Goal: Task Accomplishment & Management: Manage account settings

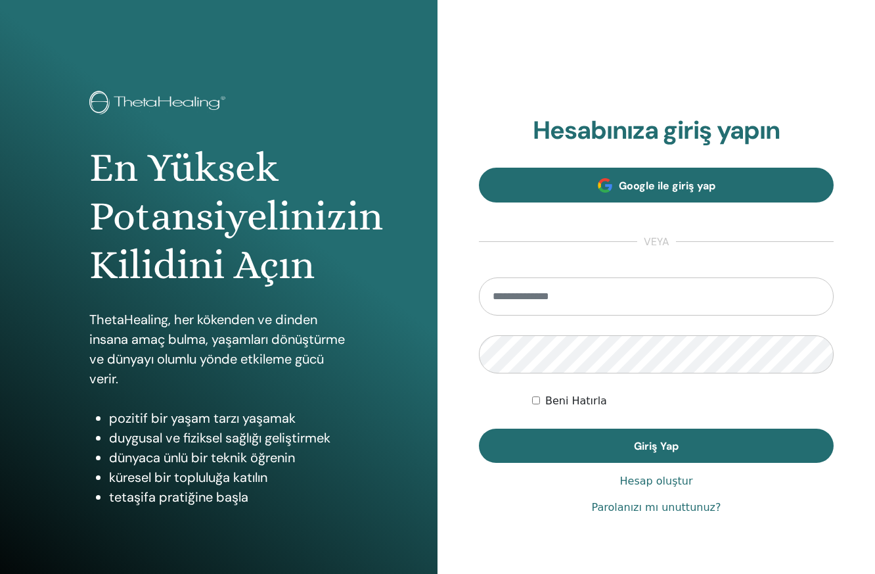
click at [698, 185] on span "Google ile giriş yap" at bounding box center [667, 186] width 97 height 14
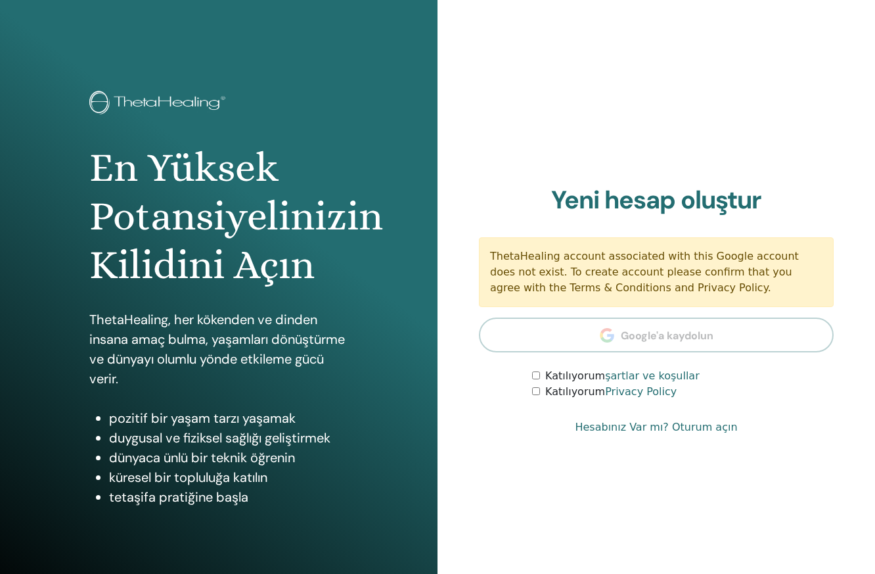
click at [616, 429] on link "Hesabınız Var mı? Oturum açın" at bounding box center [656, 427] width 162 height 16
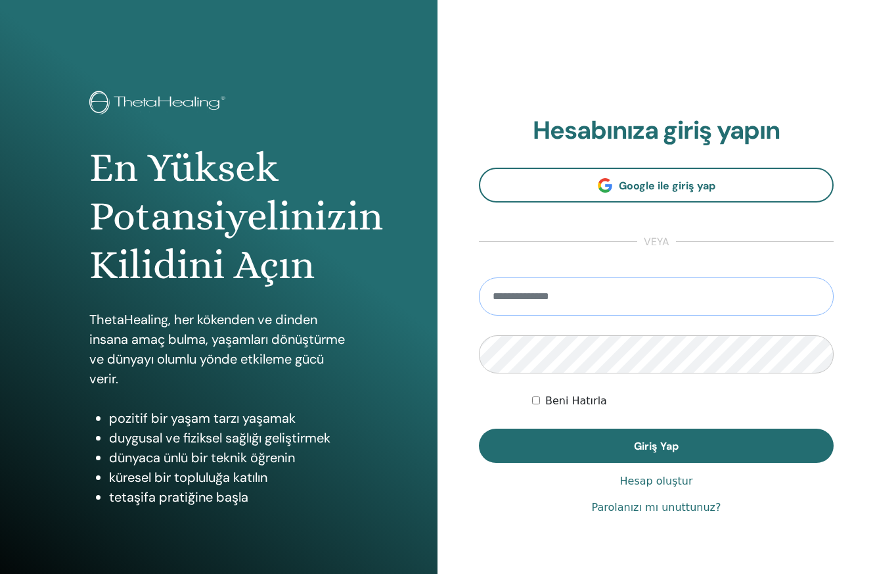
type input "**********"
click at [475, 356] on div "**********" at bounding box center [657, 315] width 438 height 631
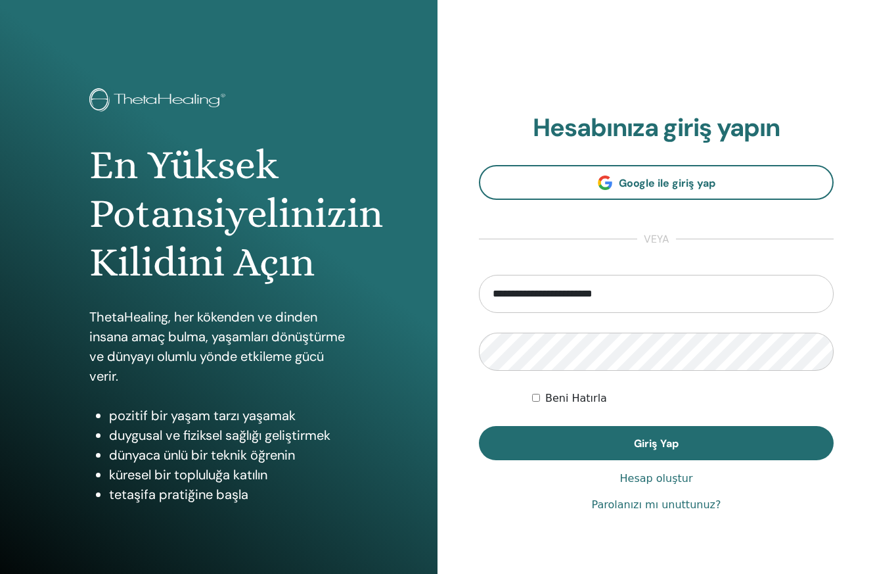
click at [594, 463] on div "**********" at bounding box center [656, 313] width 355 height 400
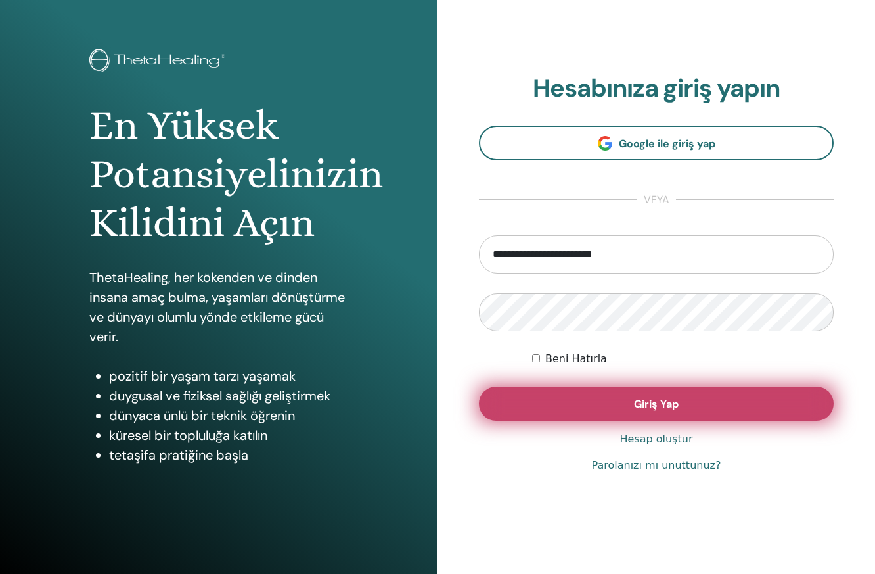
scroll to position [42, 1]
click at [579, 395] on button "Giriş Yap" at bounding box center [656, 403] width 355 height 34
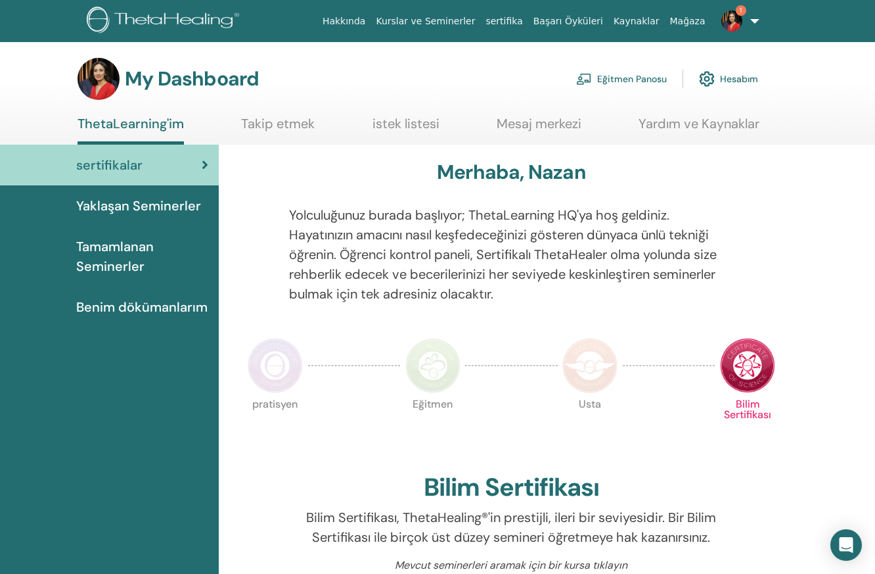
click at [172, 206] on span "Yaklaşan Seminerler" at bounding box center [138, 206] width 125 height 20
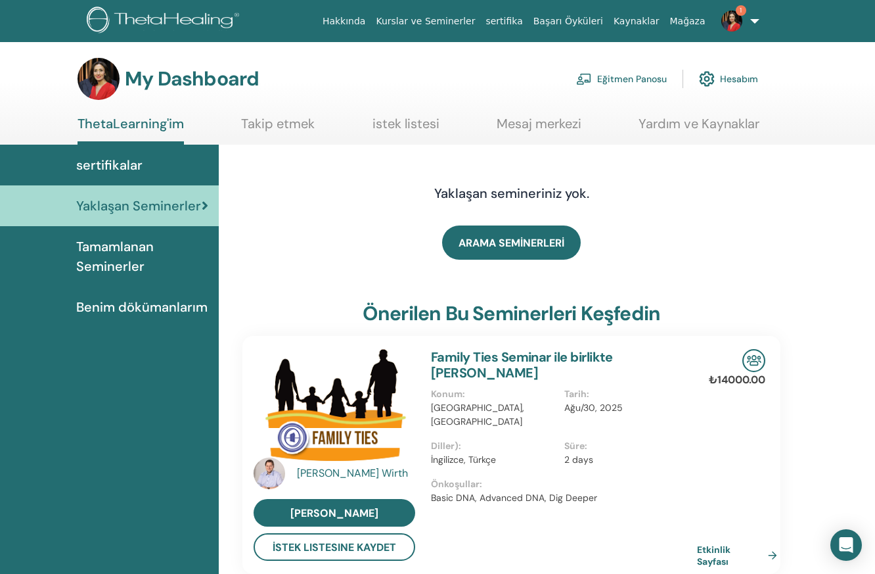
click at [738, 80] on link "Hesabım" at bounding box center [728, 78] width 59 height 29
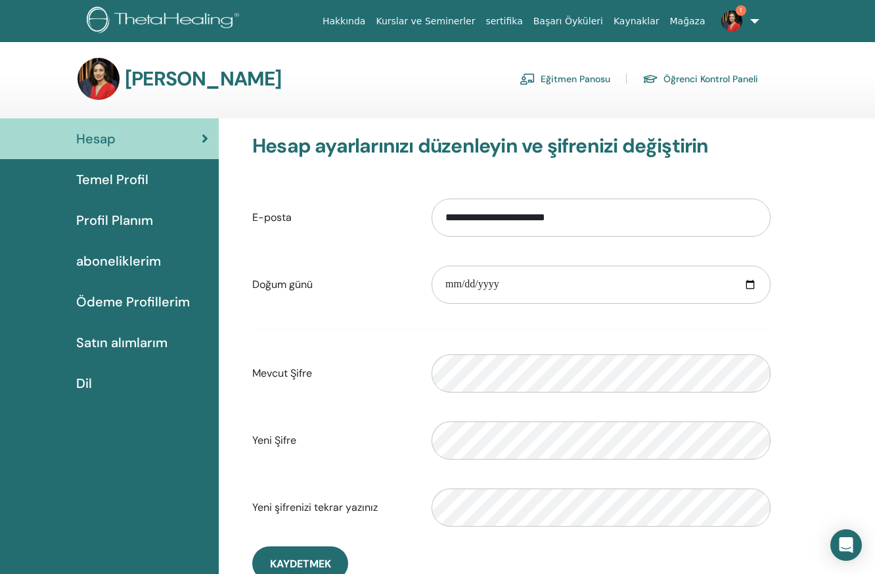
scroll to position [7, 0]
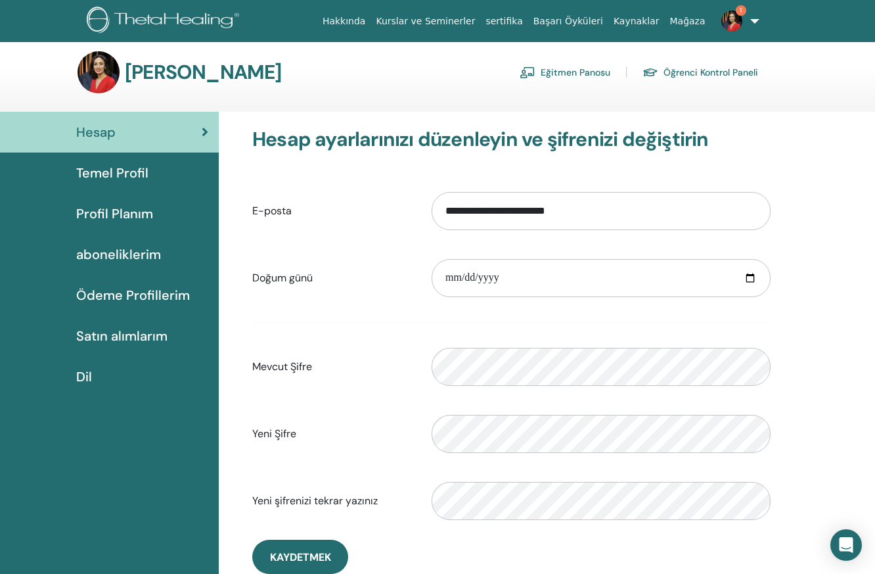
click at [578, 70] on link "Eğitmen Panosu" at bounding box center [565, 72] width 91 height 21
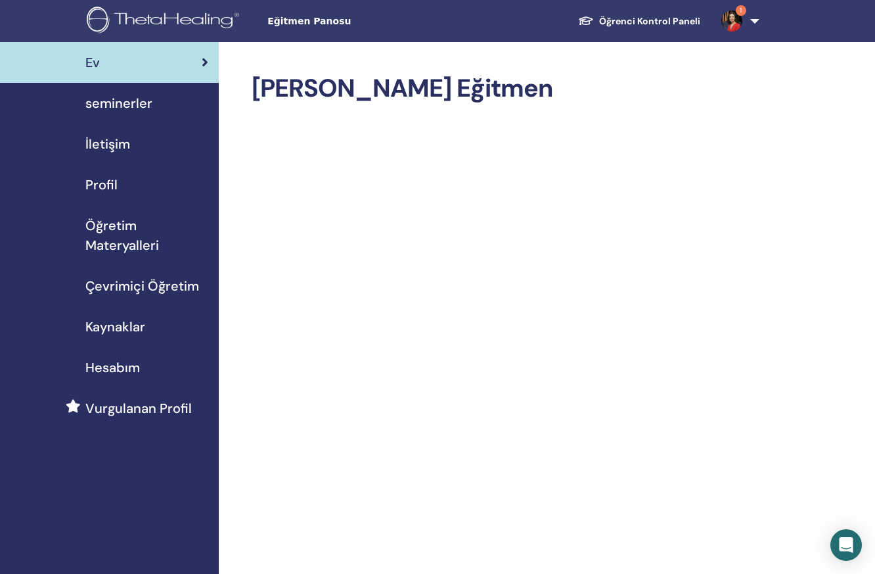
click at [110, 99] on span "seminerler" at bounding box center [118, 103] width 67 height 20
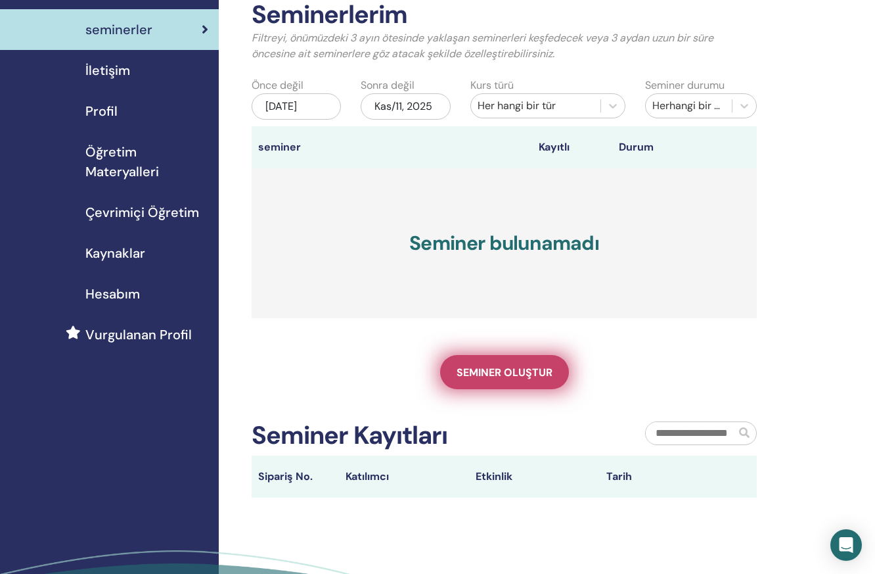
scroll to position [77, 1]
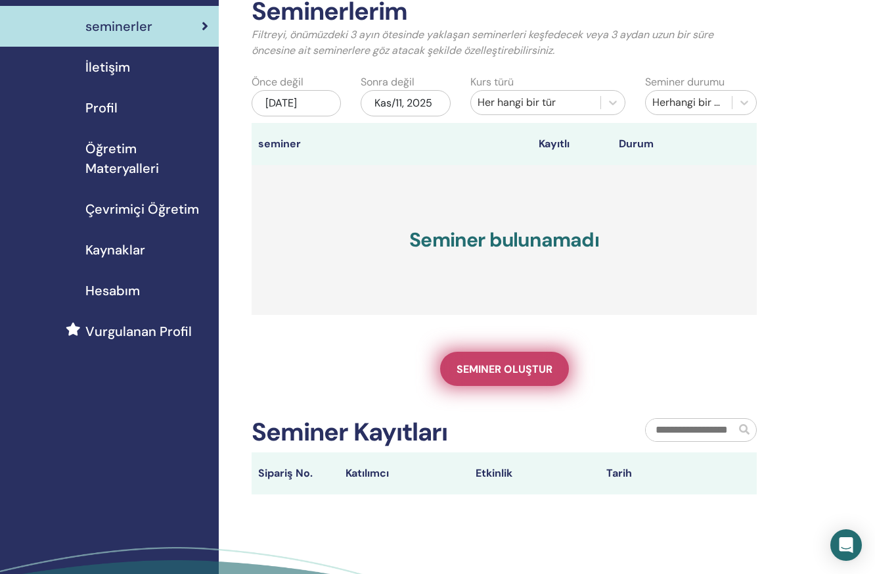
click at [503, 361] on link "Seminer oluştur" at bounding box center [504, 369] width 129 height 34
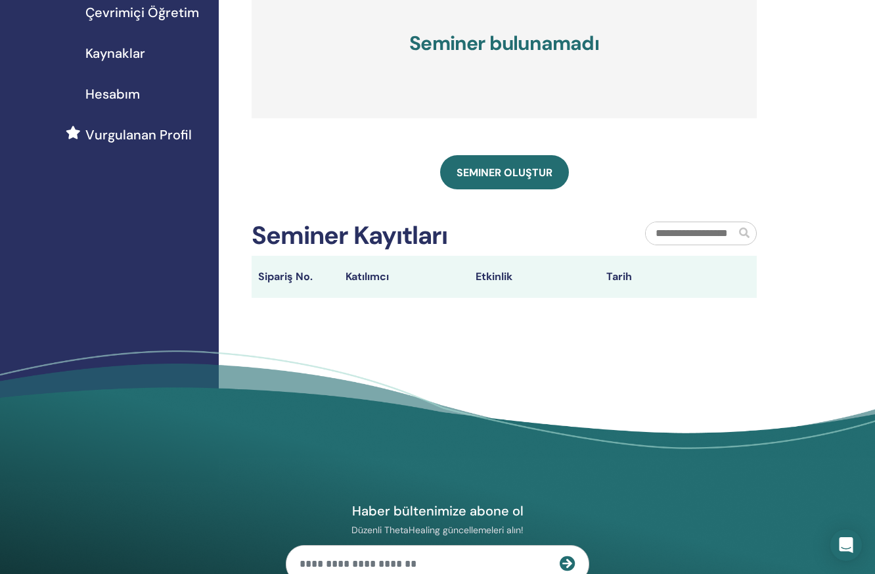
scroll to position [299, 0]
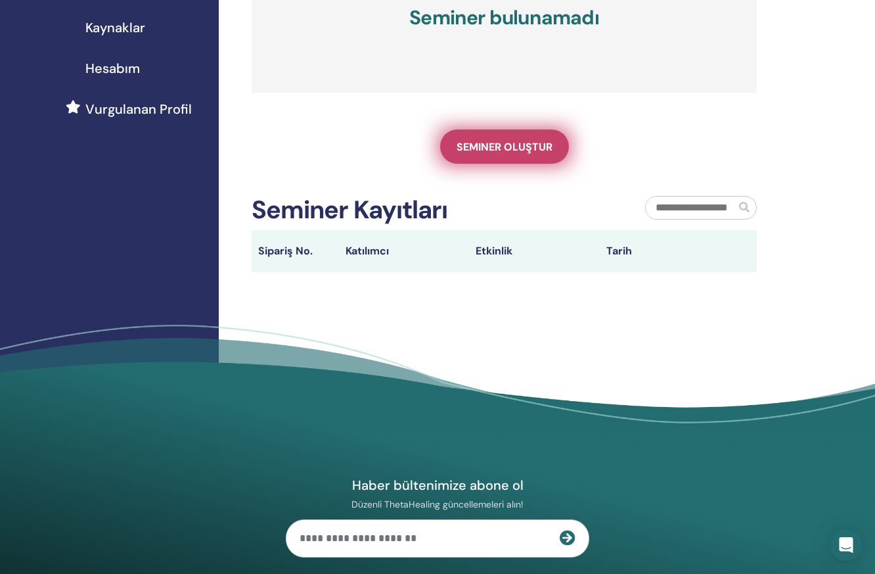
click at [492, 141] on span "Seminer oluştur" at bounding box center [505, 147] width 96 height 14
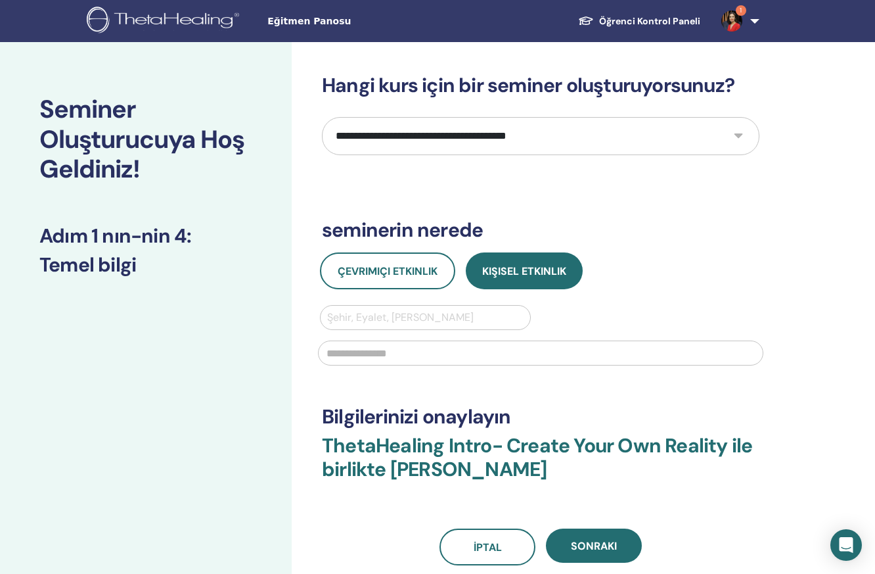
scroll to position [-1, 0]
select select "*"
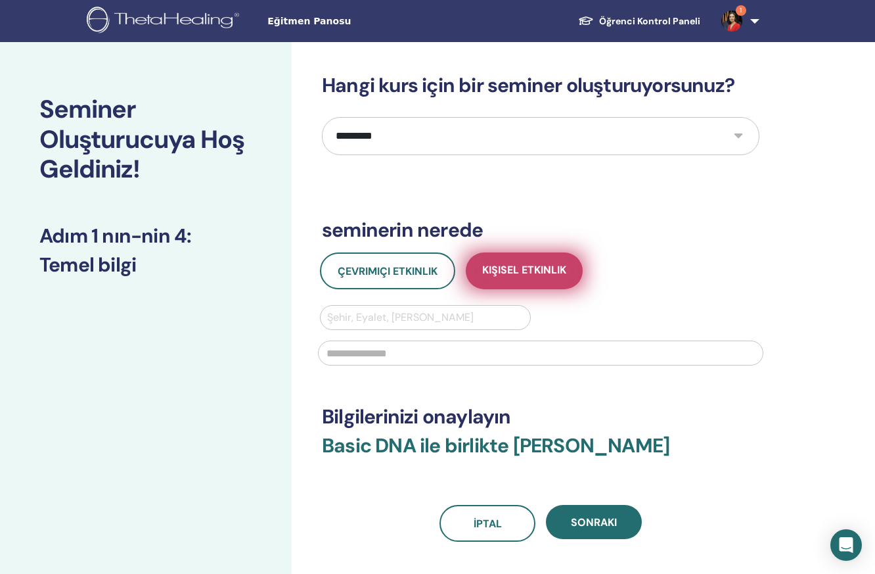
scroll to position [-1, 0]
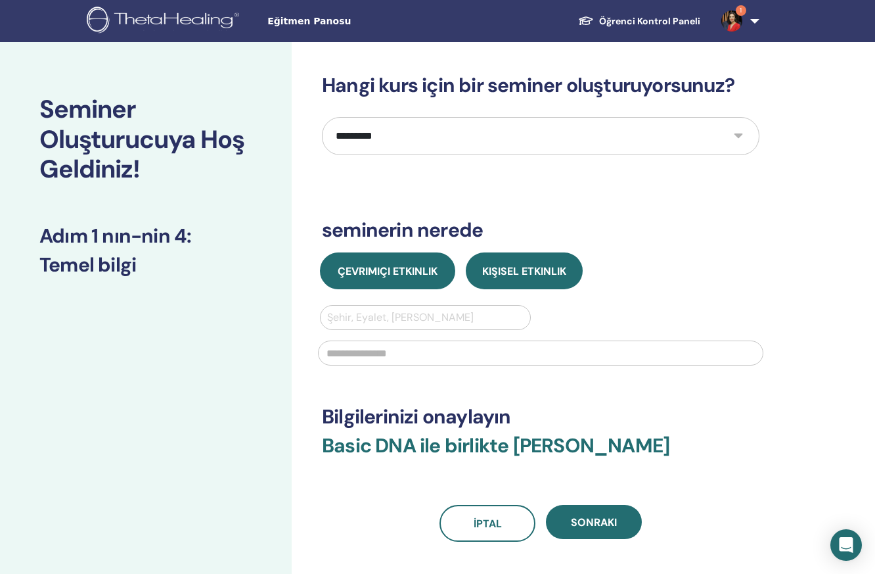
click at [410, 272] on span "Çevrimiçi Etkinlik" at bounding box center [388, 271] width 100 height 14
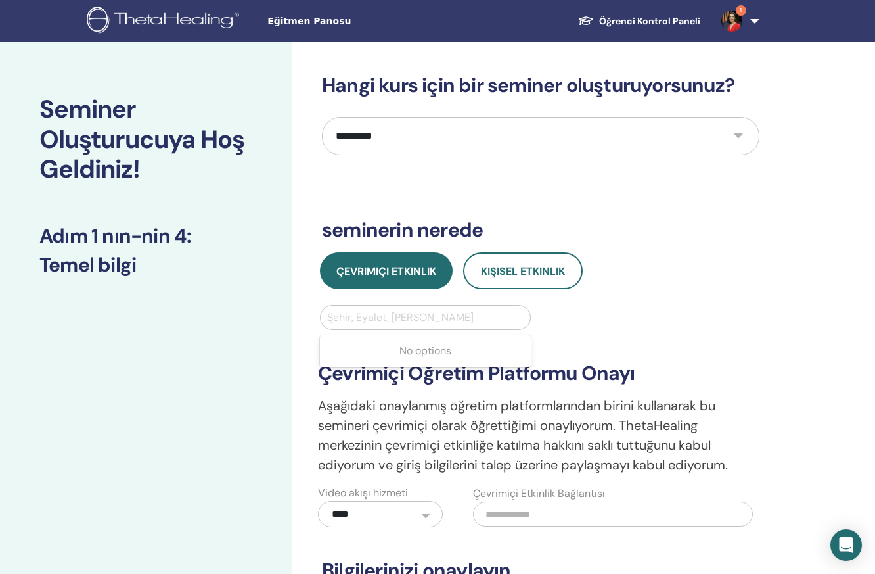
scroll to position [-1, -1]
click at [423, 321] on div "Şehir, Eyalet, Ülke girin" at bounding box center [425, 318] width 197 height 16
type input "***"
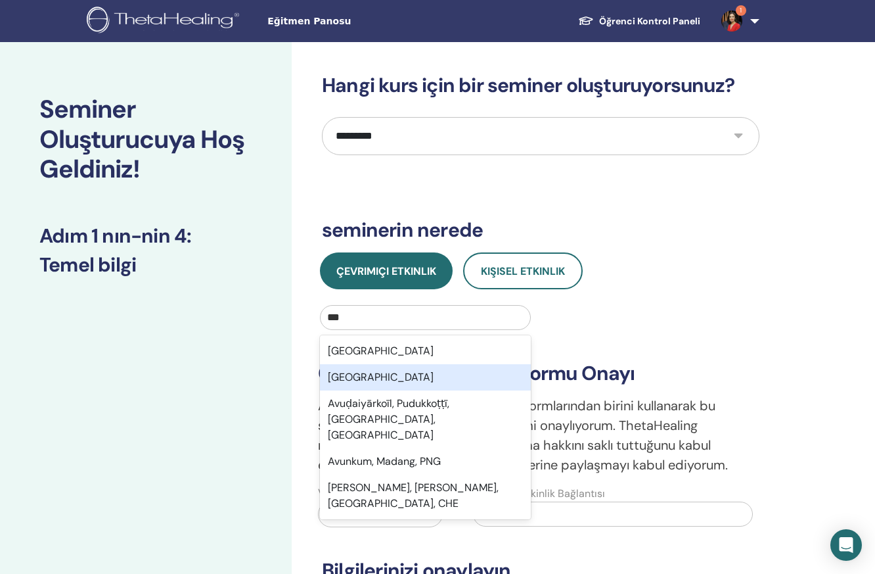
click at [434, 380] on div "Avusturya" at bounding box center [425, 377] width 211 height 26
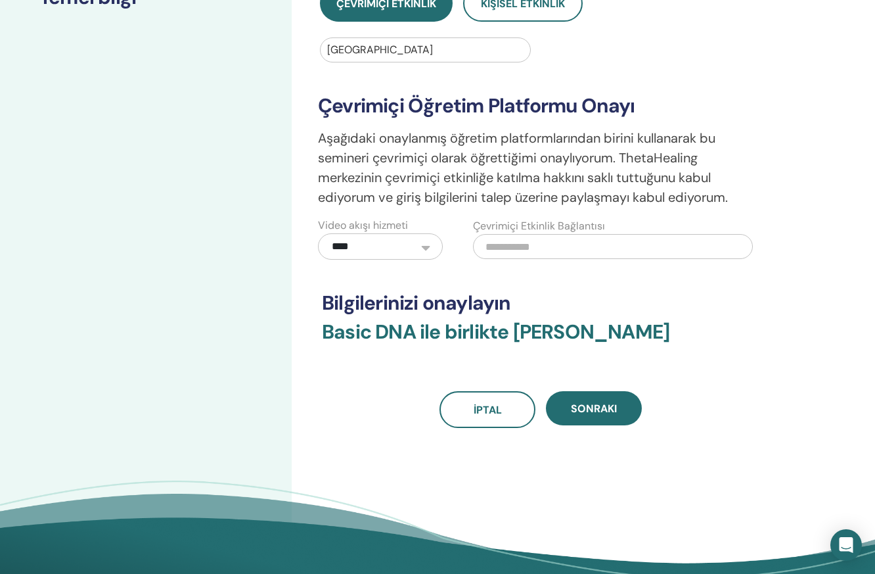
scroll to position [269, 0]
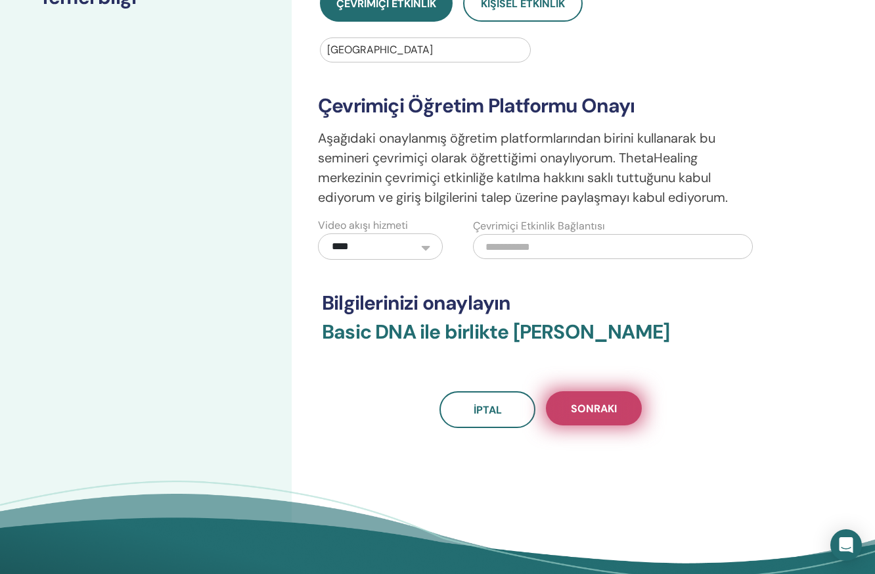
click at [582, 407] on span "Sonraki" at bounding box center [594, 409] width 46 height 14
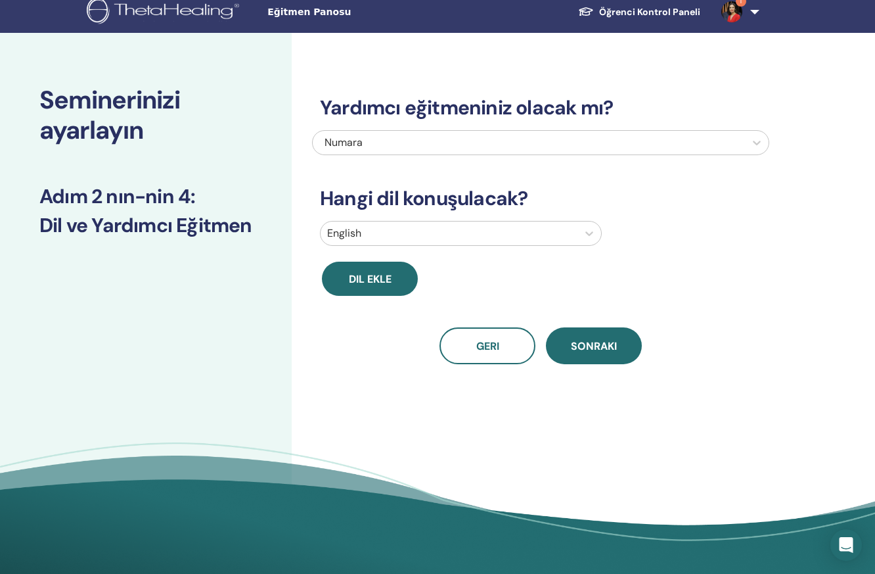
scroll to position [6, 0]
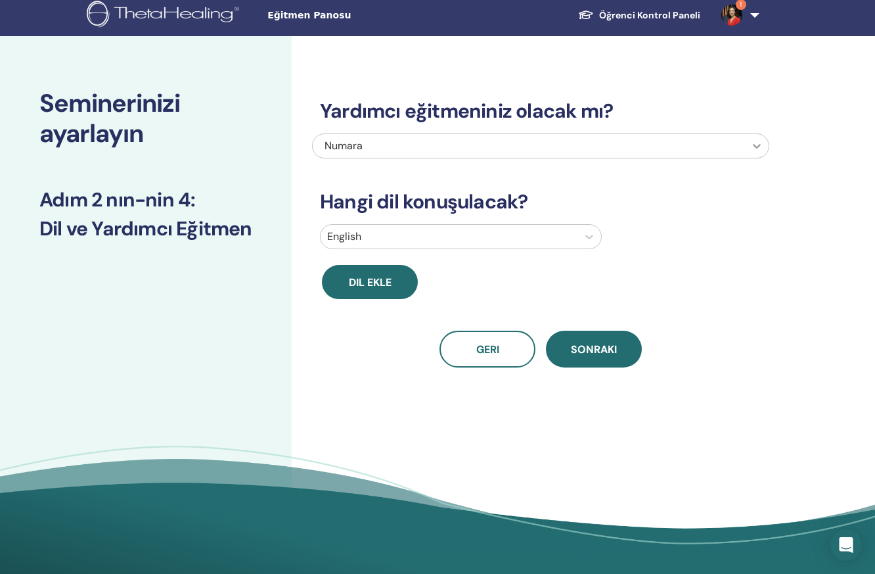
click at [755, 143] on icon at bounding box center [757, 145] width 13 height 13
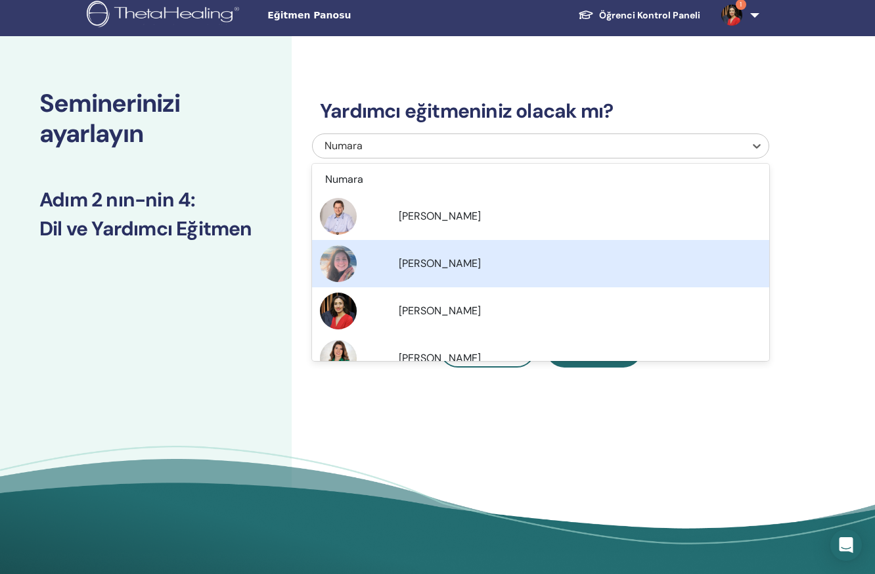
scroll to position [4, 0]
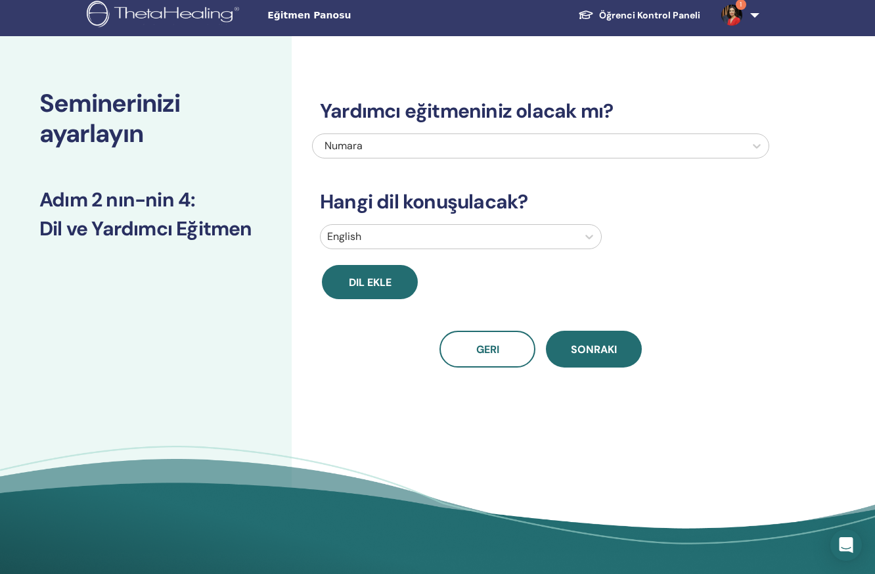
click at [813, 221] on div "Yardımcı eğitmeniniz olacak mı? Numara Hangi dil konuşulacak? English Dil ekle …" at bounding box center [584, 306] width 584 height 541
click at [588, 233] on icon at bounding box center [589, 236] width 13 height 13
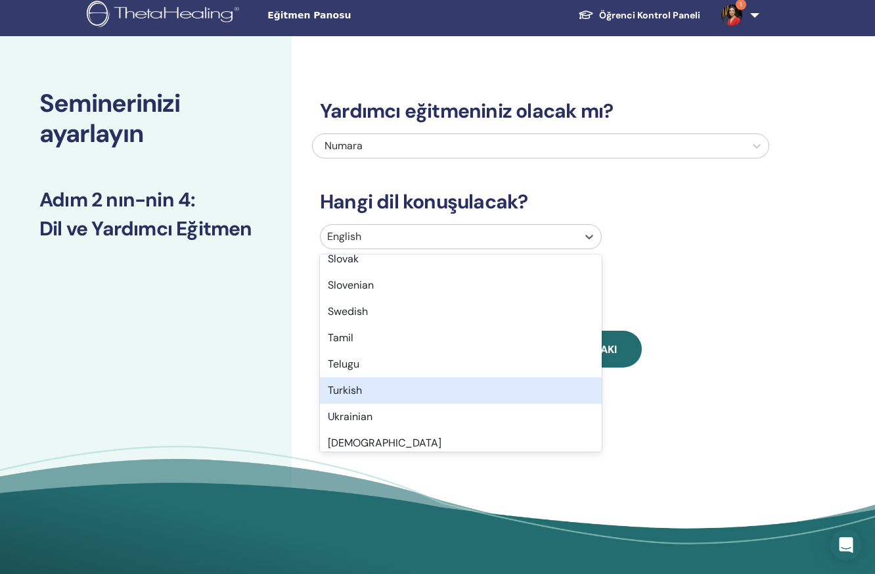
scroll to position [1011, 0]
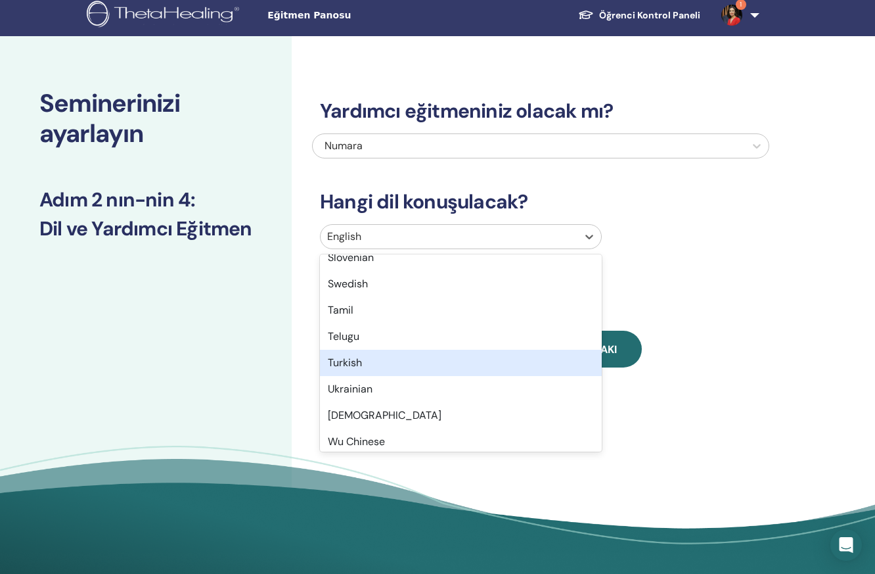
click at [392, 361] on div "Turkish" at bounding box center [461, 363] width 282 height 26
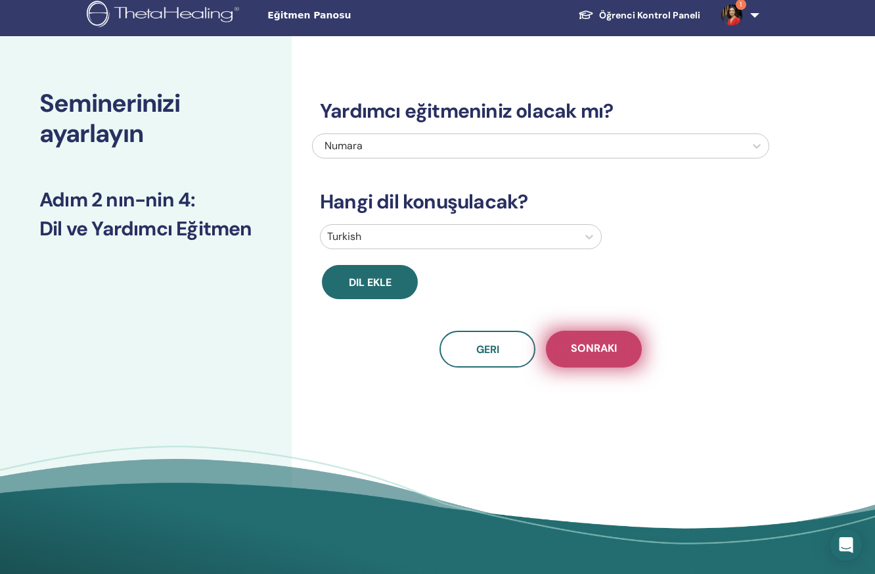
click at [615, 352] on span "Sonraki" at bounding box center [594, 349] width 46 height 16
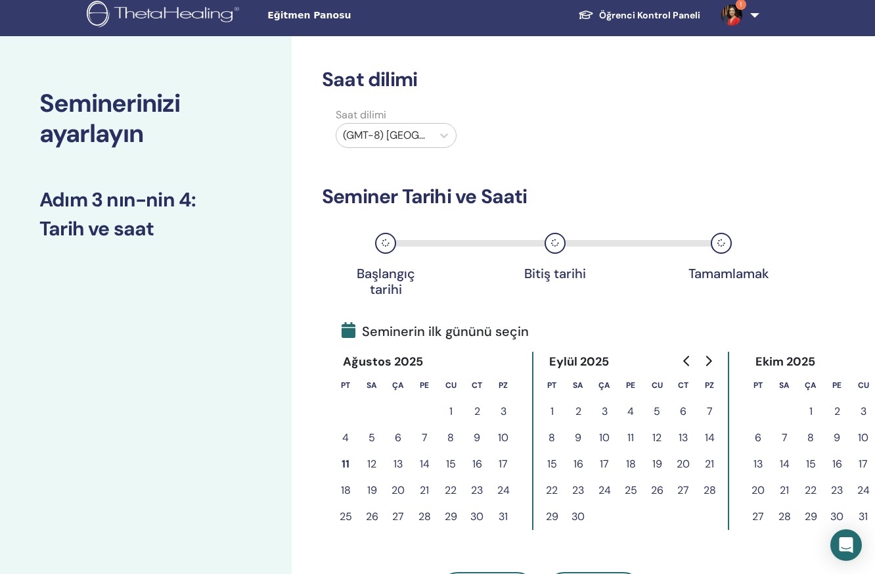
scroll to position [7, 0]
click at [450, 461] on button "15" at bounding box center [451, 463] width 26 height 26
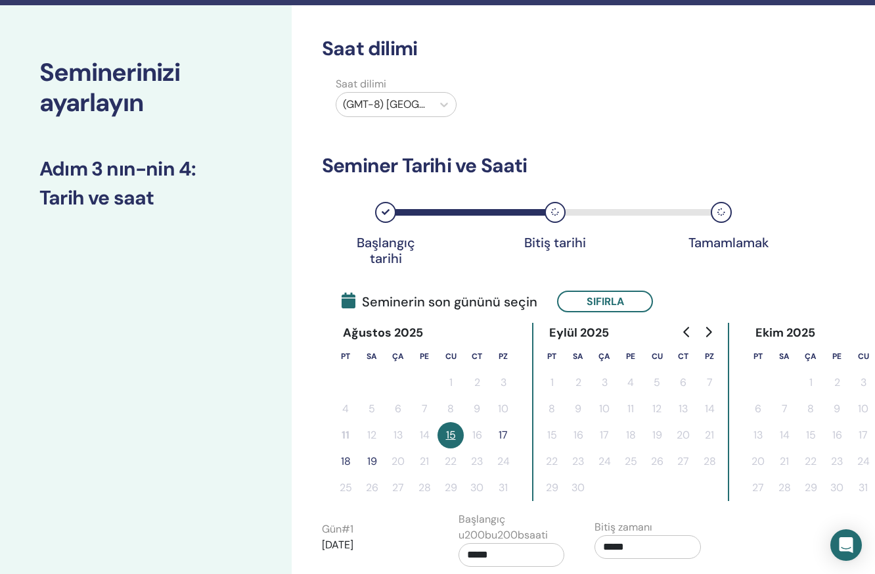
scroll to position [57, 0]
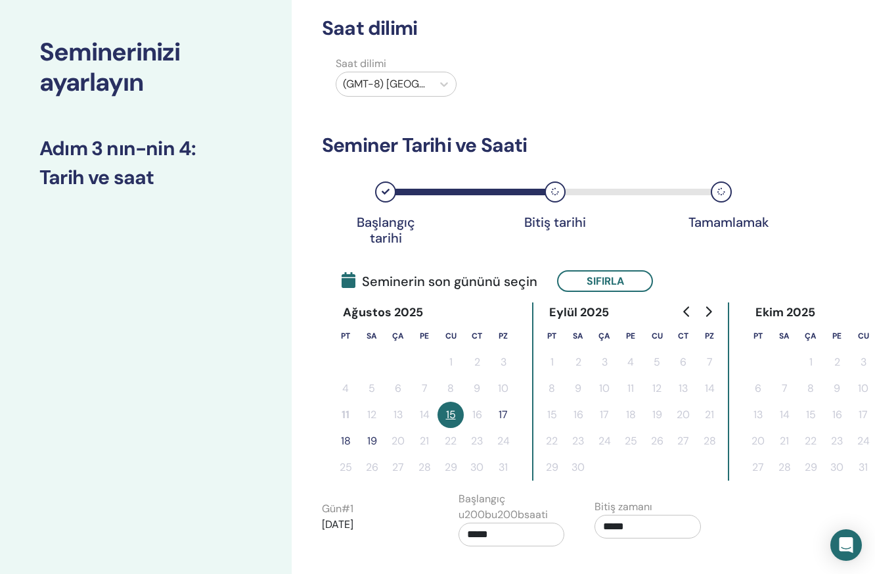
click at [507, 413] on button "17" at bounding box center [503, 415] width 26 height 26
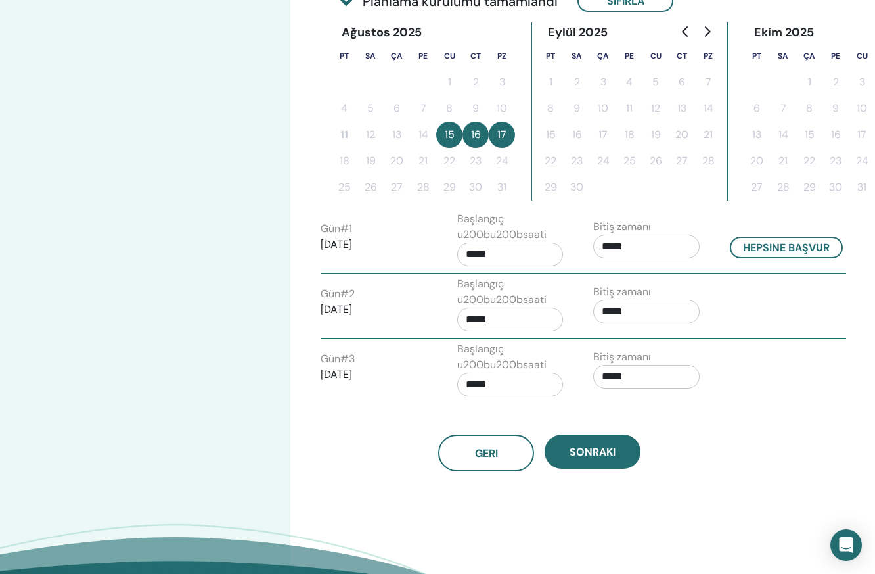
scroll to position [358, 1]
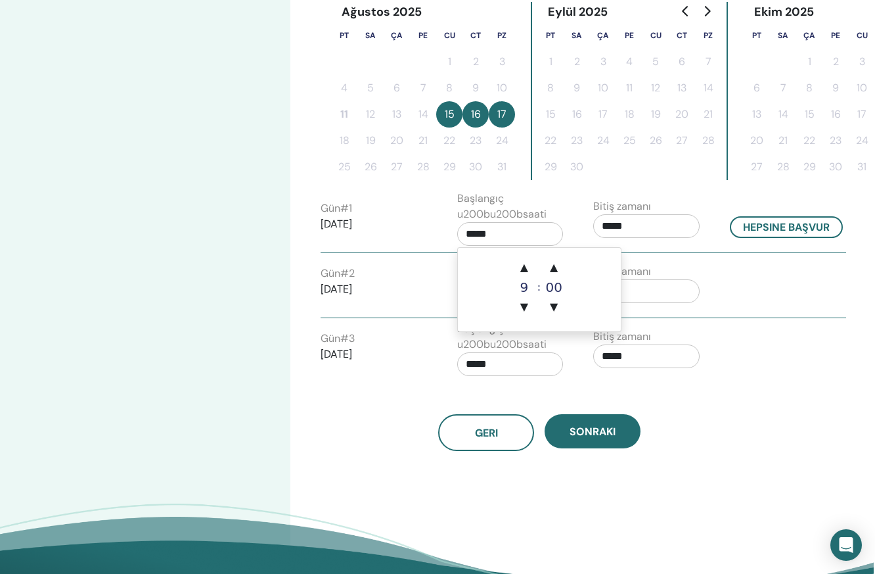
click at [498, 232] on input "*****" at bounding box center [510, 234] width 106 height 24
click at [524, 268] on span "▲" at bounding box center [524, 267] width 26 height 26
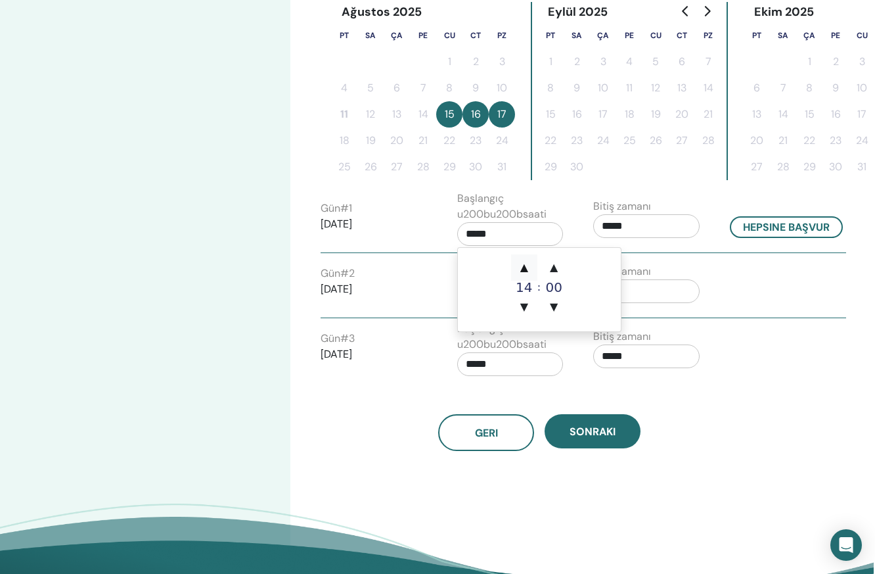
click at [524, 268] on span "▲" at bounding box center [524, 267] width 26 height 26
type input "*****"
click at [524, 268] on span "▲" at bounding box center [524, 267] width 26 height 26
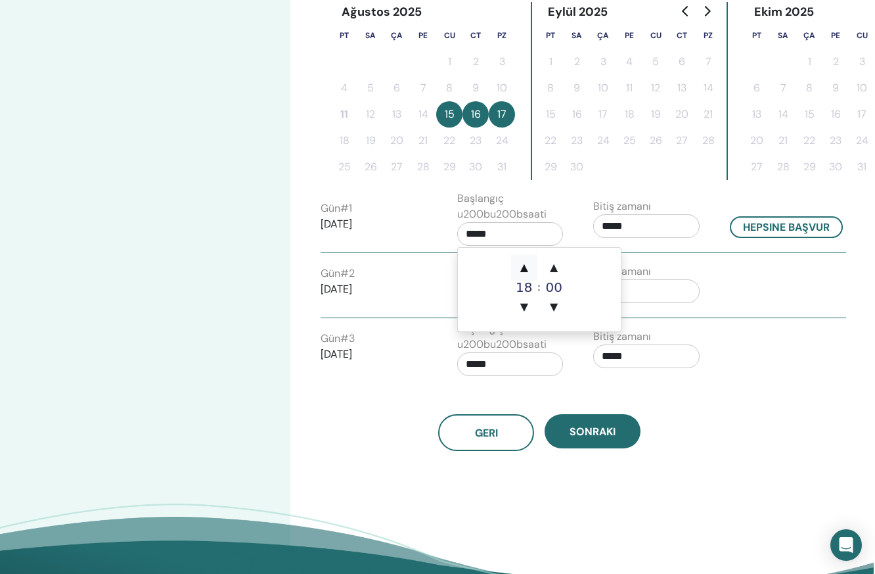
click at [524, 268] on span "▲" at bounding box center [524, 267] width 26 height 26
click at [525, 304] on span "▼" at bounding box center [524, 307] width 26 height 26
click at [555, 267] on span "▲" at bounding box center [554, 267] width 26 height 26
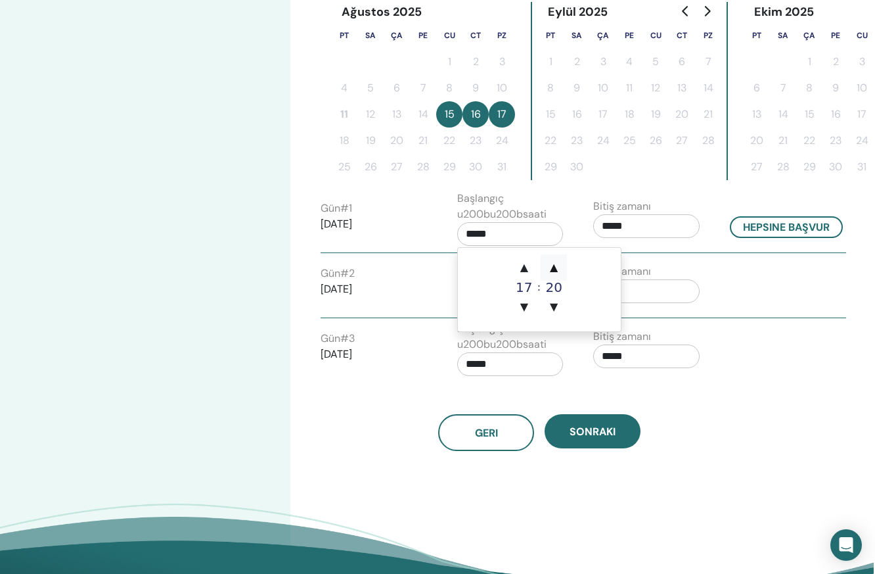
click at [555, 267] on span "▲" at bounding box center [554, 267] width 26 height 26
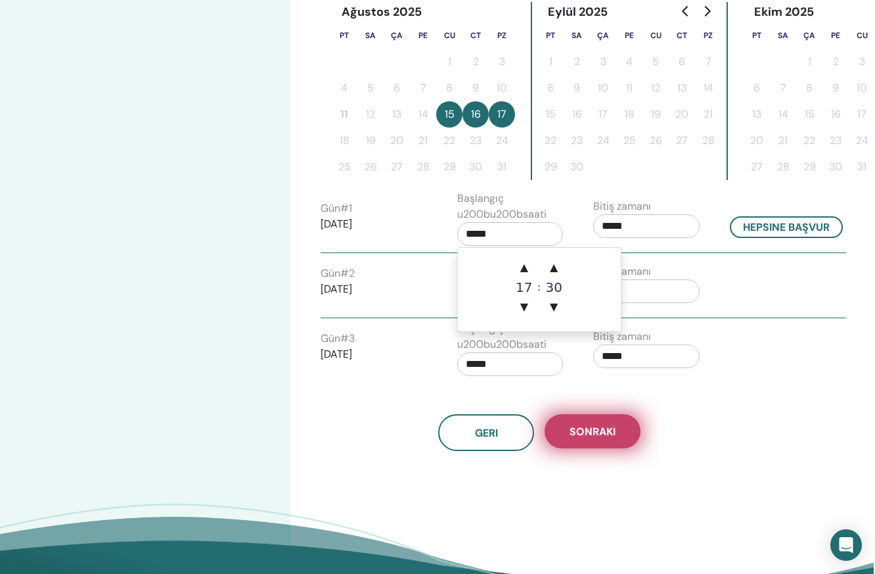
click at [595, 431] on span "Sonraki" at bounding box center [593, 432] width 46 height 14
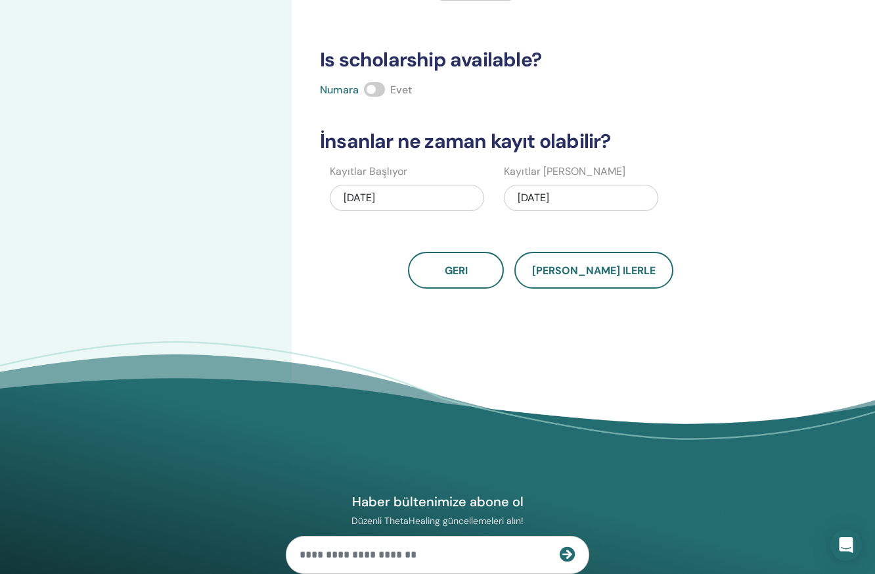
scroll to position [329, 0]
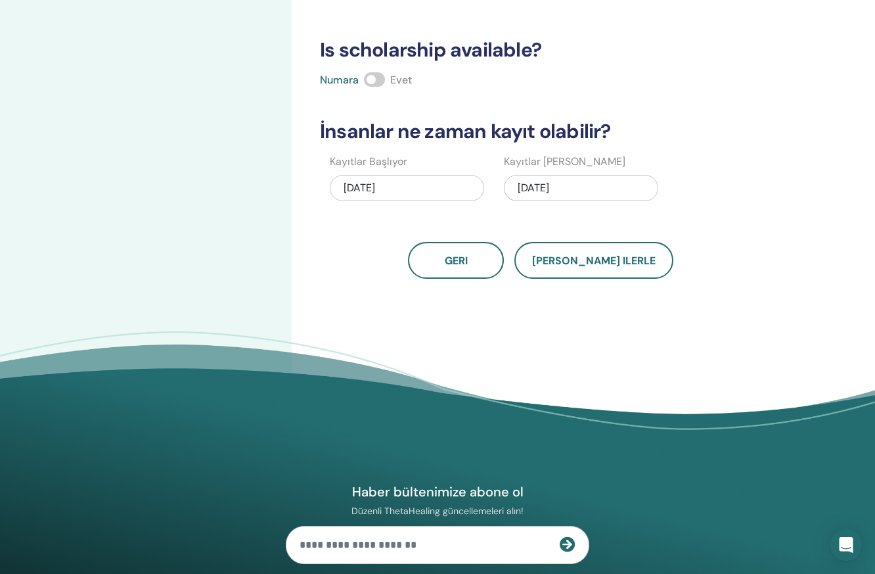
click at [578, 191] on div "08/17/2025" at bounding box center [581, 188] width 154 height 26
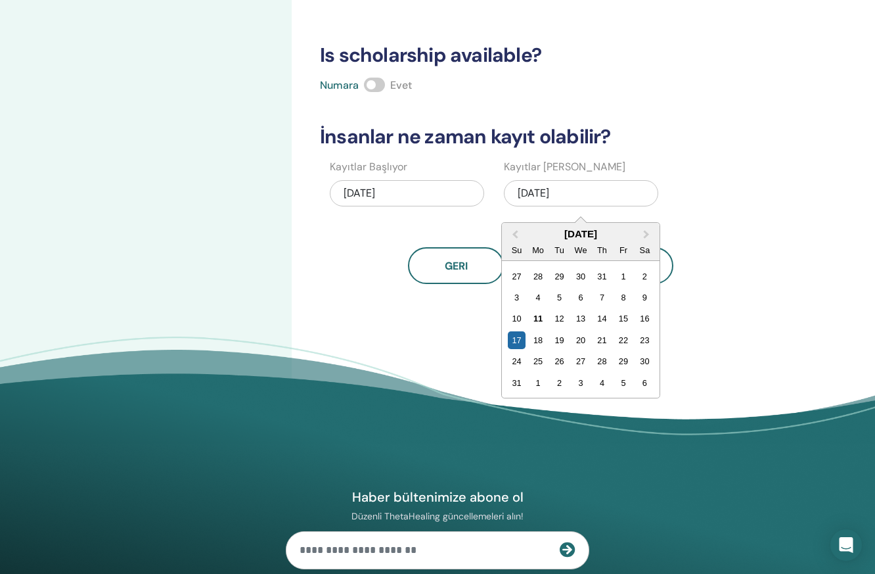
scroll to position [317, 1]
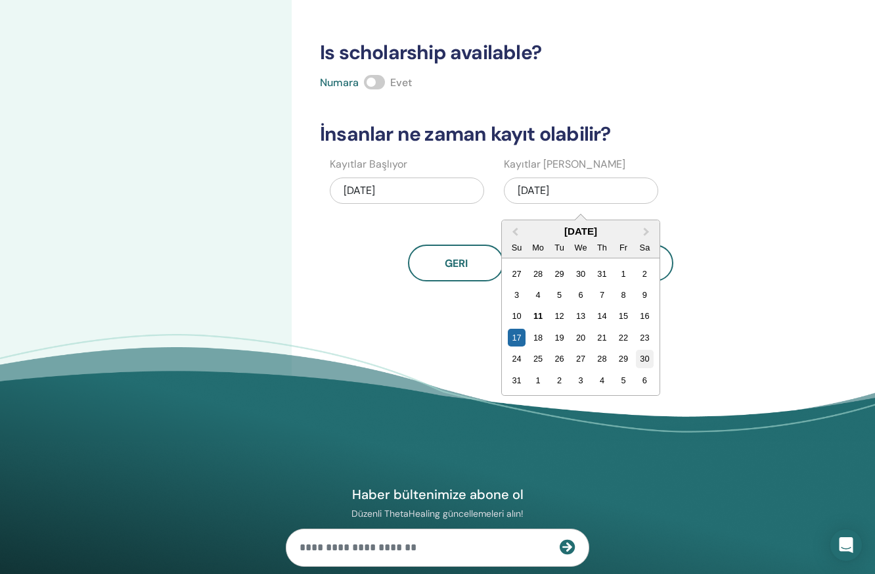
click at [641, 360] on div "30" at bounding box center [645, 359] width 18 height 18
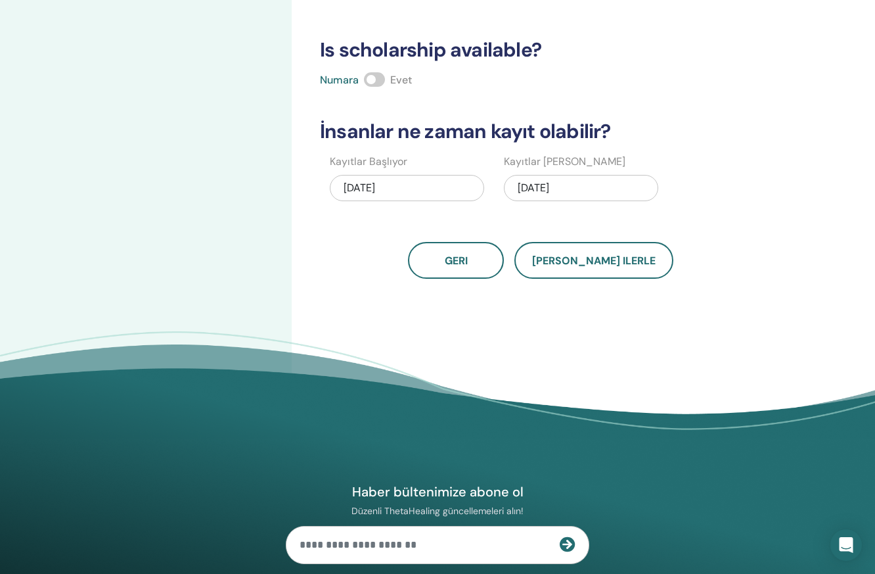
scroll to position [321, 0]
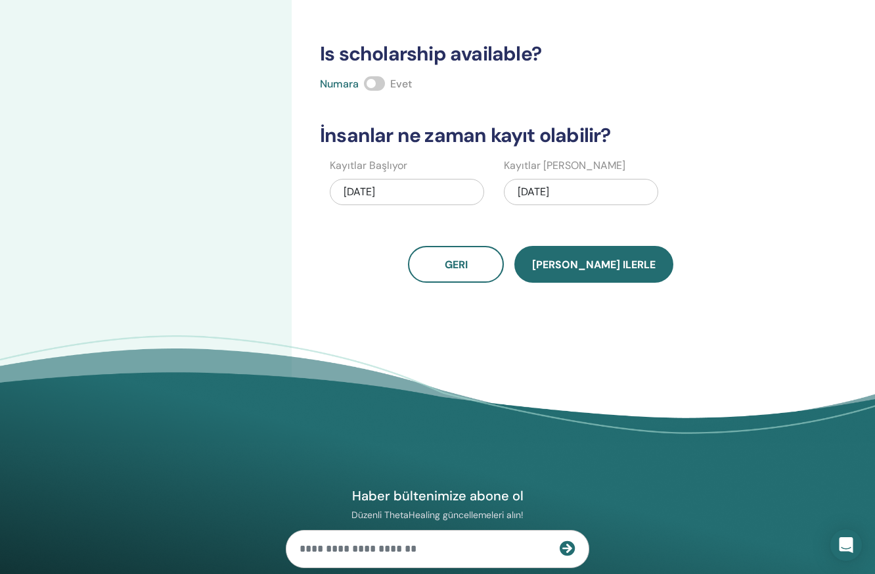
click at [601, 263] on span "Kaydet ilerle" at bounding box center [594, 265] width 124 height 14
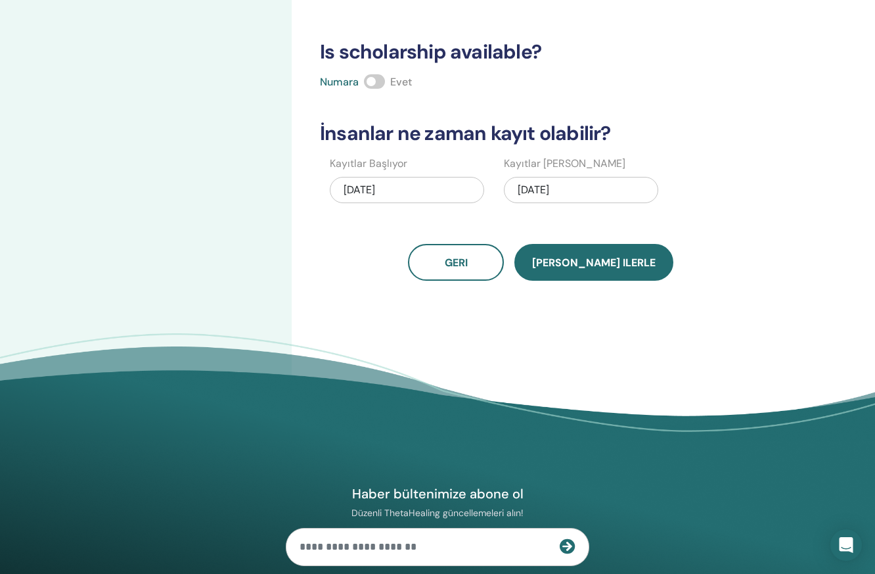
scroll to position [317, 0]
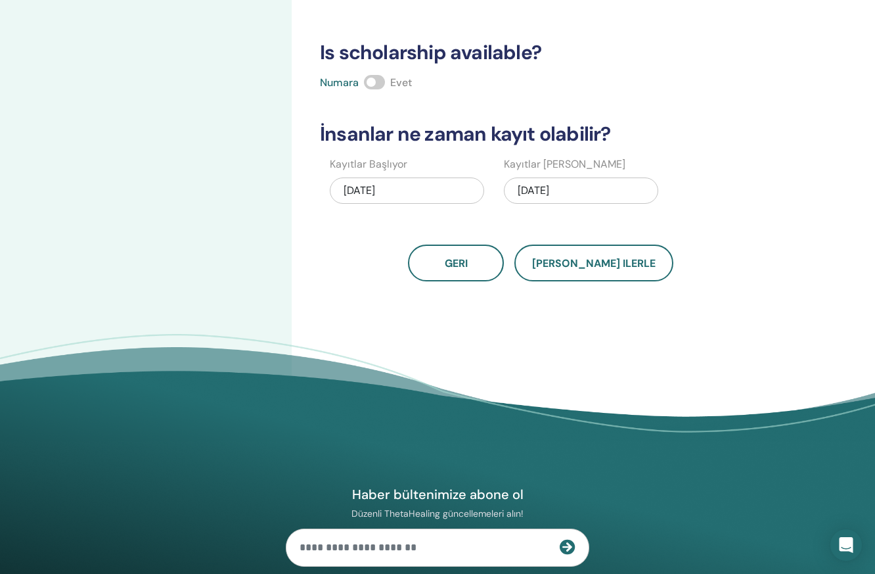
click at [381, 80] on span at bounding box center [374, 82] width 21 height 14
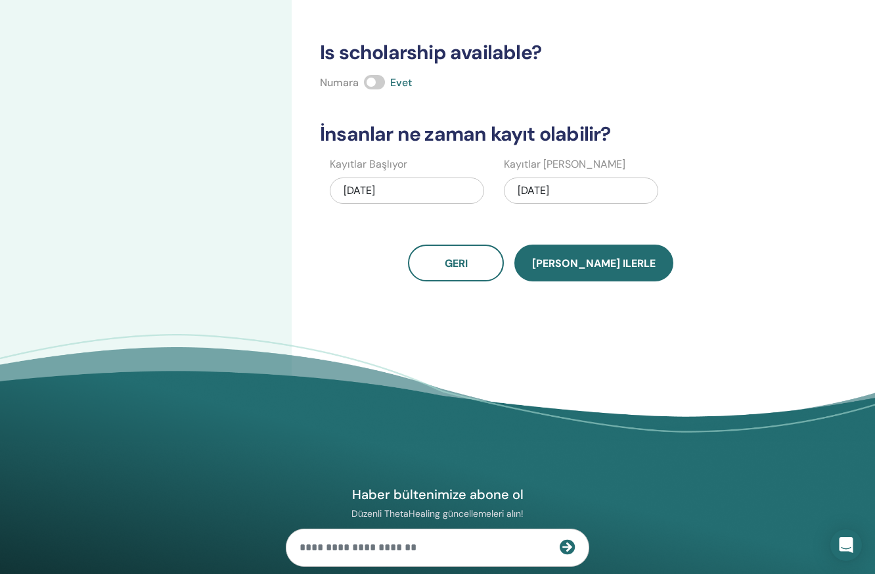
click at [574, 271] on button "Kaydet ilerle" at bounding box center [594, 262] width 159 height 37
click at [574, 266] on span "Kaydet ilerle" at bounding box center [594, 263] width 124 height 14
click at [373, 83] on span at bounding box center [374, 82] width 21 height 14
click at [603, 259] on span "Kaydet ilerle" at bounding box center [594, 263] width 124 height 14
click at [603, 260] on span "Kaydet ilerle" at bounding box center [594, 263] width 124 height 14
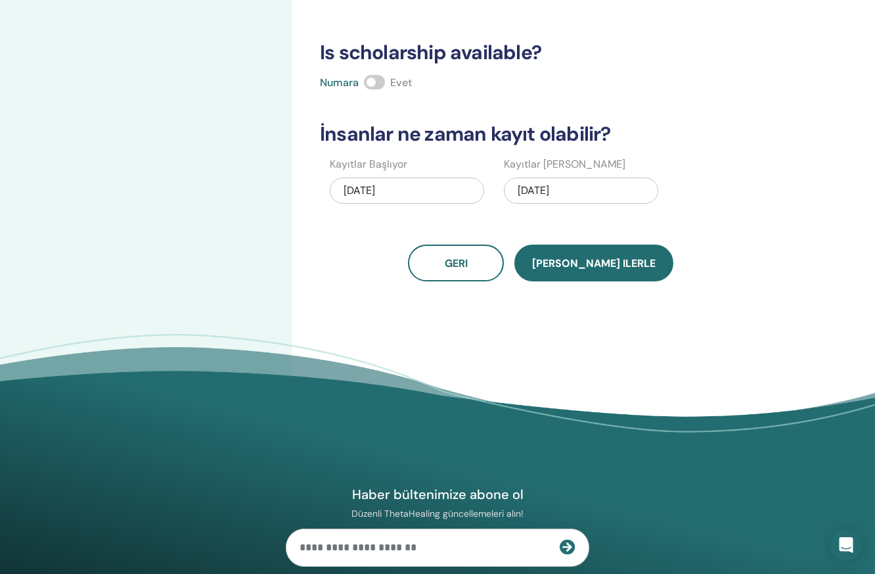
click at [602, 259] on span "Kaydet ilerle" at bounding box center [594, 263] width 124 height 14
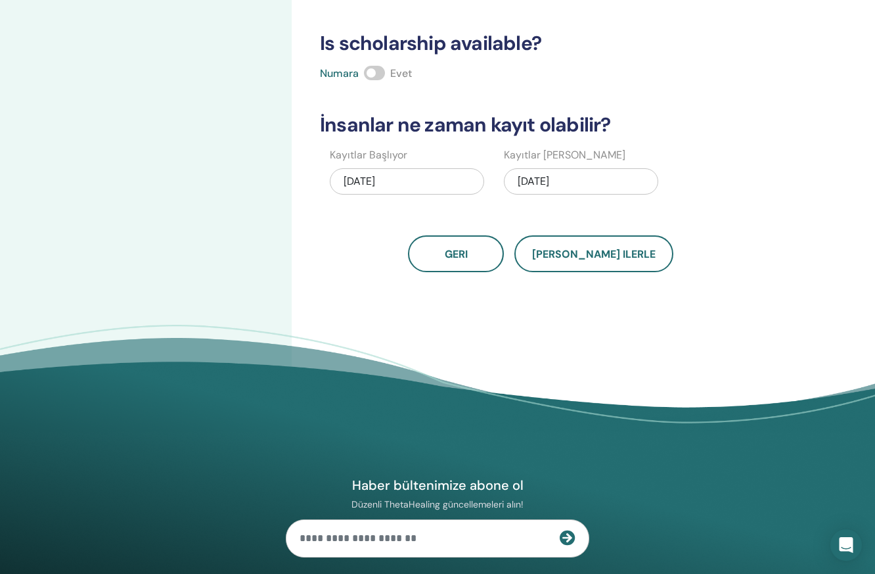
scroll to position [331, 0]
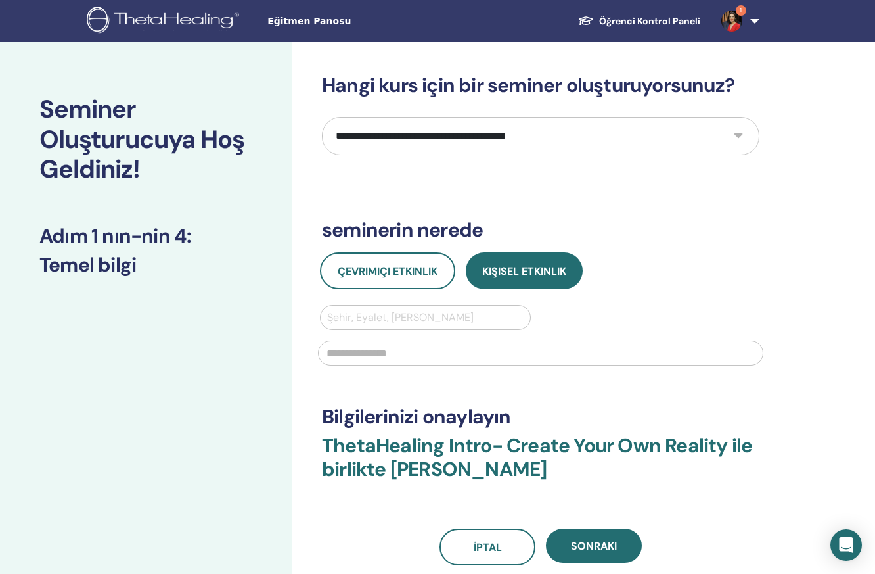
select select "*"
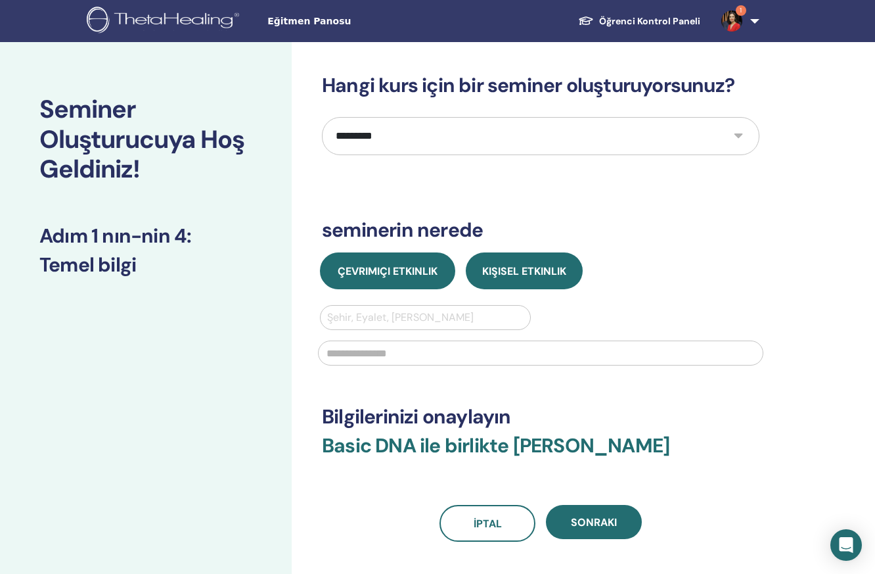
click at [413, 268] on span "Çevrimiçi Etkinlik" at bounding box center [388, 271] width 100 height 14
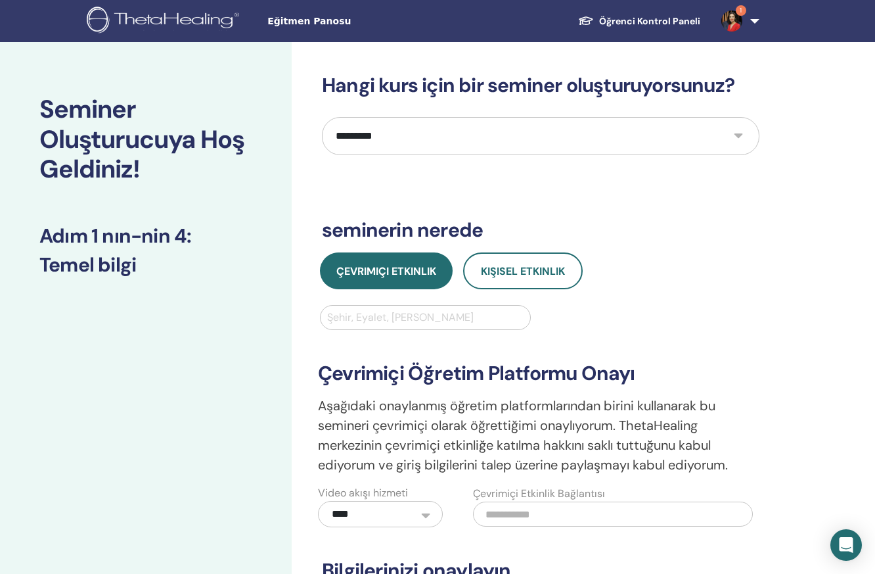
click at [423, 318] on div "Şehir, Eyalet, Ülke girin" at bounding box center [425, 318] width 197 height 16
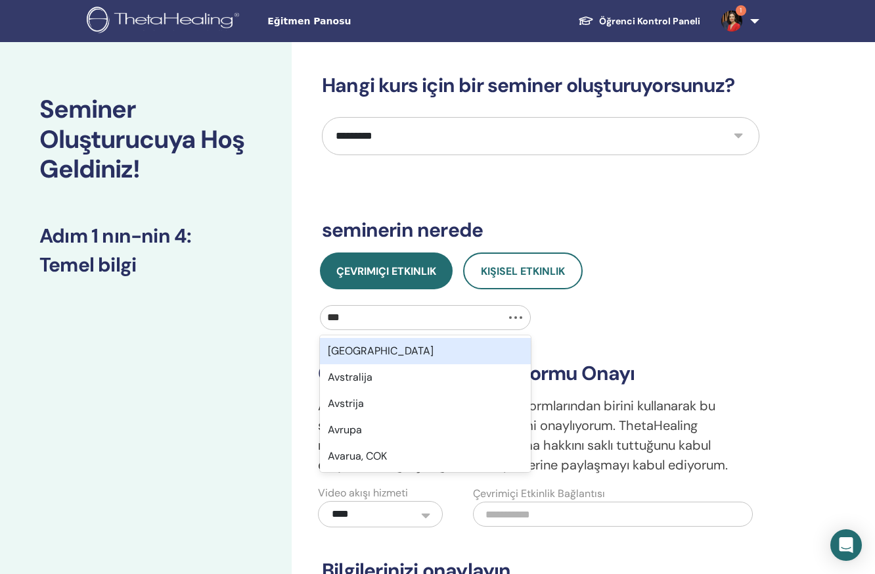
type input "****"
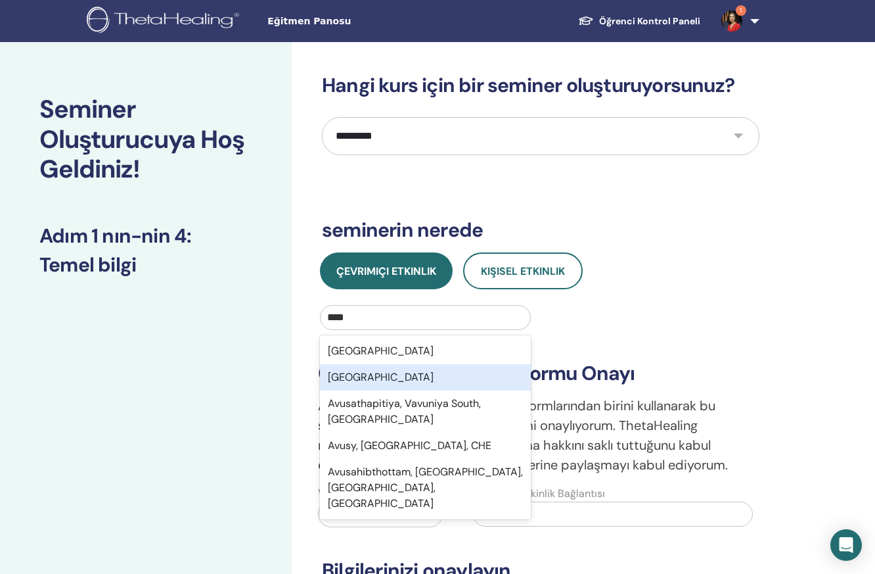
click at [423, 381] on div "Avusturya" at bounding box center [425, 377] width 211 height 26
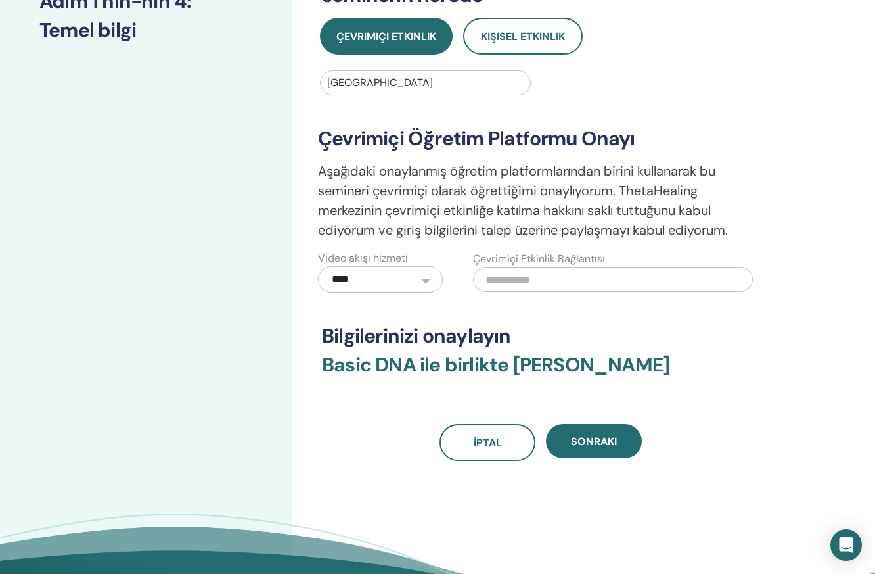
scroll to position [235, 0]
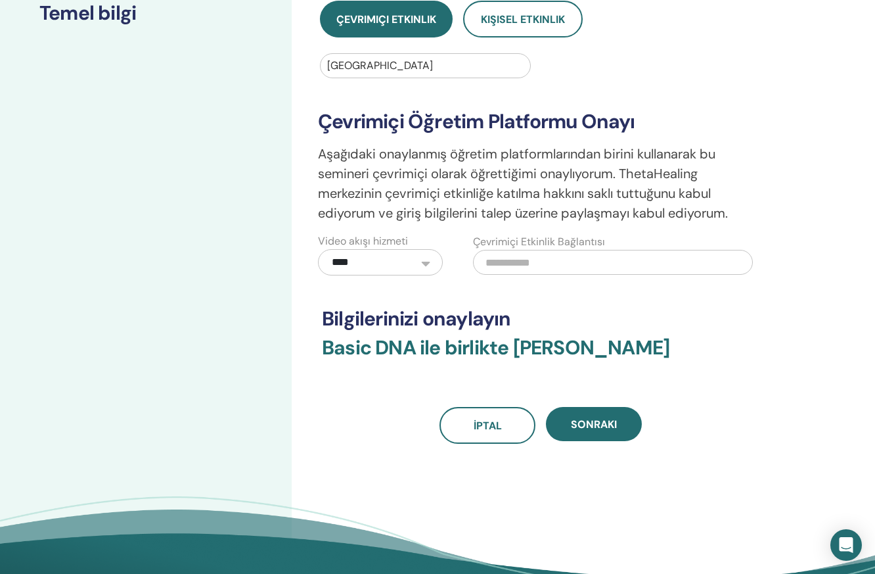
click at [524, 262] on input "text" at bounding box center [613, 262] width 280 height 25
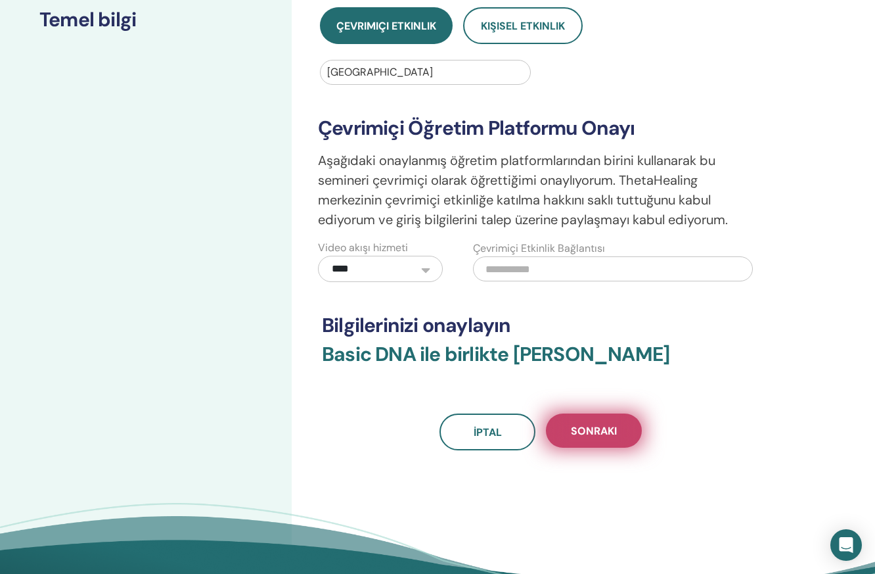
scroll to position [243, 1]
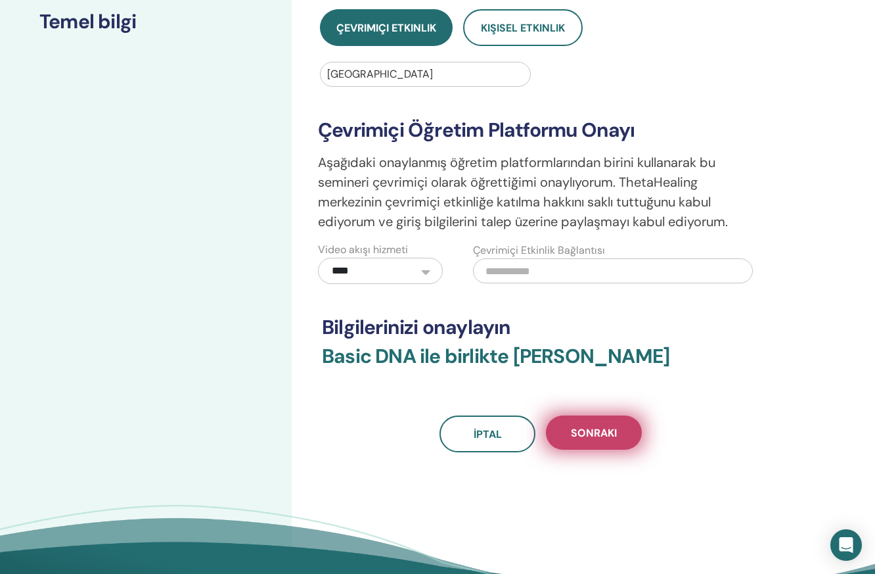
click at [600, 428] on span "Sonraki" at bounding box center [594, 433] width 46 height 14
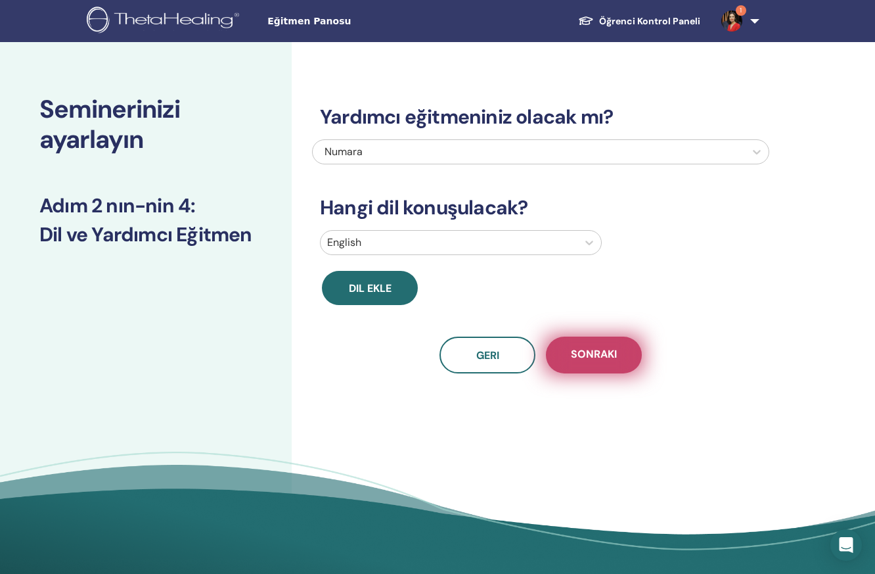
scroll to position [0, 0]
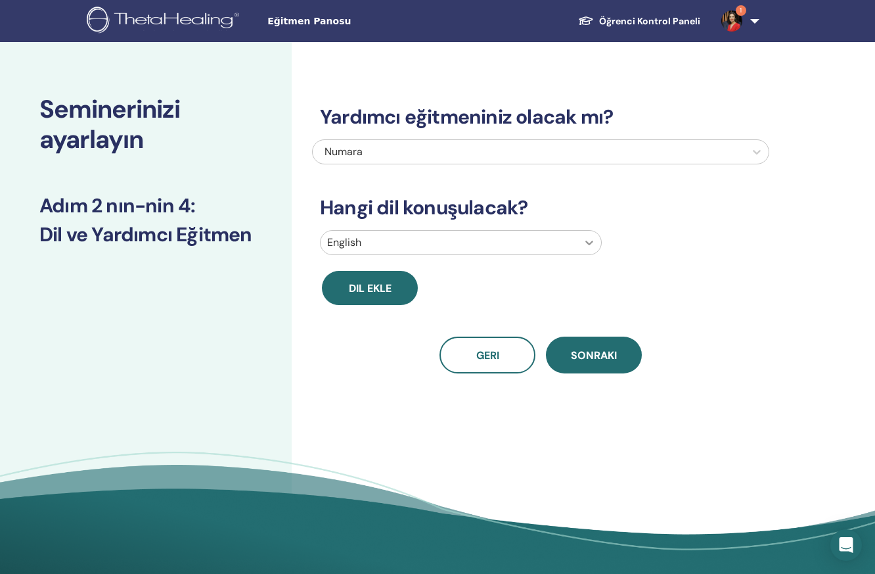
click at [580, 242] on div at bounding box center [590, 243] width 24 height 24
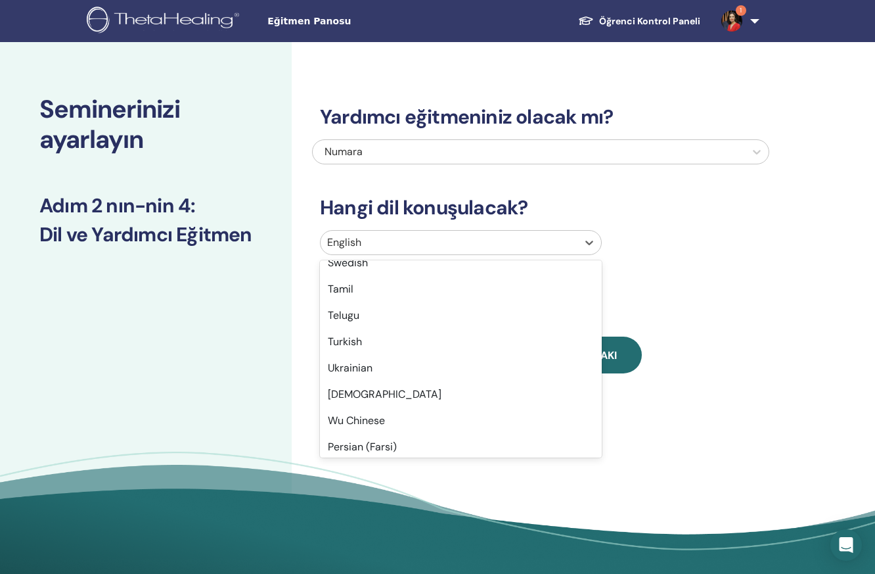
scroll to position [1039, 0]
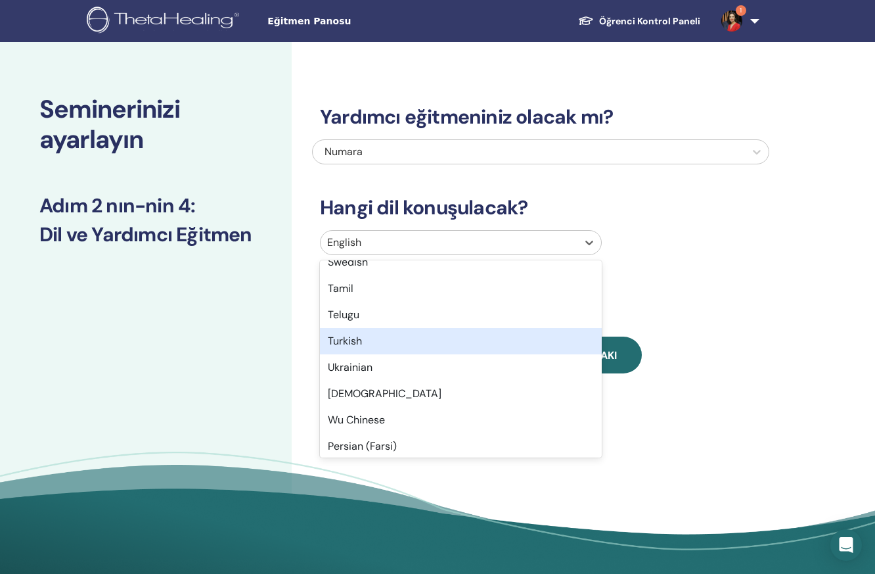
click at [371, 342] on div "Turkish" at bounding box center [461, 341] width 282 height 26
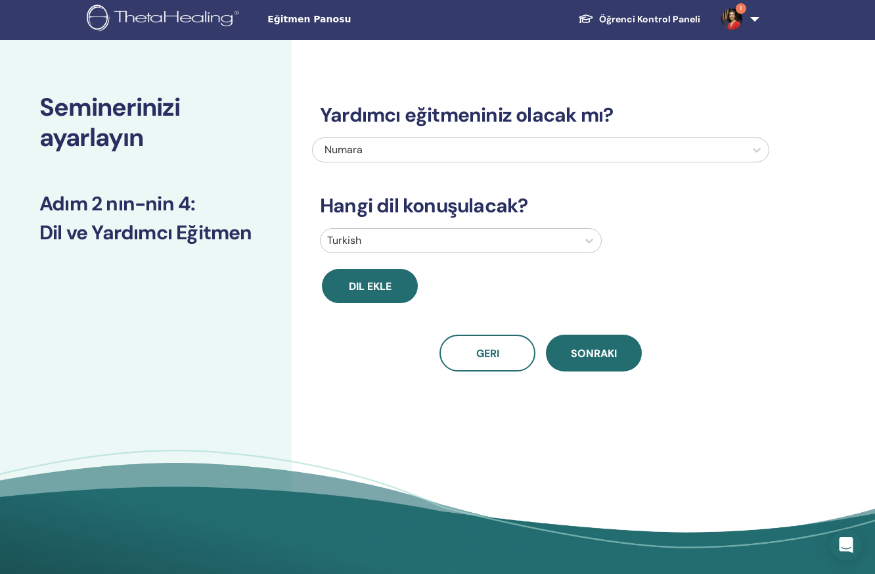
scroll to position [11, 0]
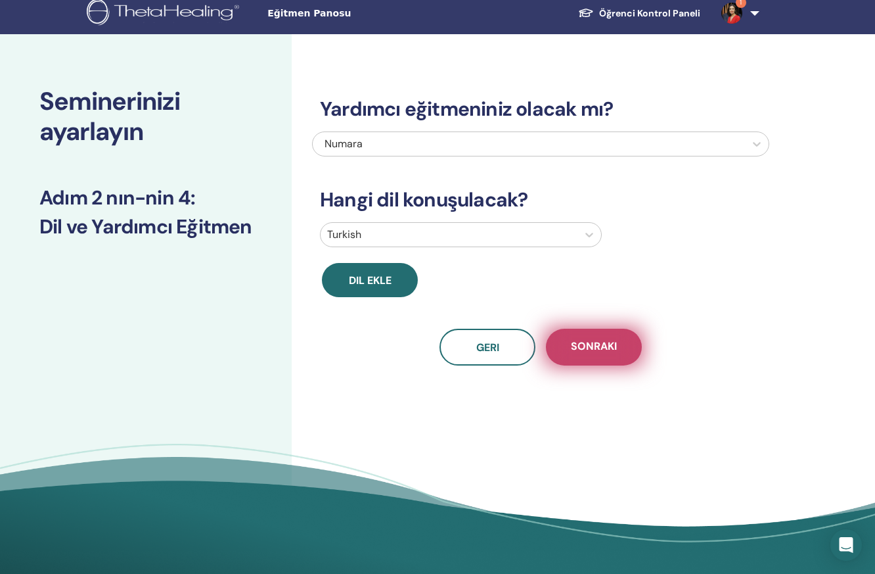
click at [603, 348] on span "Sonraki" at bounding box center [594, 347] width 46 height 16
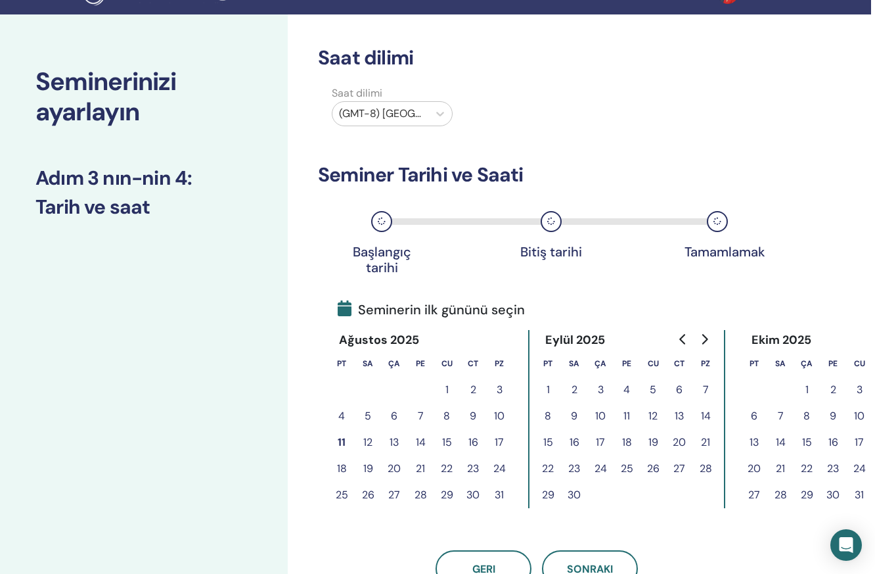
scroll to position [28, 4]
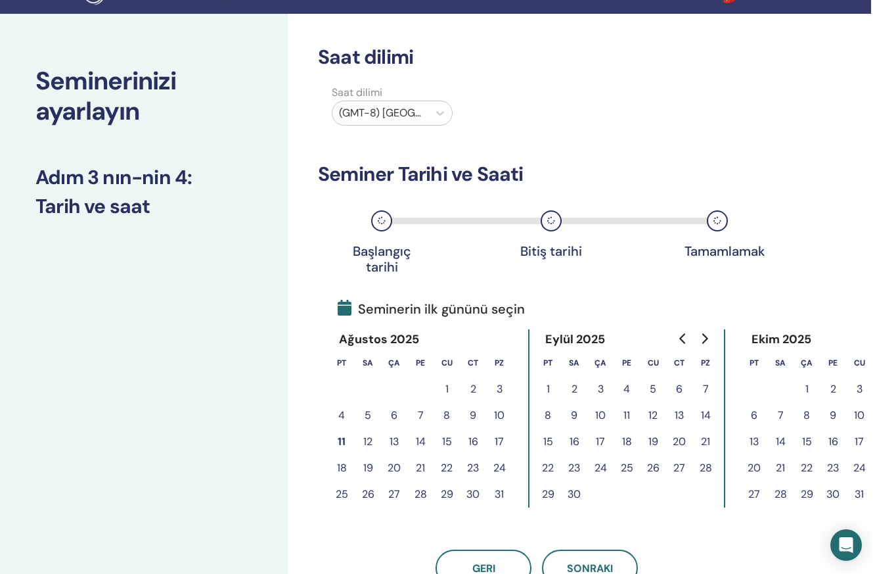
click at [445, 441] on button "15" at bounding box center [447, 442] width 26 height 26
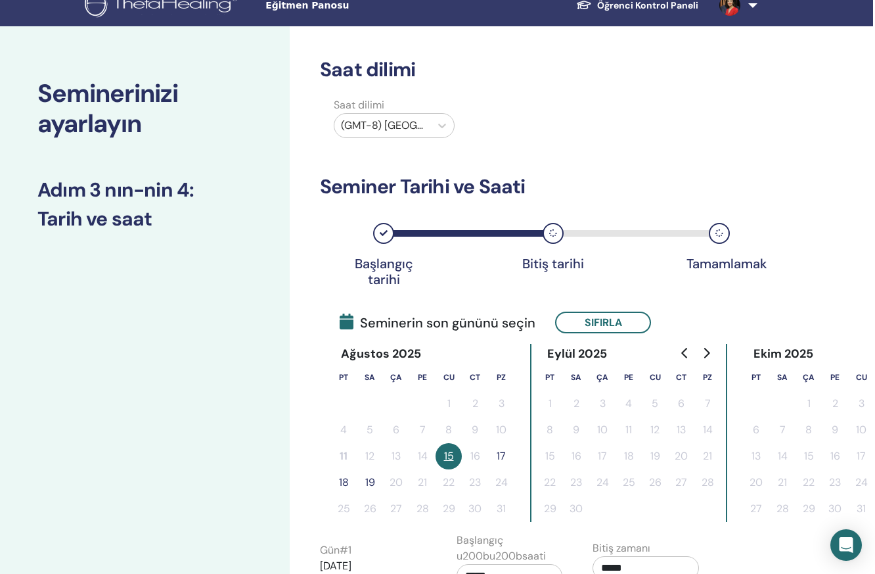
scroll to position [16, 0]
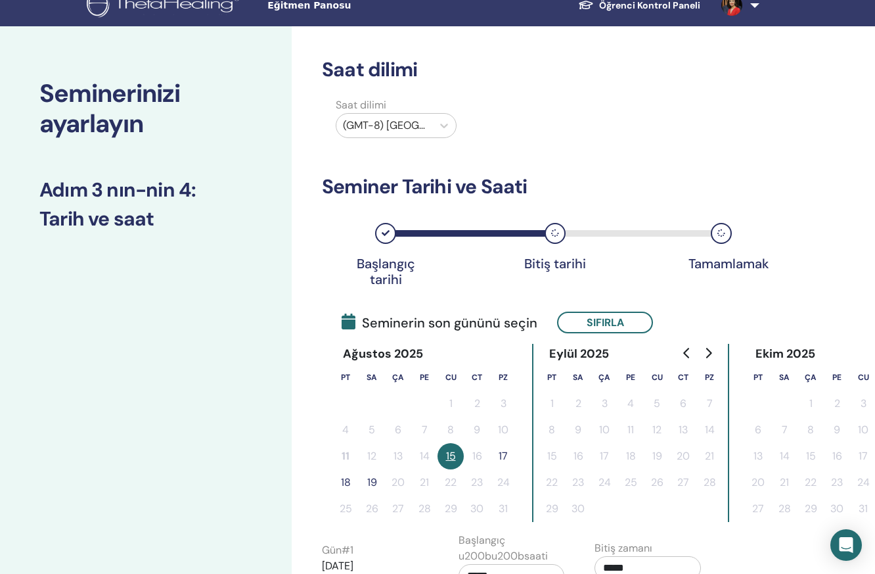
click at [501, 451] on button "17" at bounding box center [503, 456] width 26 height 26
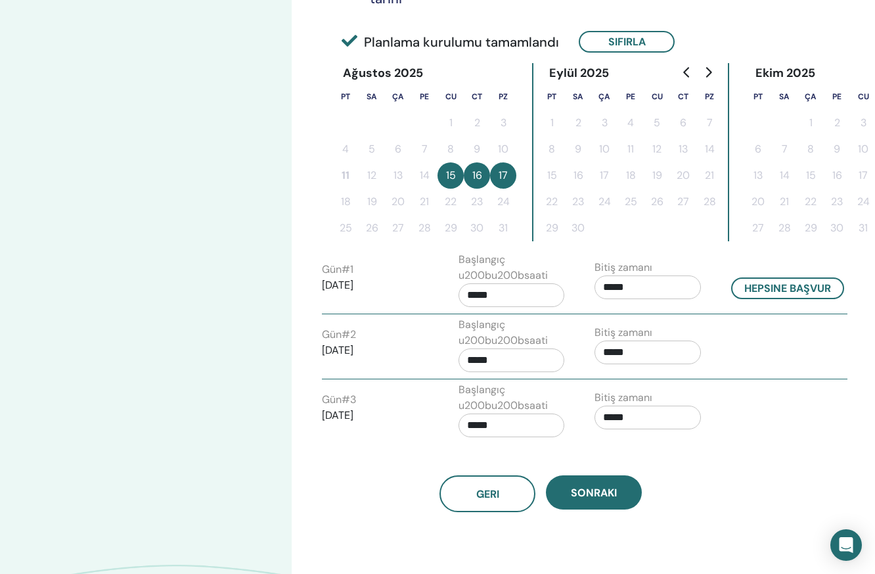
scroll to position [299, 0]
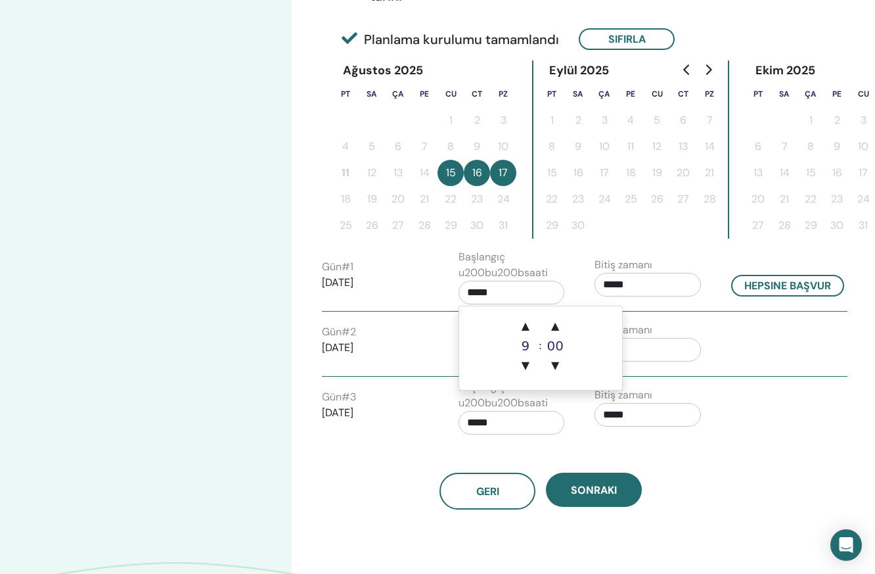
click at [525, 292] on input "*****" at bounding box center [512, 293] width 106 height 24
click at [524, 325] on span "▲" at bounding box center [526, 326] width 26 height 26
click at [525, 324] on span "▲" at bounding box center [526, 326] width 26 height 26
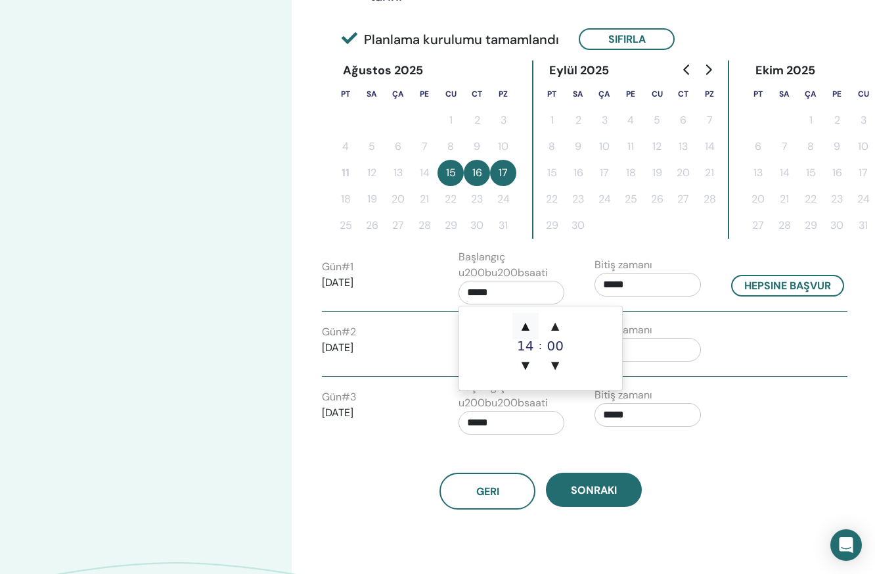
click at [525, 324] on span "▲" at bounding box center [526, 326] width 26 height 26
type input "*****"
click at [525, 324] on span "▲" at bounding box center [526, 326] width 26 height 26
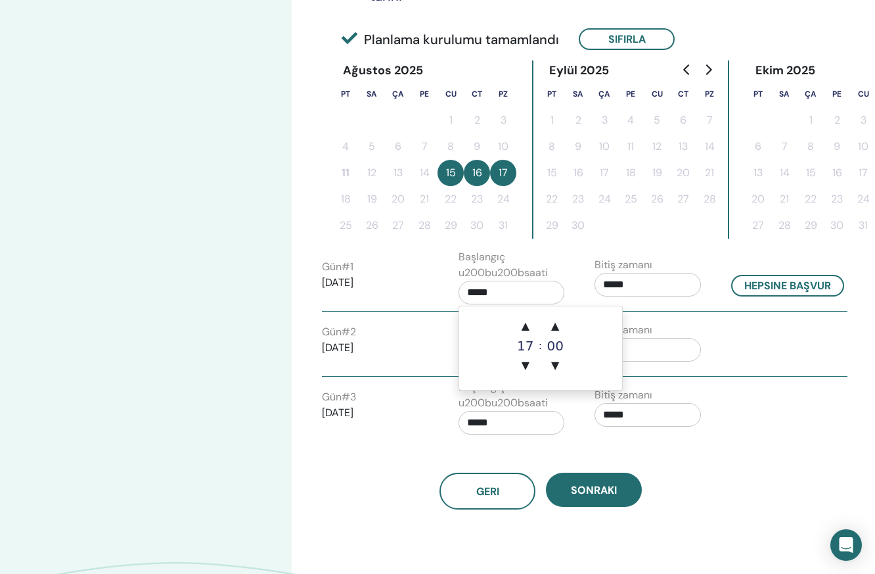
click at [645, 286] on input "*****" at bounding box center [648, 285] width 106 height 24
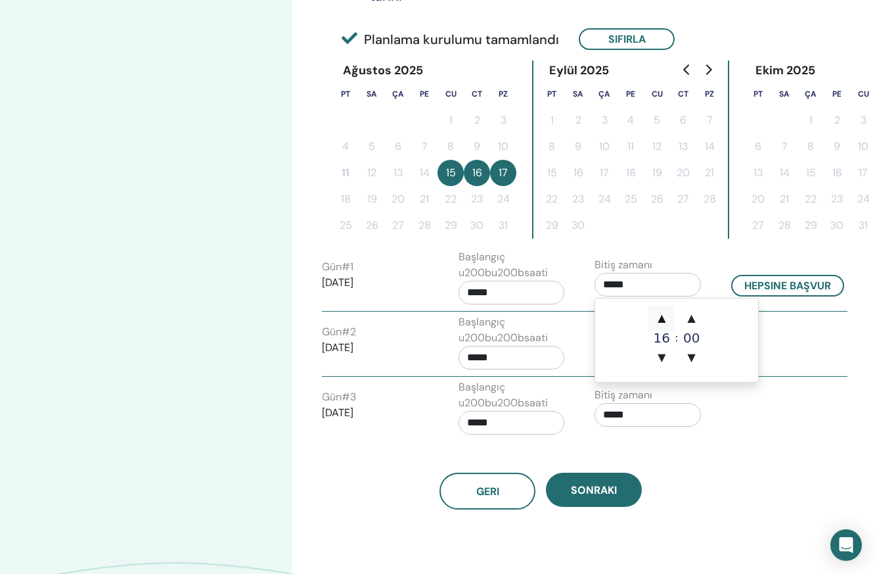
click at [661, 320] on span "▲" at bounding box center [662, 318] width 26 height 26
click at [661, 319] on span "▲" at bounding box center [662, 318] width 26 height 26
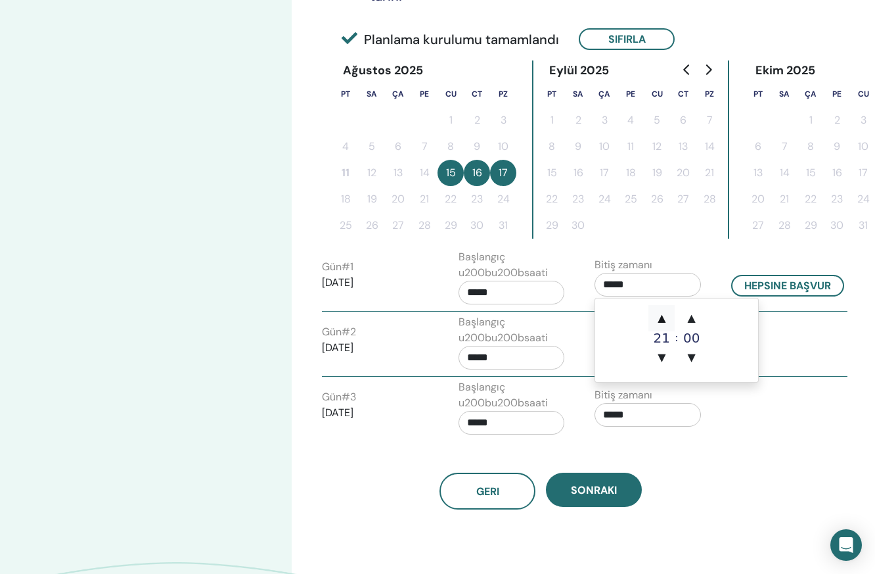
click at [661, 319] on span "▲" at bounding box center [662, 318] width 26 height 26
type input "*****"
click at [508, 356] on input "*****" at bounding box center [512, 358] width 106 height 24
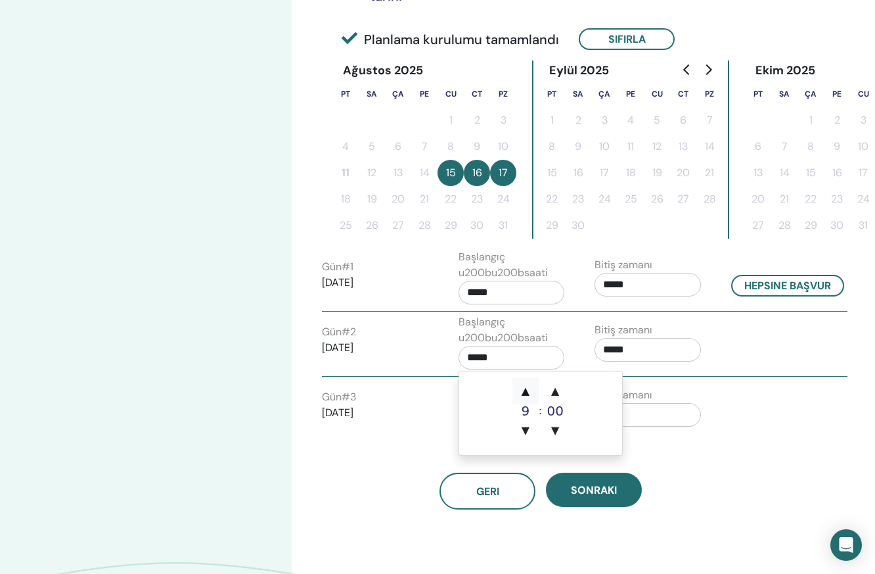
click at [528, 391] on span "▲" at bounding box center [526, 391] width 26 height 26
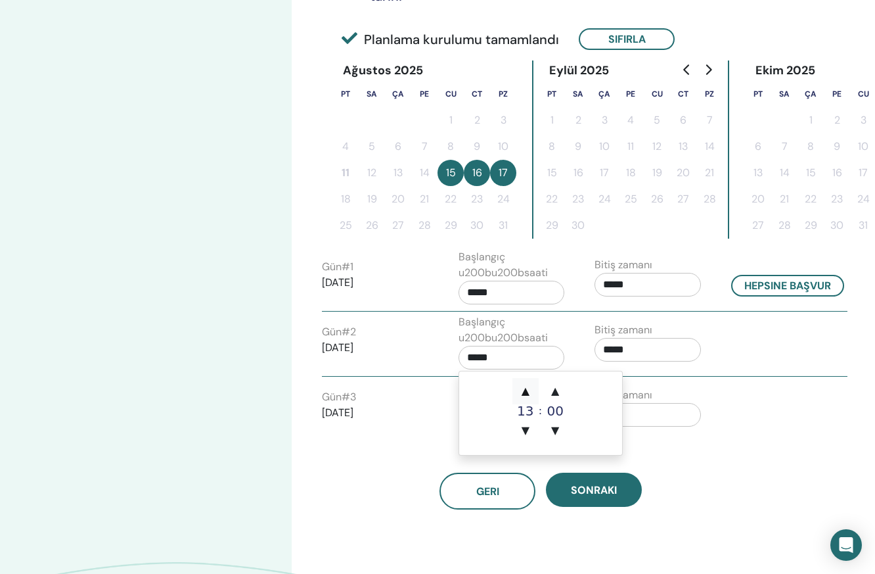
type input "*****"
click at [528, 391] on span "▲" at bounding box center [526, 391] width 26 height 26
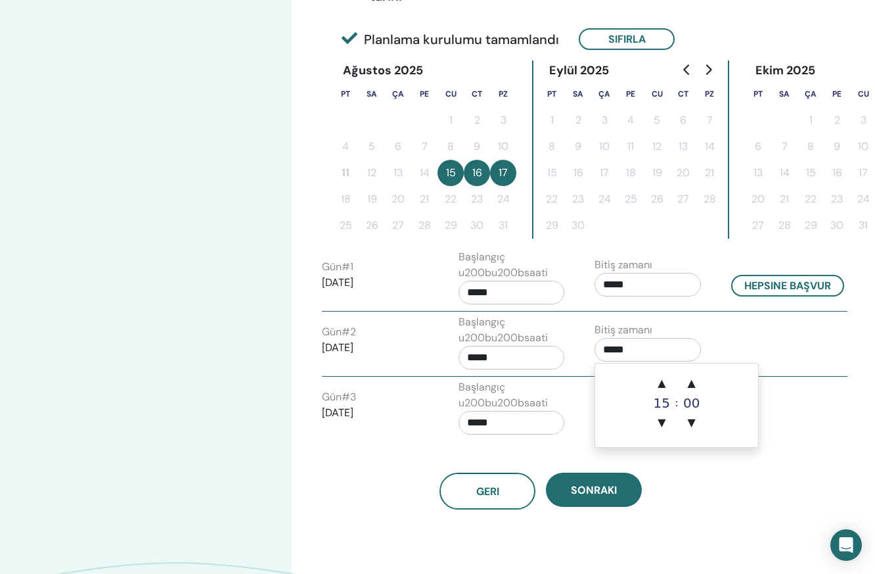
click at [633, 350] on input "*****" at bounding box center [648, 350] width 106 height 24
click at [666, 384] on span "▲" at bounding box center [662, 383] width 26 height 26
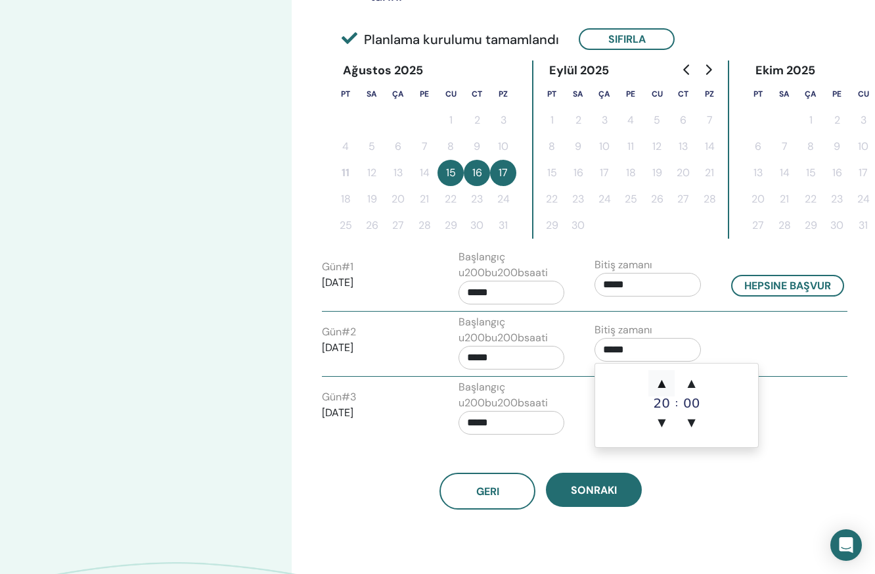
click at [666, 384] on span "▲" at bounding box center [662, 383] width 26 height 26
type input "*****"
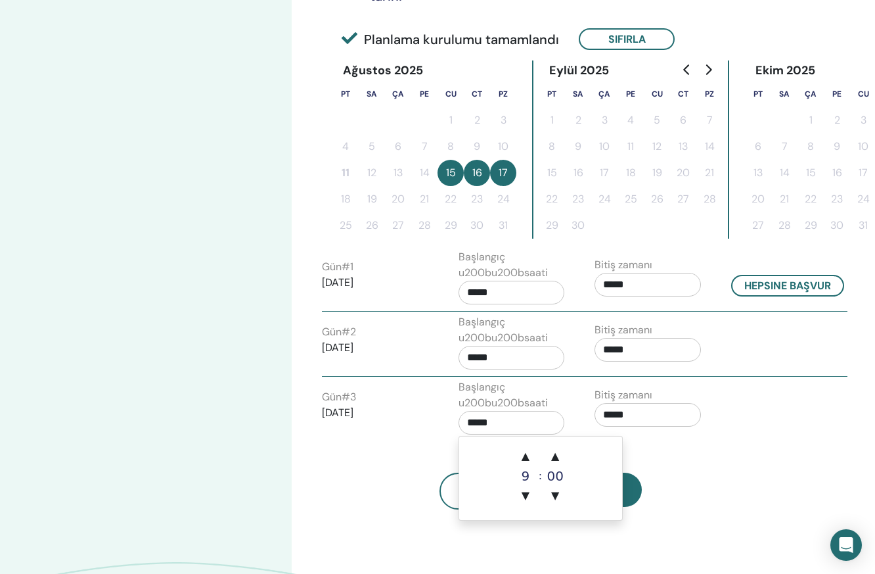
click at [532, 421] on input "*****" at bounding box center [512, 423] width 106 height 24
click at [521, 455] on span "▲" at bounding box center [526, 456] width 26 height 26
click at [526, 454] on span "▲" at bounding box center [526, 456] width 26 height 26
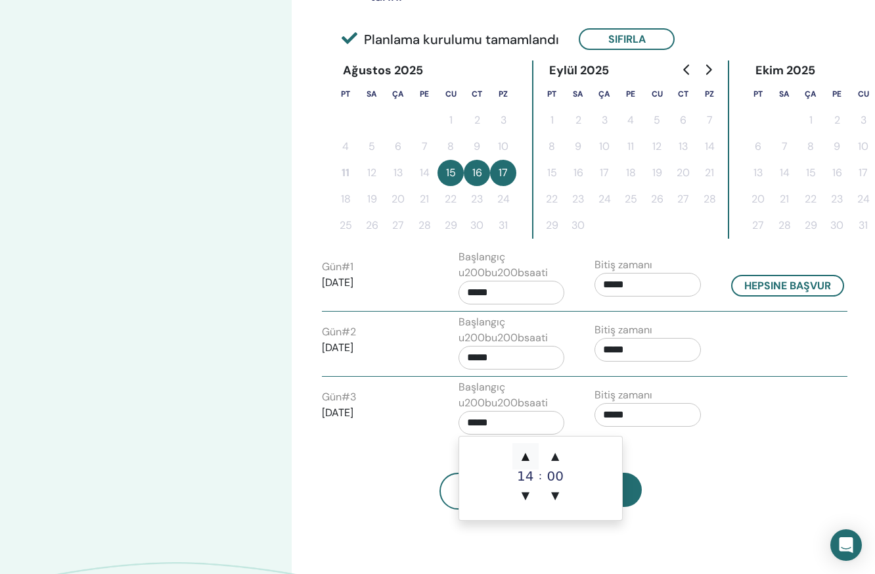
click at [526, 454] on span "▲" at bounding box center [526, 456] width 26 height 26
type input "*****"
click at [526, 454] on span "▲" at bounding box center [526, 456] width 26 height 26
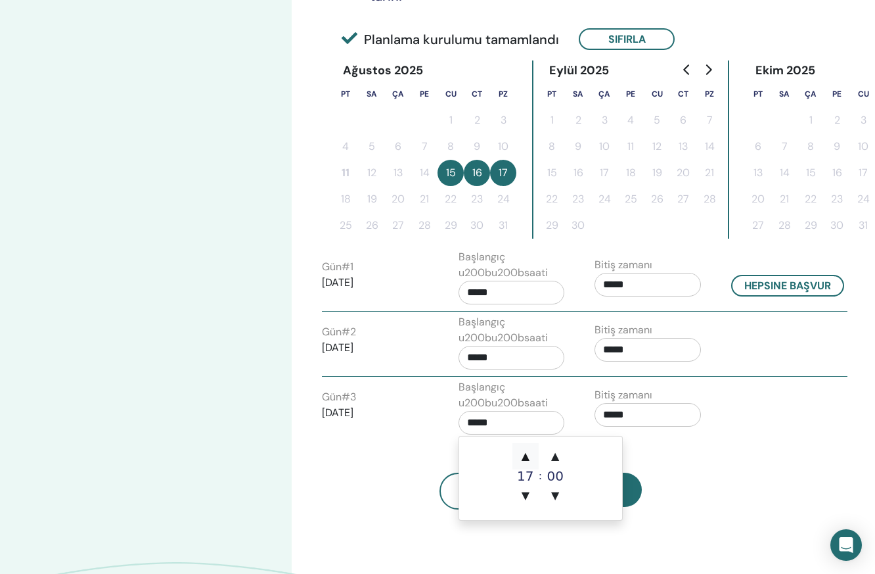
click at [526, 454] on span "▲" at bounding box center [526, 456] width 26 height 26
click at [526, 457] on span "▲" at bounding box center [526, 456] width 26 height 26
click at [527, 494] on span "▼" at bounding box center [526, 495] width 26 height 26
click at [529, 425] on input "*****" at bounding box center [512, 423] width 106 height 24
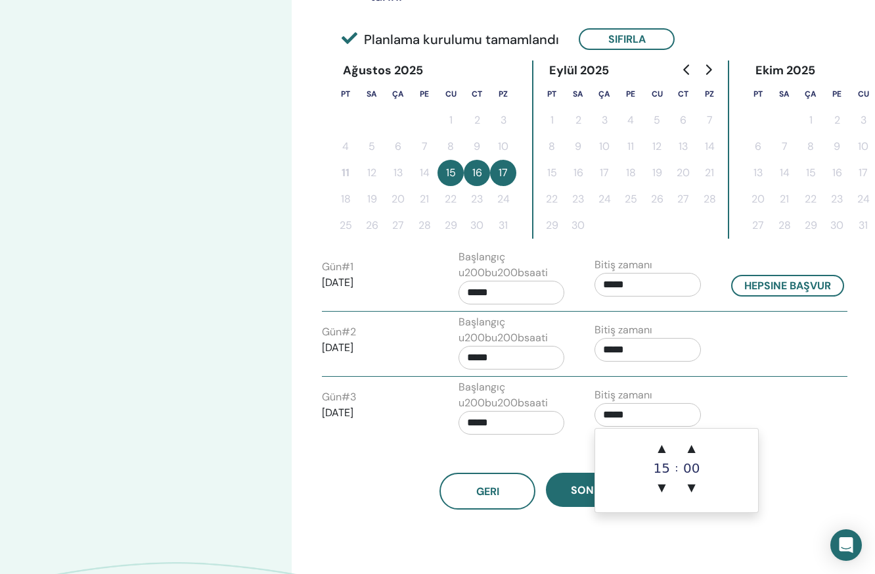
click at [650, 413] on input "*****" at bounding box center [648, 415] width 106 height 24
click at [664, 449] on span "▲" at bounding box center [662, 448] width 26 height 26
click at [663, 449] on span "▲" at bounding box center [662, 448] width 26 height 26
click at [662, 449] on span "▲" at bounding box center [662, 448] width 26 height 26
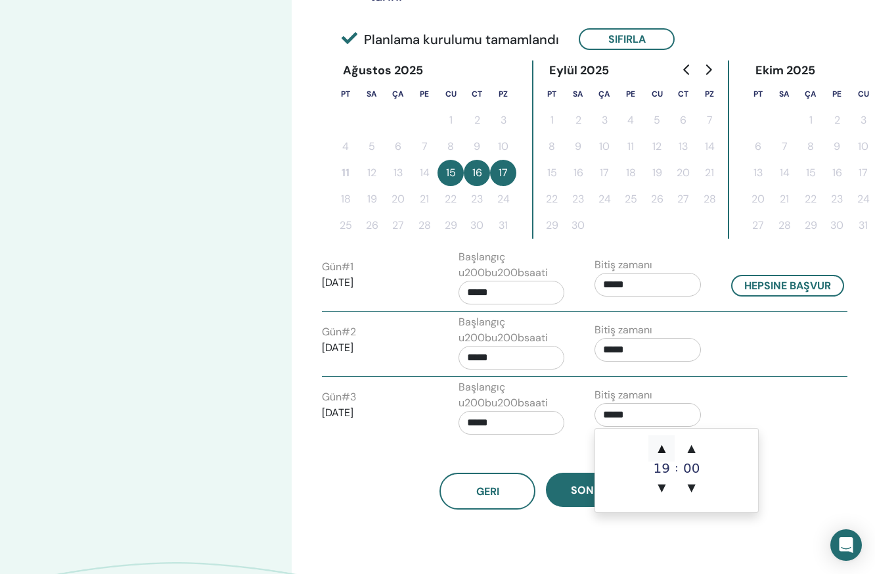
click at [662, 450] on span "▲" at bounding box center [662, 448] width 26 height 26
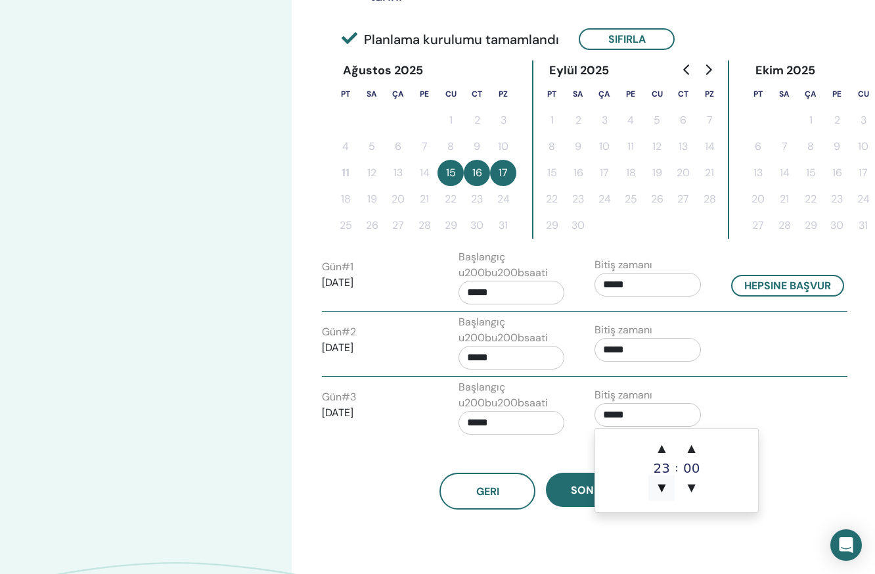
click at [659, 488] on span "▼" at bounding box center [662, 488] width 26 height 26
type input "*****"
click at [503, 425] on input "*****" at bounding box center [512, 423] width 106 height 24
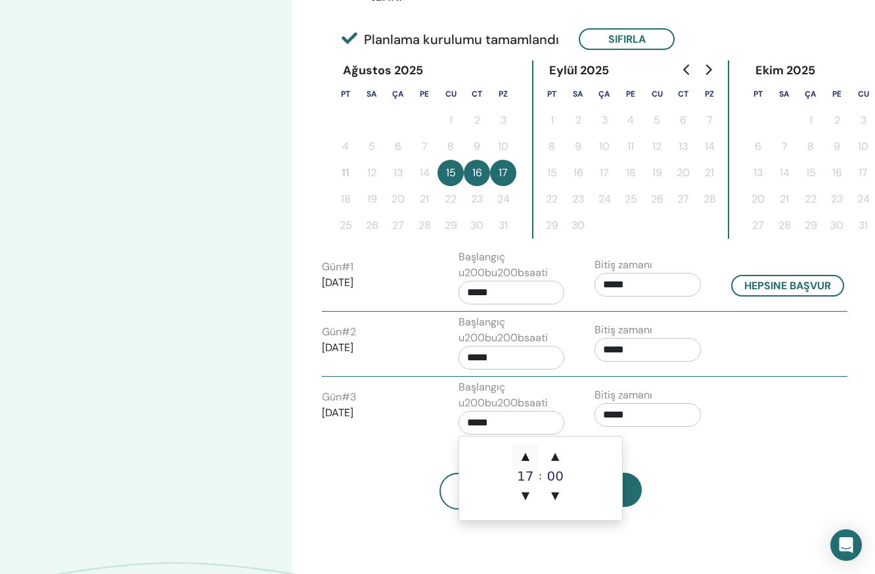
click at [527, 454] on span "▲" at bounding box center [526, 456] width 26 height 26
click at [524, 496] on span "▼" at bounding box center [526, 495] width 26 height 26
type input "*****"
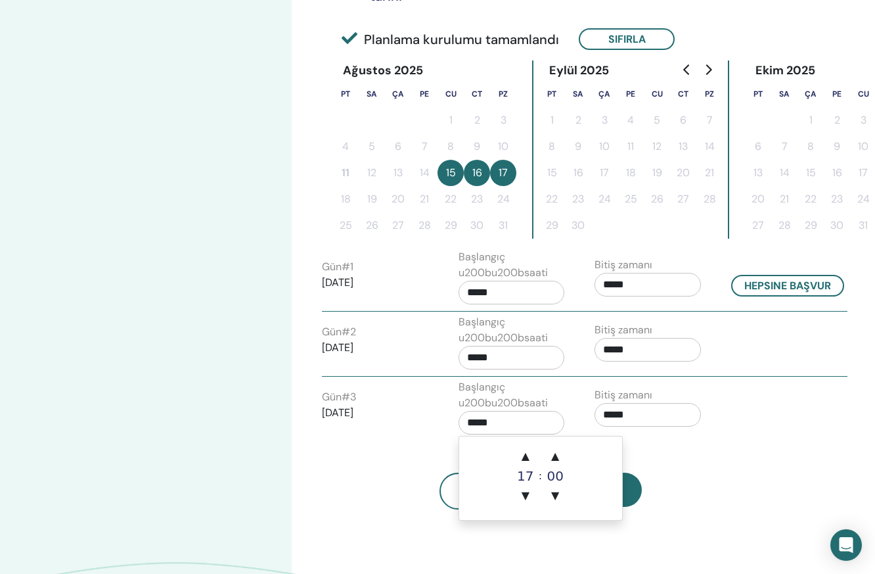
click at [639, 413] on input "*****" at bounding box center [648, 415] width 106 height 24
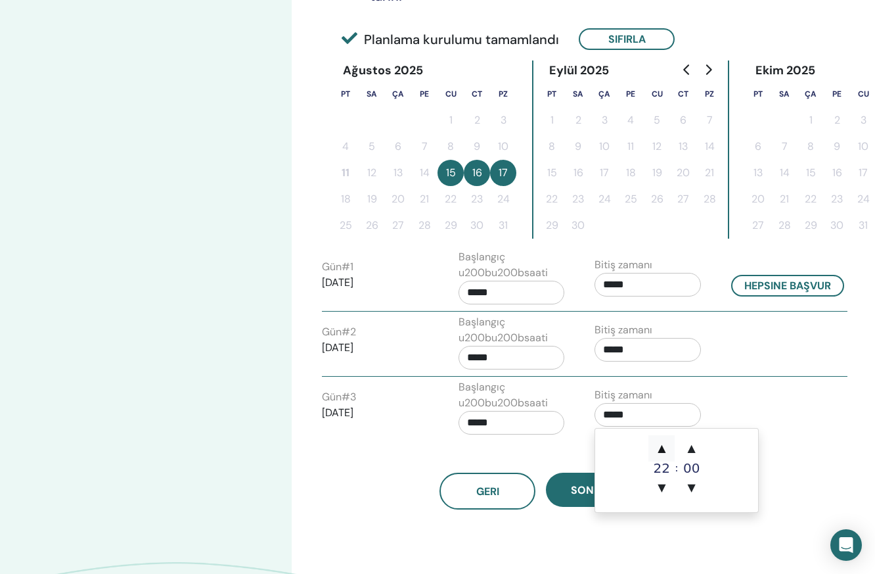
click at [658, 448] on span "▲" at bounding box center [662, 448] width 26 height 26
type input "*****"
click at [570, 456] on div "Geri Sonraki" at bounding box center [540, 475] width 457 height 68
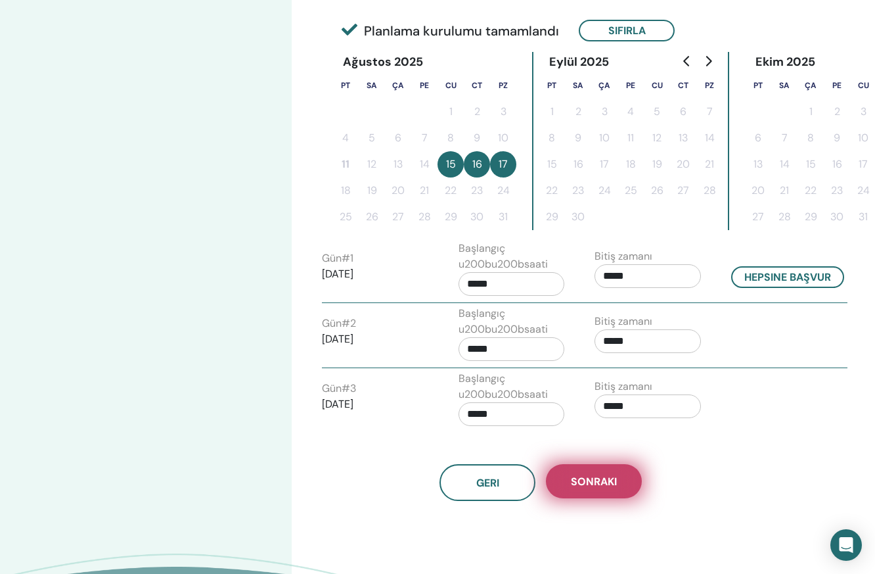
click at [621, 484] on button "Sonraki" at bounding box center [594, 481] width 96 height 34
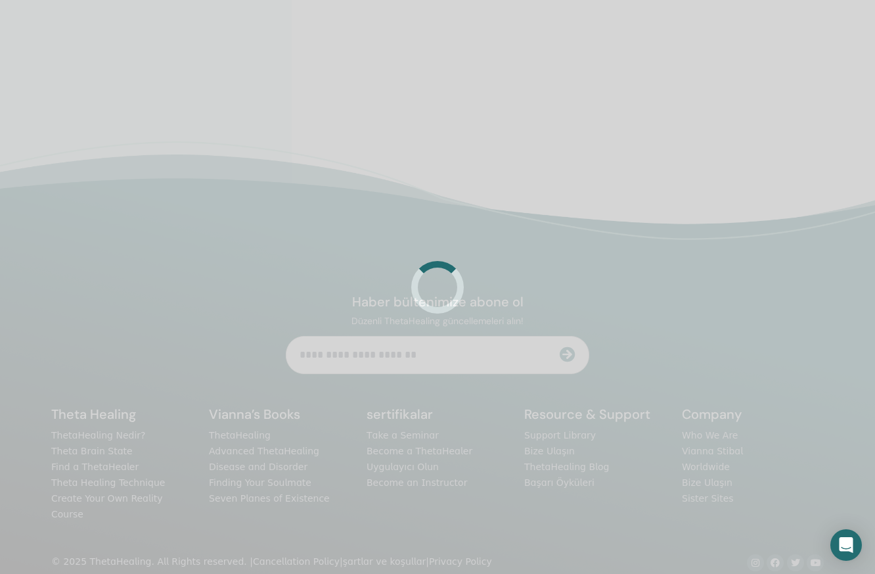
scroll to position [310, 0]
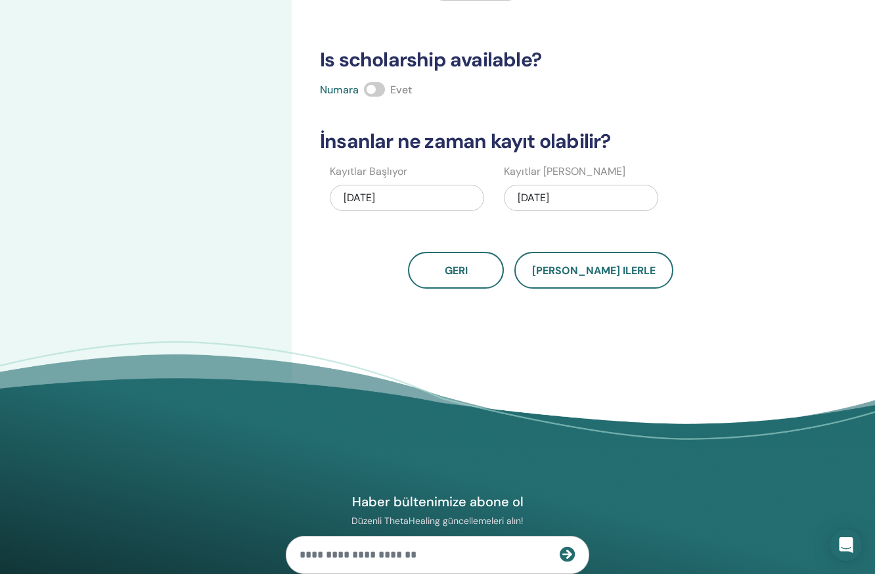
click at [575, 197] on div "08/17/2025" at bounding box center [581, 198] width 154 height 26
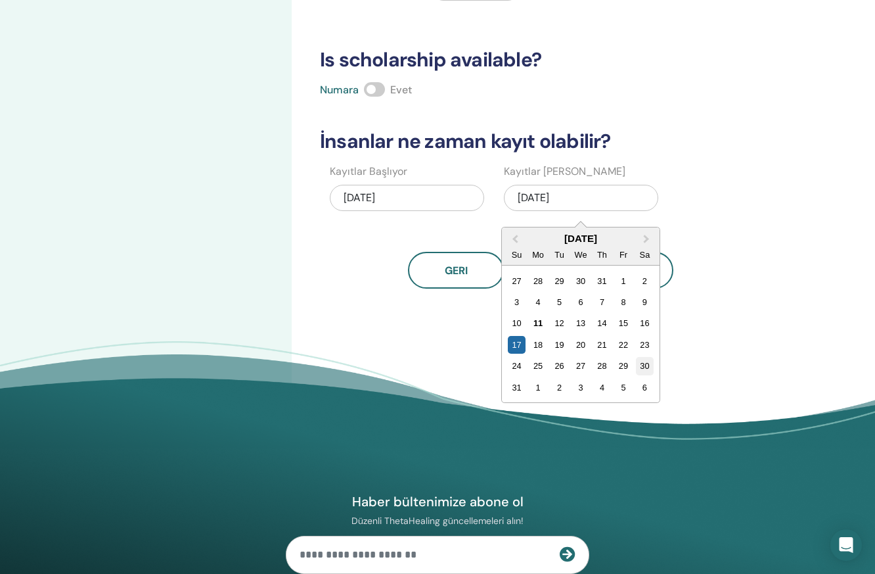
click at [643, 366] on div "30" at bounding box center [645, 366] width 18 height 18
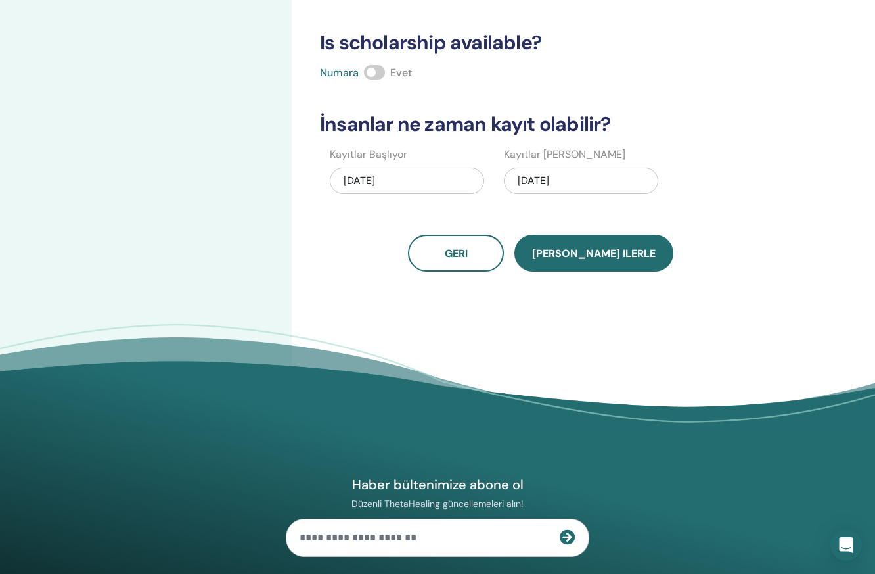
scroll to position [326, 0]
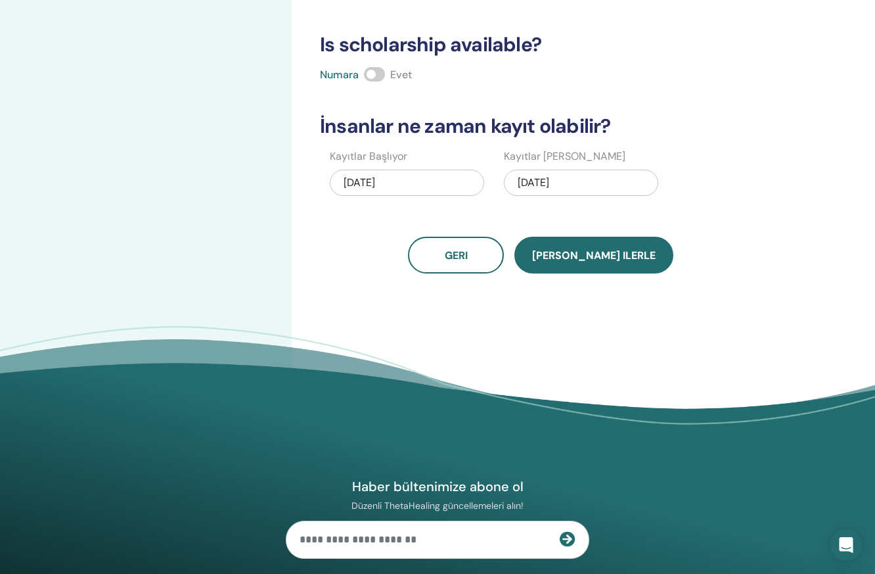
click at [590, 254] on span "Kaydet ilerle" at bounding box center [594, 255] width 124 height 14
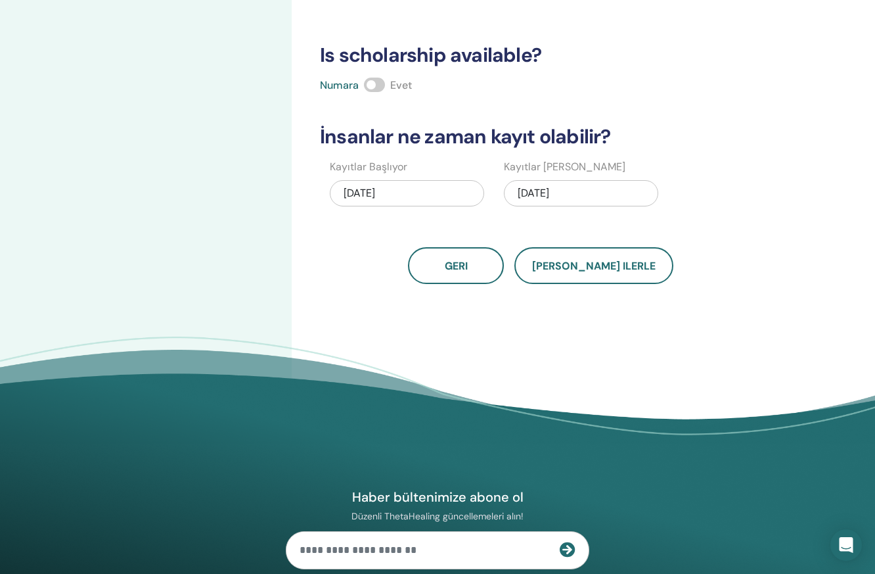
scroll to position [312, 1]
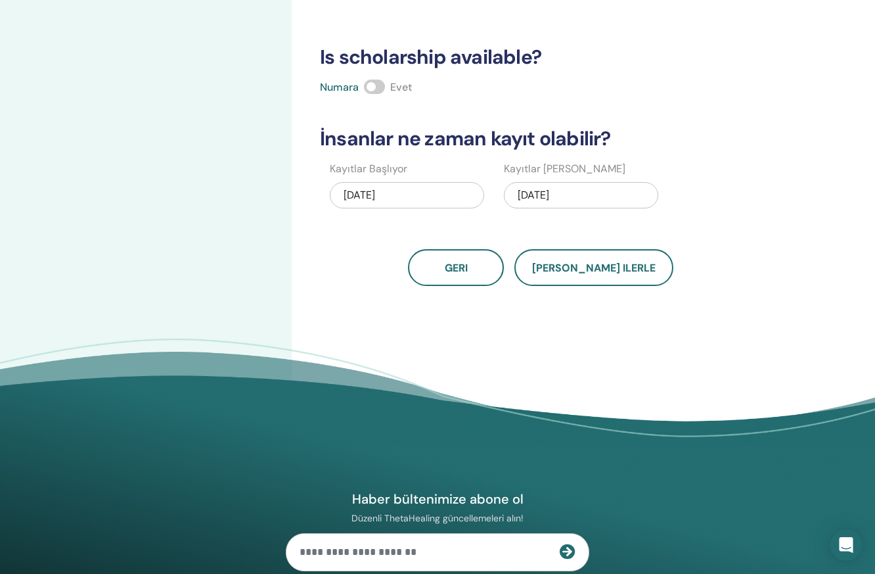
click at [549, 193] on div "[DATE]" at bounding box center [581, 195] width 154 height 26
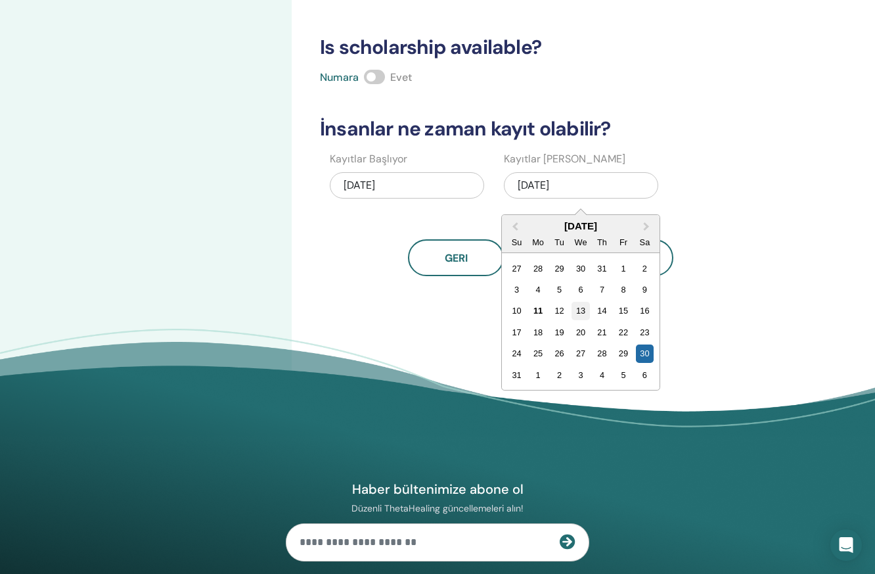
scroll to position [323, 0]
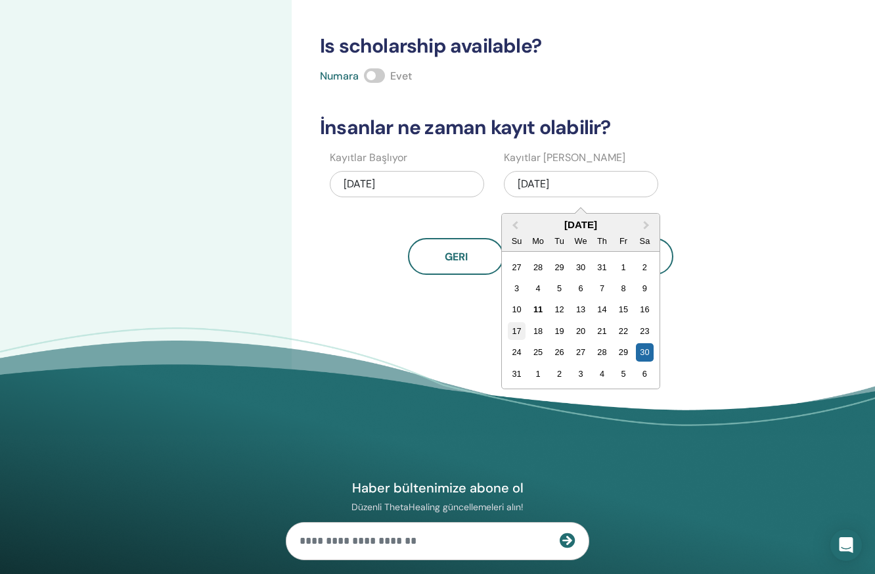
click at [518, 331] on div "17" at bounding box center [517, 331] width 18 height 18
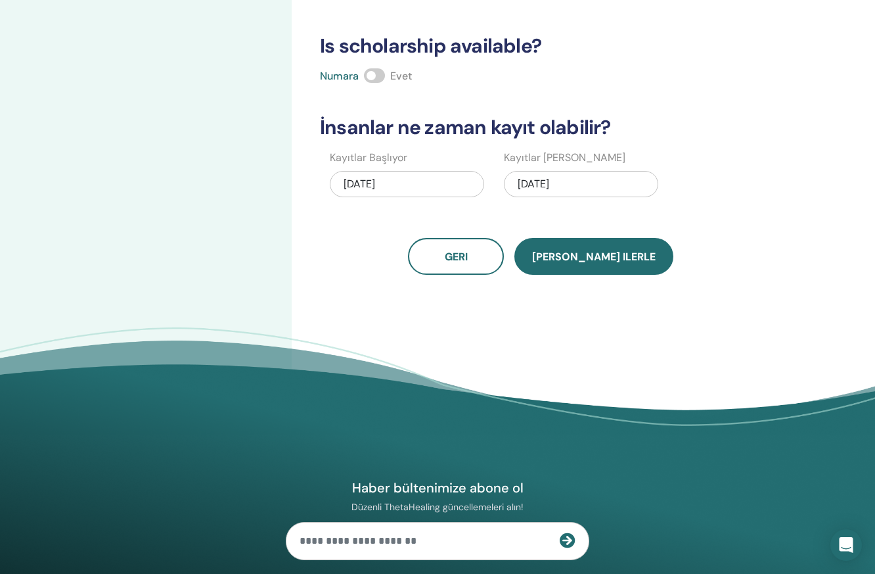
click at [595, 256] on span "Kaydet ilerle" at bounding box center [594, 257] width 124 height 14
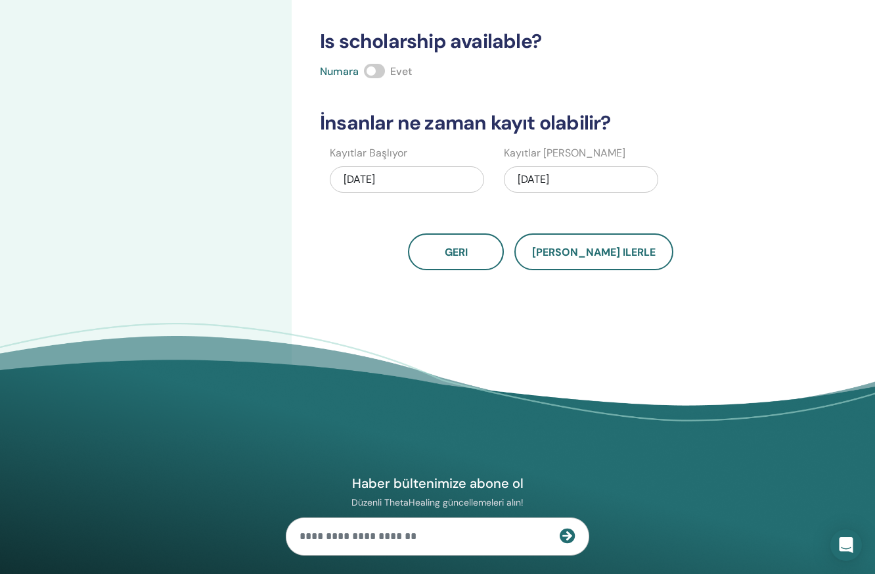
click at [552, 181] on div "08/17/2025" at bounding box center [581, 179] width 154 height 26
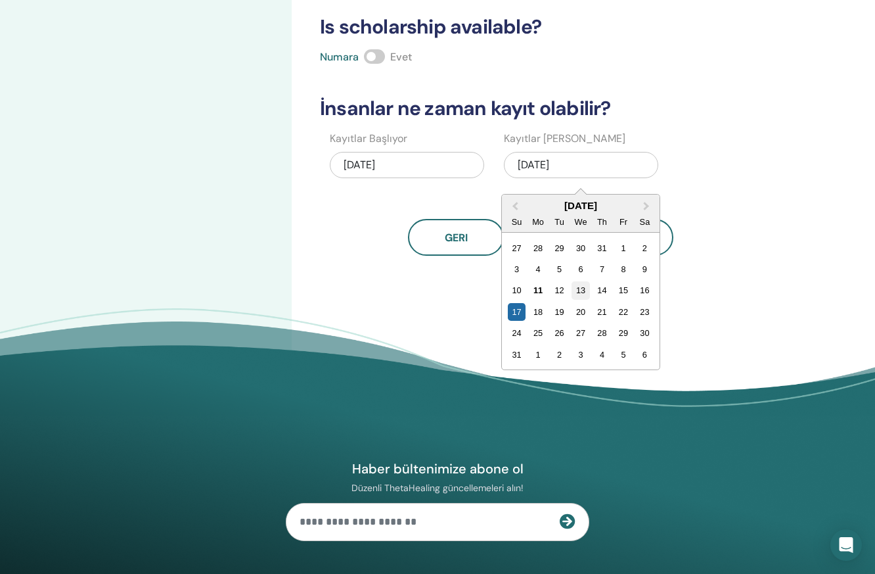
click at [584, 289] on div "13" at bounding box center [581, 290] width 18 height 18
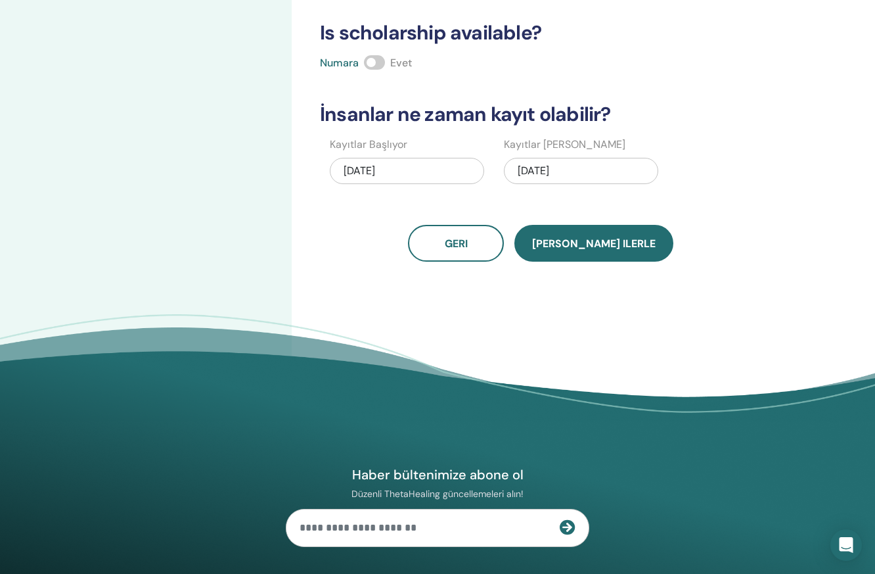
scroll to position [335, 0]
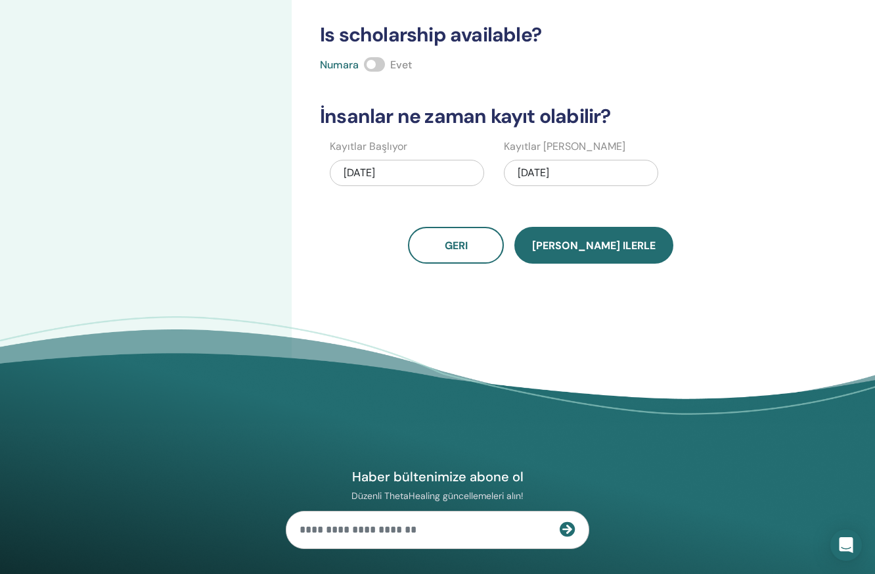
click at [593, 244] on span "Kaydet ilerle" at bounding box center [594, 246] width 124 height 14
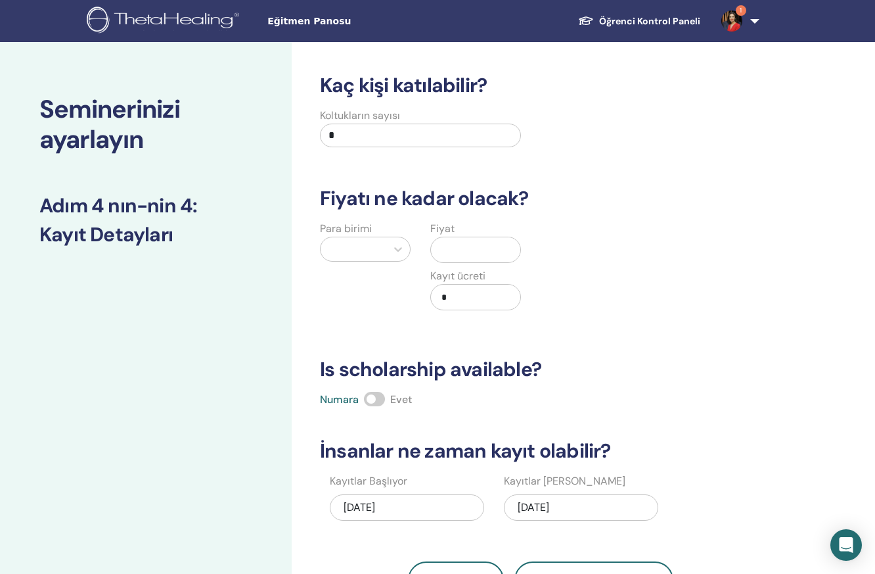
scroll to position [0, 0]
click at [367, 137] on input "*" at bounding box center [420, 136] width 201 height 24
type input "**"
click at [394, 244] on icon at bounding box center [398, 249] width 13 height 13
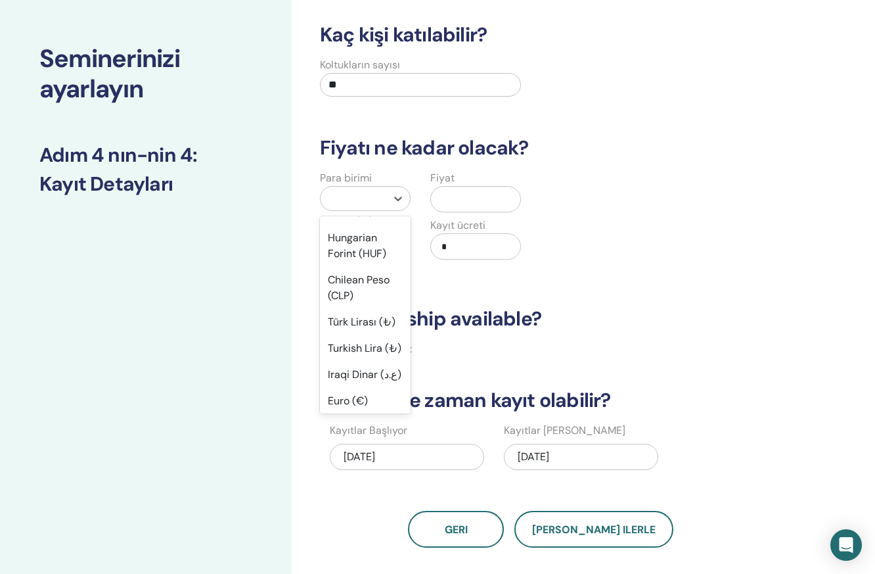
scroll to position [1071, 0]
click at [362, 310] on div "Türk Lirası (₺)" at bounding box center [365, 323] width 91 height 26
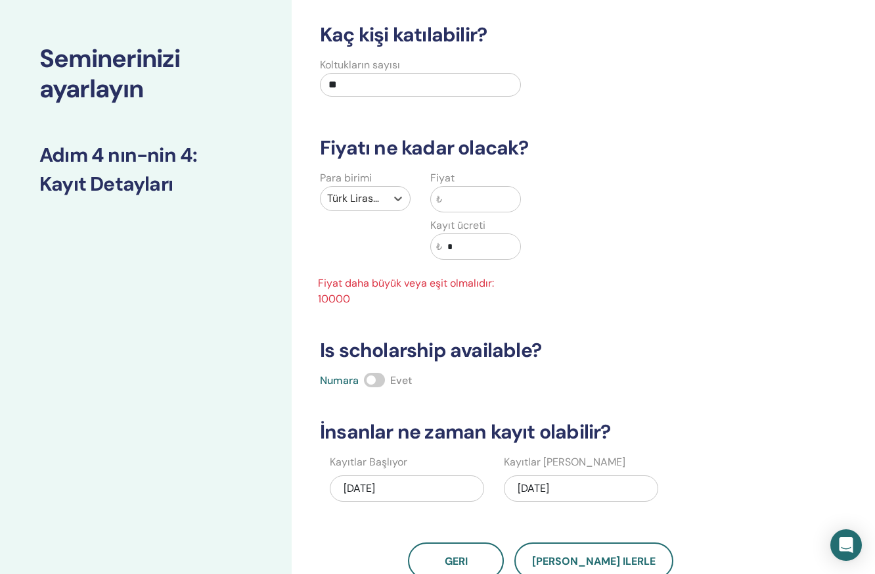
click at [477, 195] on input "text" at bounding box center [481, 199] width 78 height 25
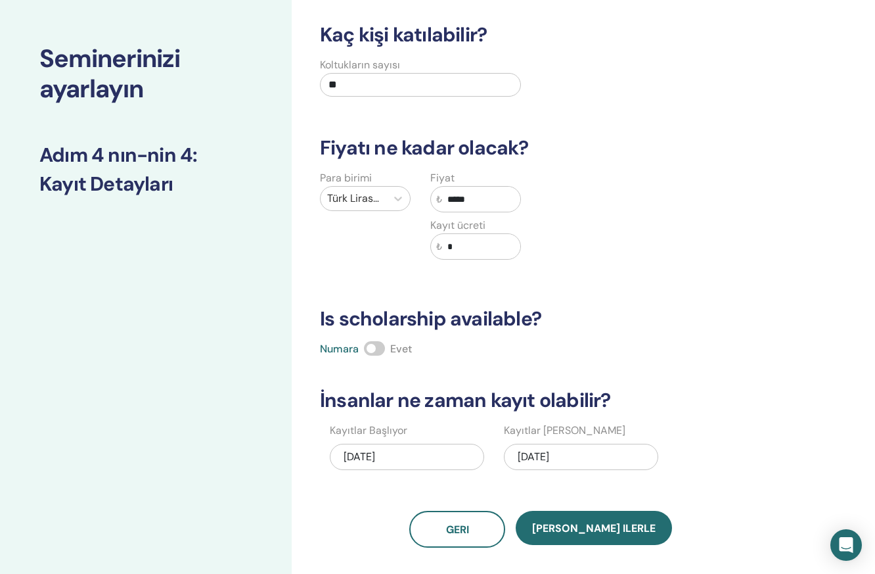
type input "*****"
click at [476, 250] on input "*" at bounding box center [481, 246] width 78 height 25
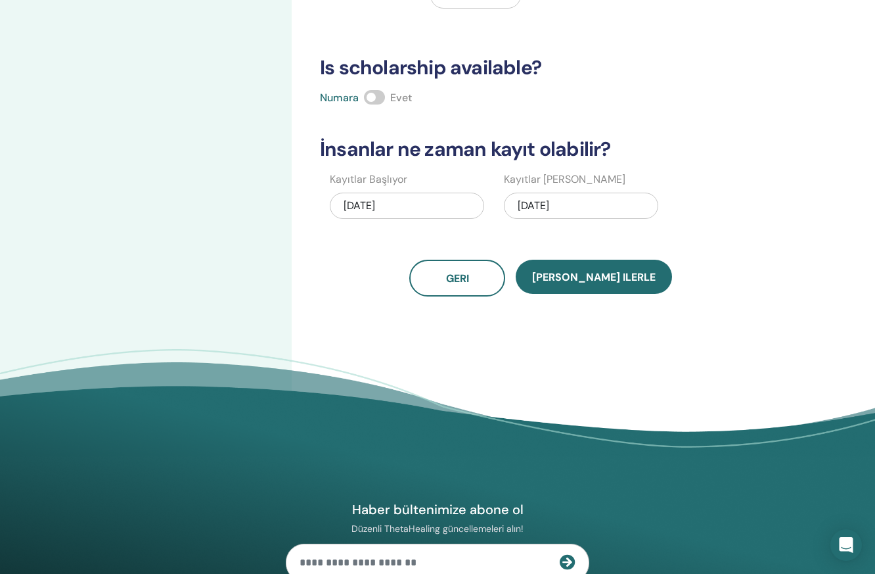
scroll to position [286, 0]
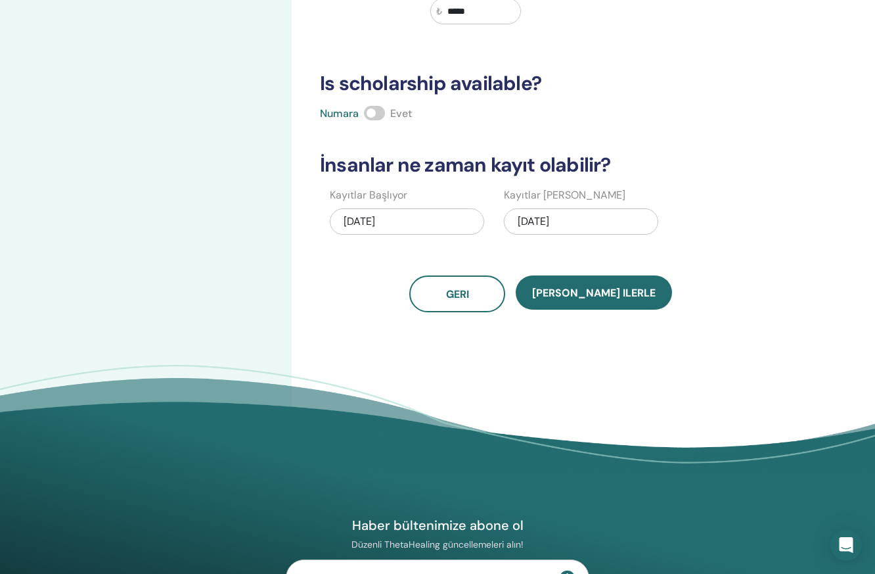
type input "*****"
click at [384, 113] on span at bounding box center [374, 113] width 21 height 14
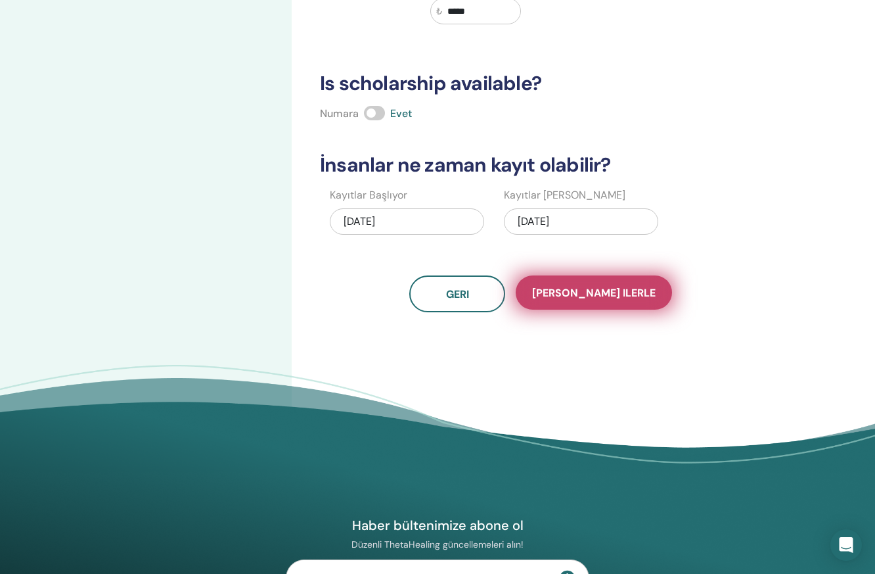
click at [603, 298] on span "Kaydet ilerle" at bounding box center [594, 293] width 124 height 14
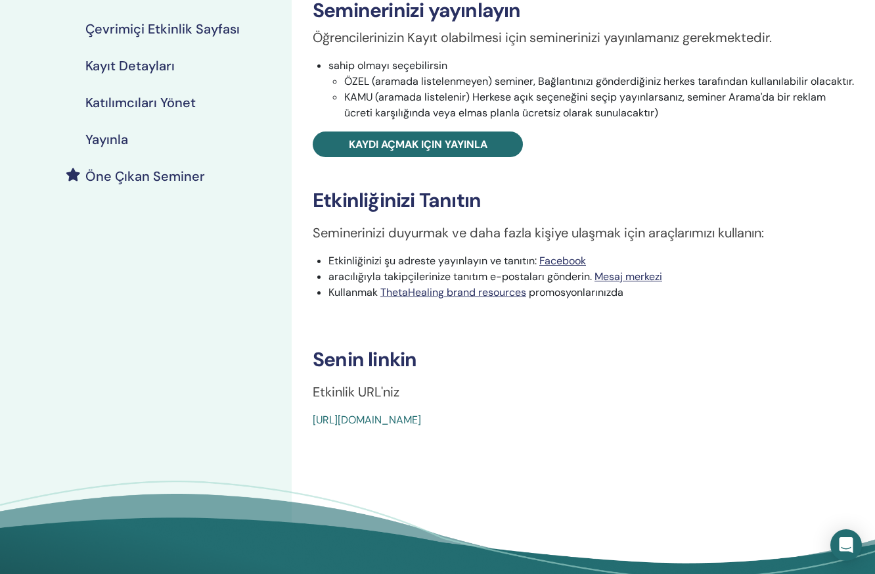
scroll to position [220, 1]
click at [335, 420] on link "[URL][DOMAIN_NAME]" at bounding box center [367, 420] width 108 height 14
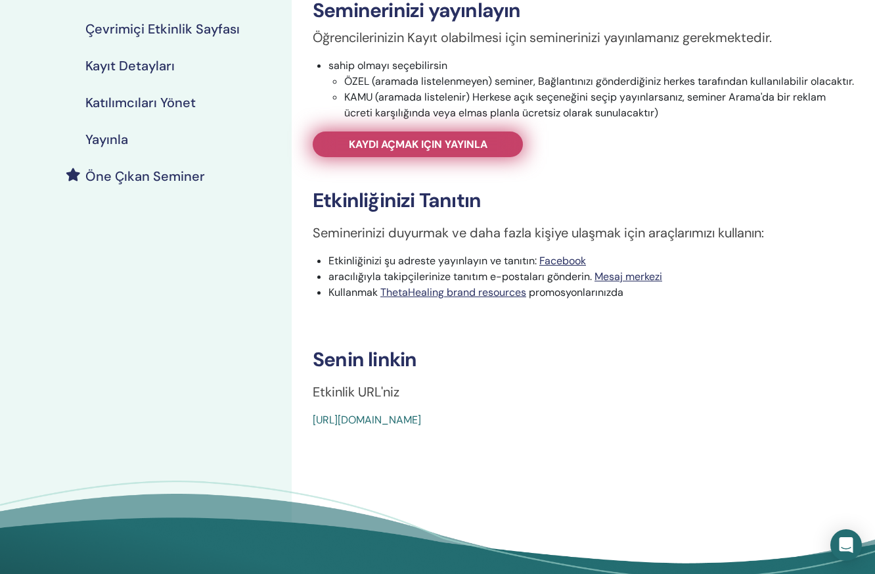
click at [409, 145] on span "Kaydı açmak için yayınla" at bounding box center [418, 144] width 139 height 14
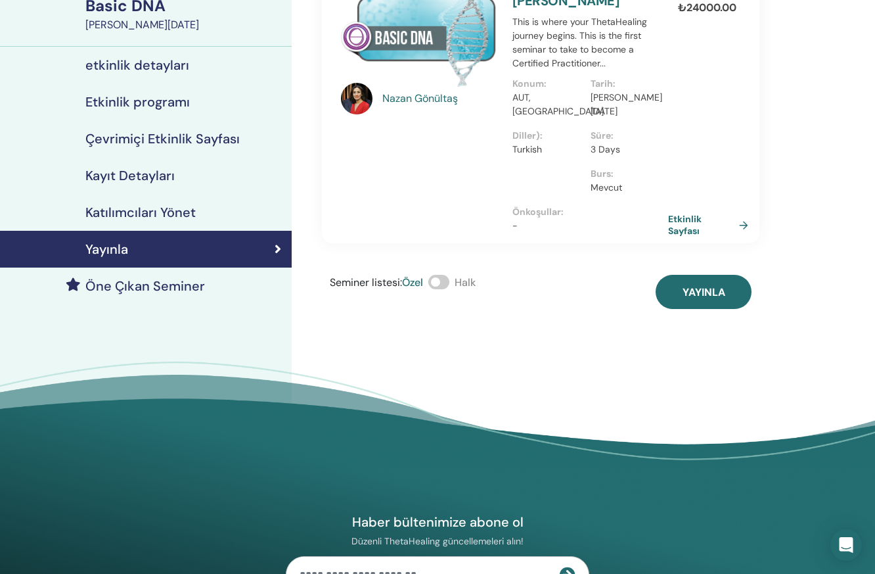
click at [446, 275] on span at bounding box center [439, 282] width 21 height 14
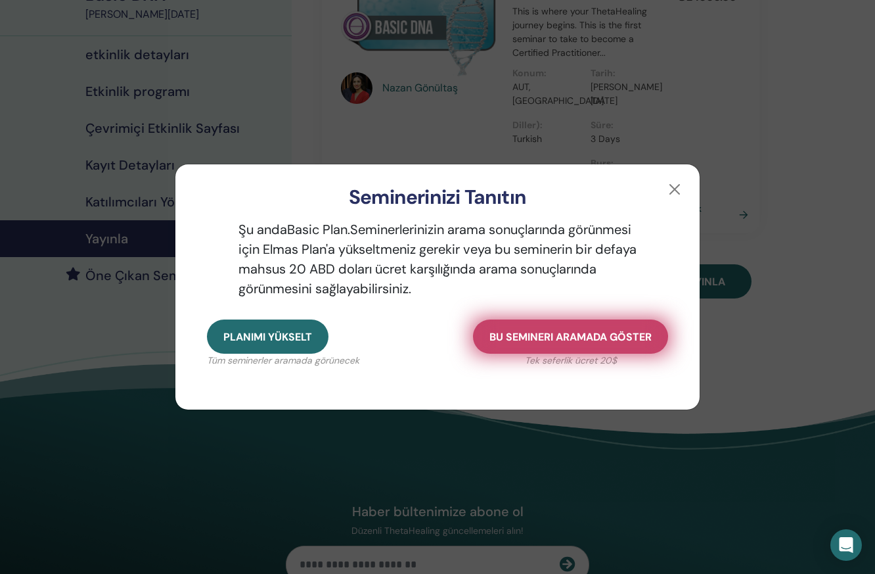
scroll to position [118, 1]
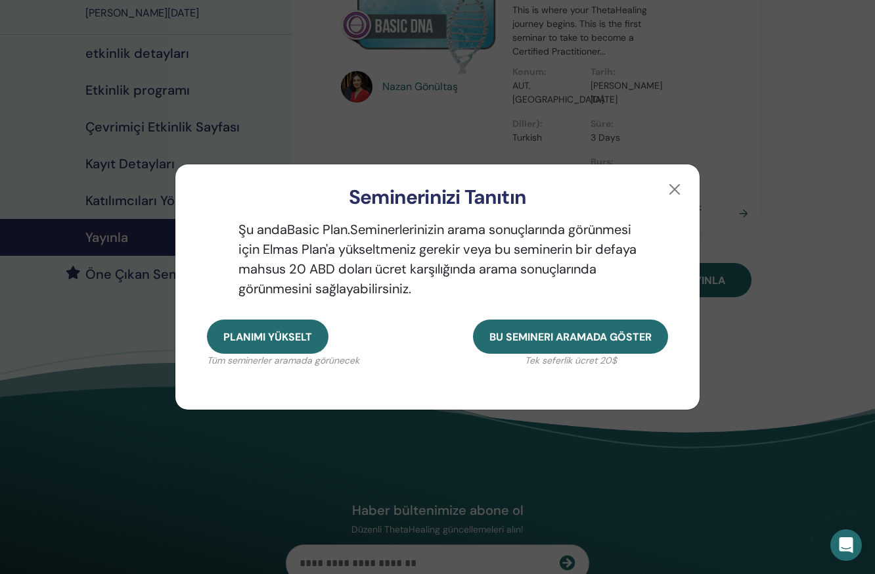
drag, startPoint x: 624, startPoint y: 337, endPoint x: 614, endPoint y: 398, distance: 62.0
click at [614, 398] on div "Planımı yükselt Tüm seminerler aramada görünecek Bu semineri aramada göster Tek…" at bounding box center [437, 364] width 524 height 90
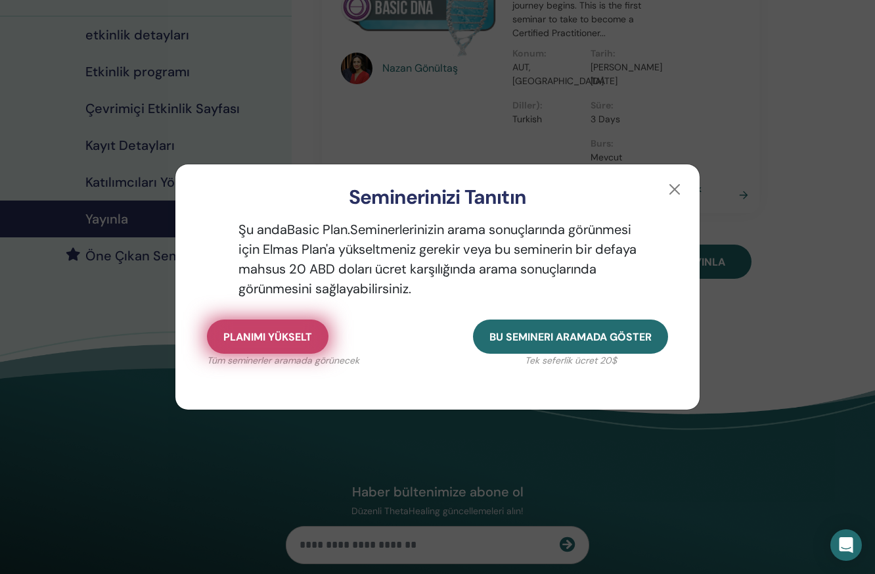
scroll to position [143, 1]
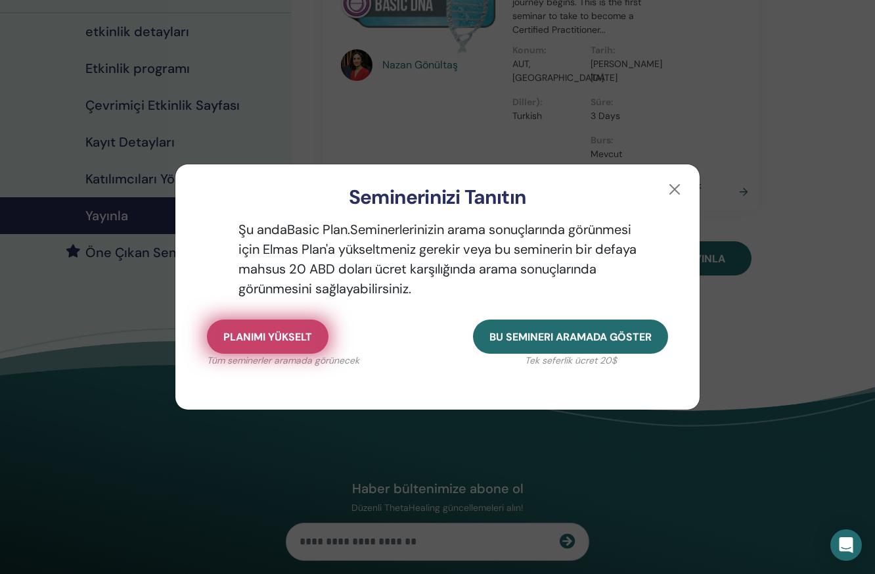
click at [250, 339] on span "Planımı yükselt" at bounding box center [267, 337] width 89 height 14
click at [293, 338] on span "Planımı yükselt" at bounding box center [267, 337] width 89 height 14
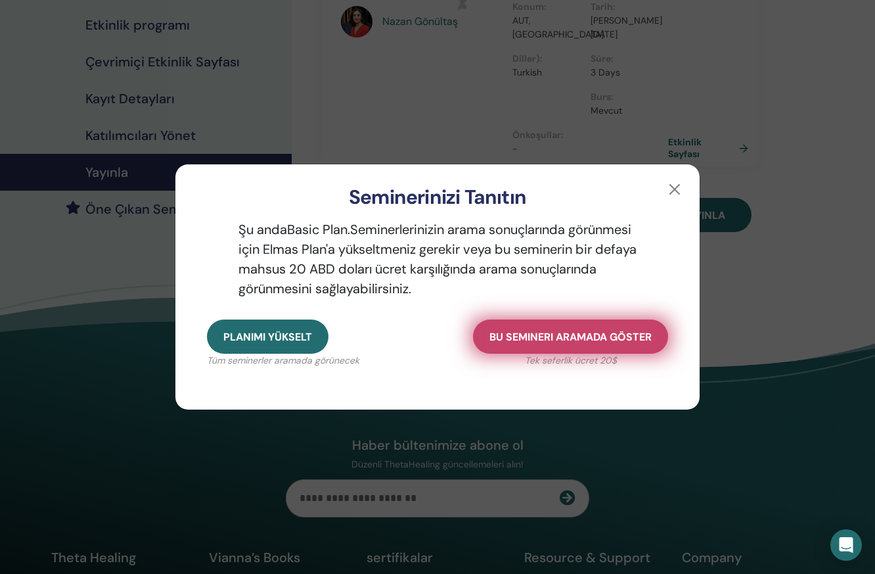
click at [587, 337] on span "Bu semineri aramada göster" at bounding box center [571, 337] width 162 height 14
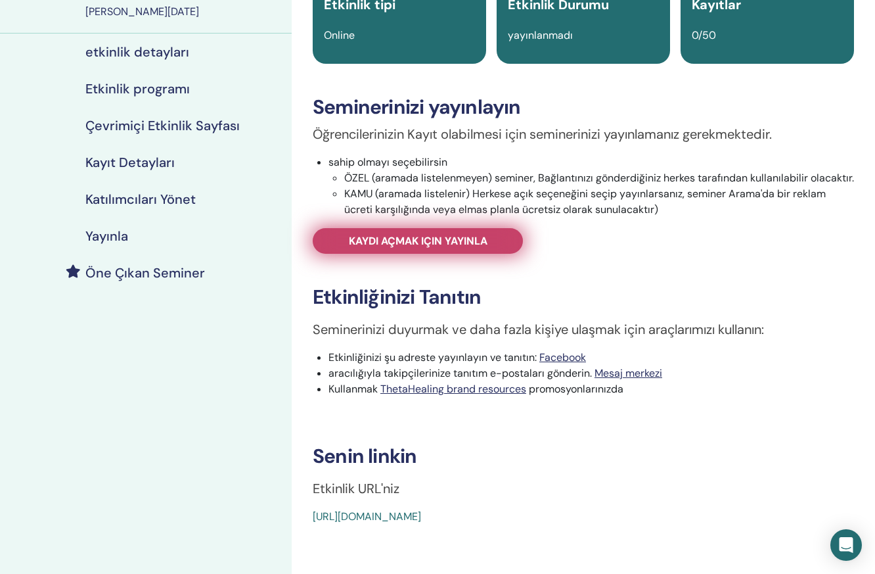
click at [442, 233] on link "Kaydı açmak için yayınla" at bounding box center [418, 241] width 210 height 26
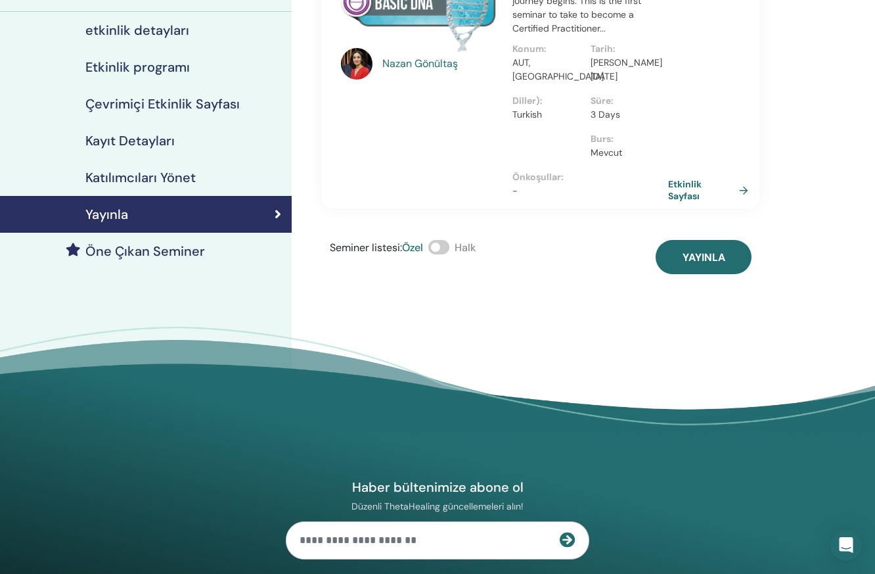
scroll to position [141, 0]
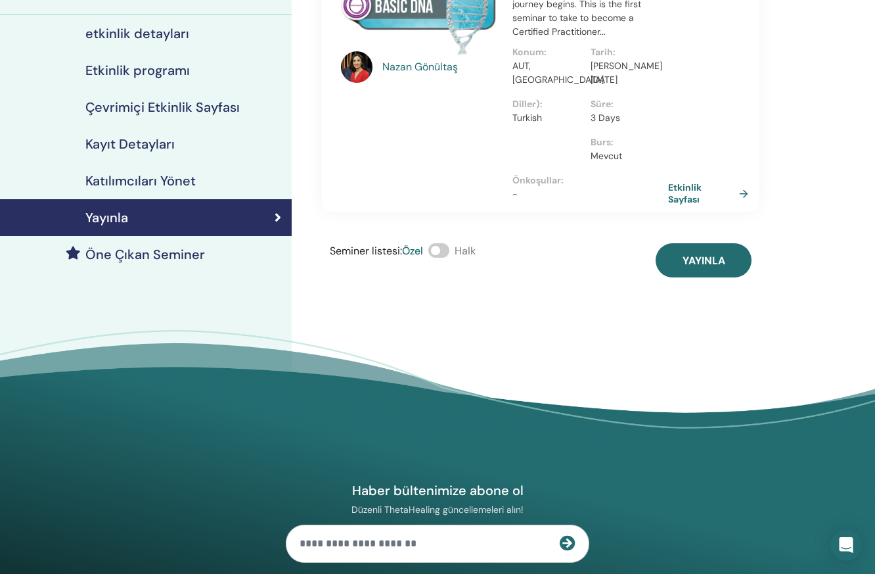
click at [447, 243] on span at bounding box center [439, 250] width 21 height 14
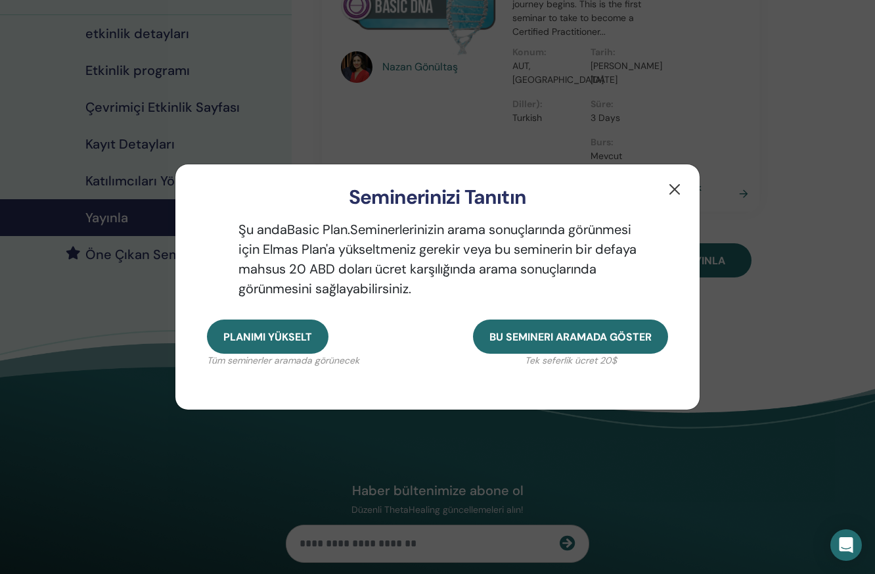
click at [673, 187] on button "button" at bounding box center [674, 189] width 21 height 21
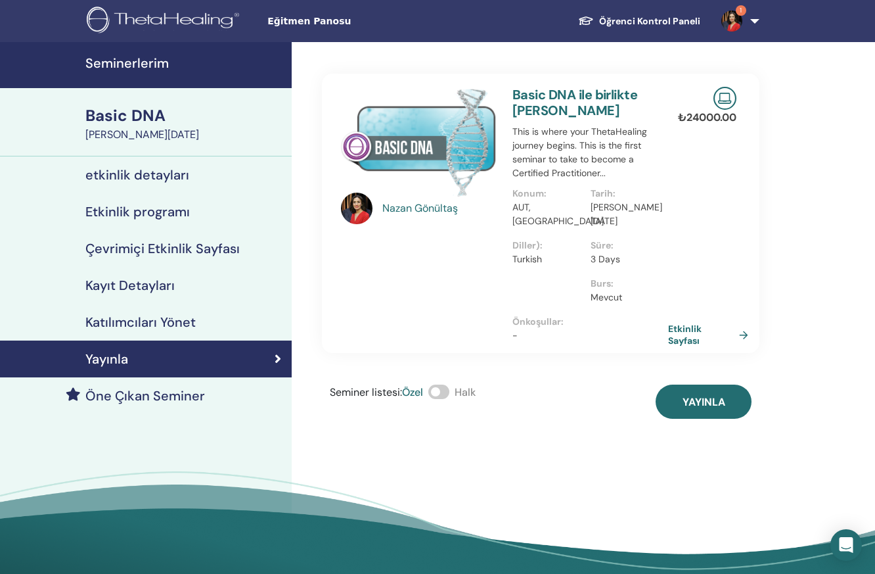
scroll to position [0, 0]
click at [725, 95] on img at bounding box center [725, 98] width 23 height 23
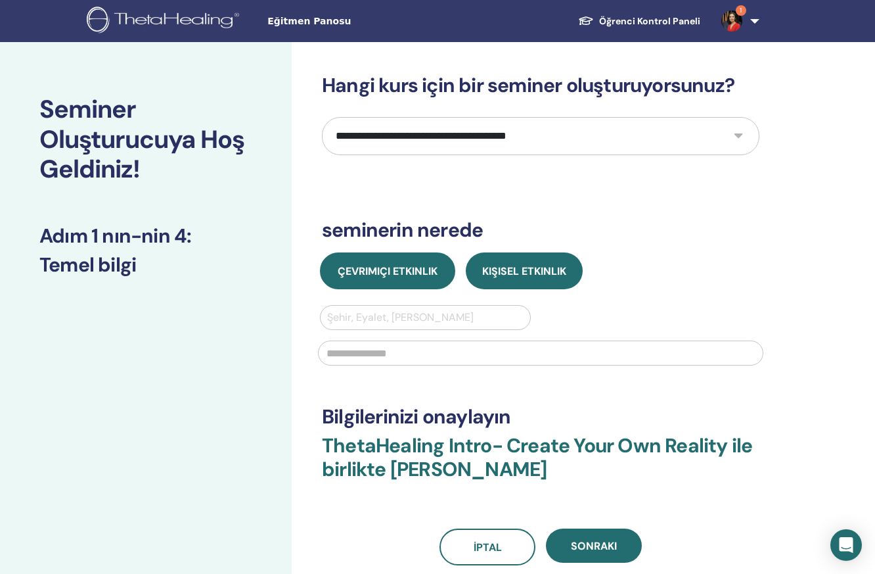
click at [407, 267] on span "Çevrimiçi Etkinlik" at bounding box center [388, 271] width 100 height 14
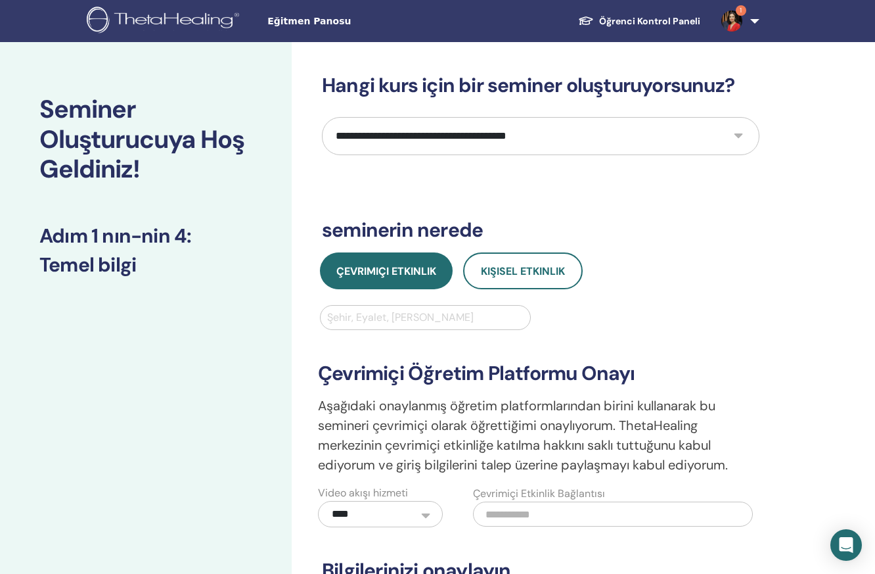
select select "*"
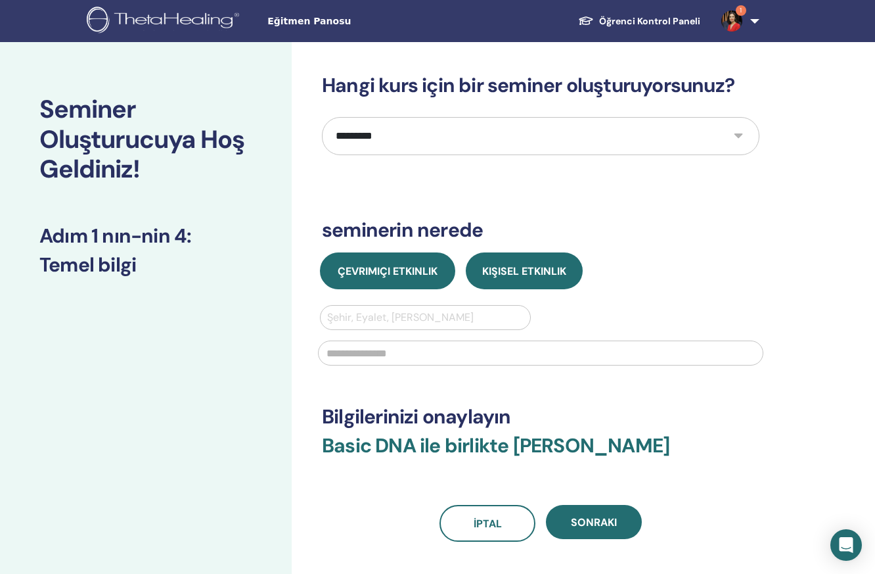
click at [394, 266] on span "Çevrimiçi Etkinlik" at bounding box center [388, 271] width 100 height 14
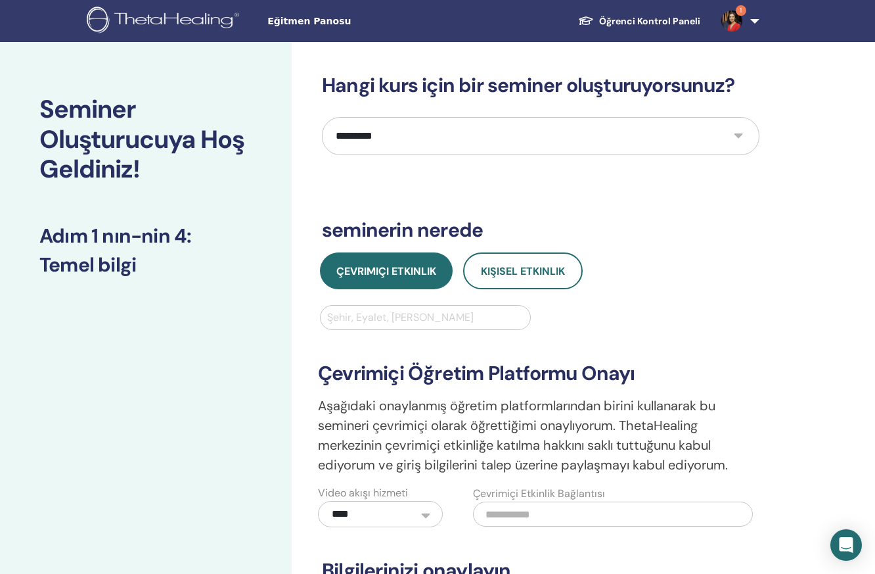
click at [399, 315] on div "Şehir, Eyalet, Ülke girin" at bounding box center [425, 318] width 197 height 16
type input "****"
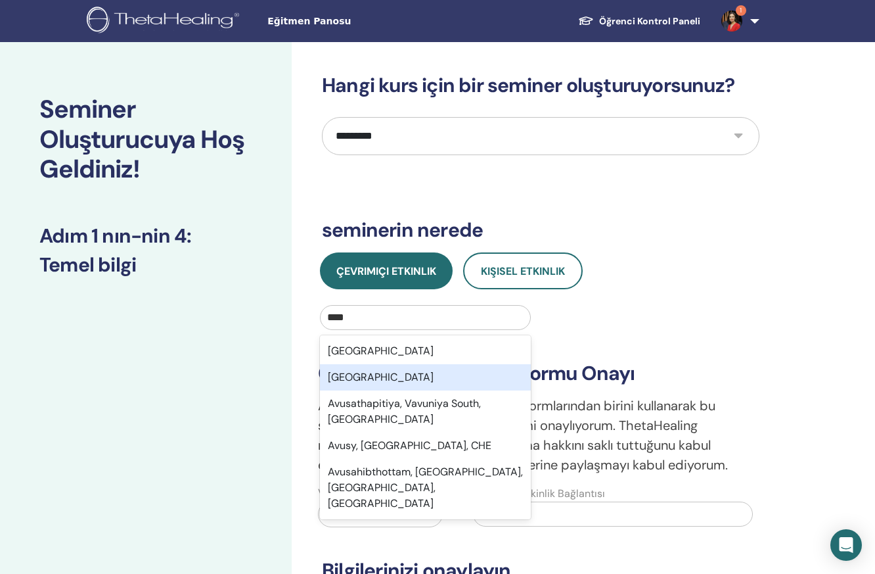
click at [371, 381] on div "Avusturya" at bounding box center [425, 377] width 211 height 26
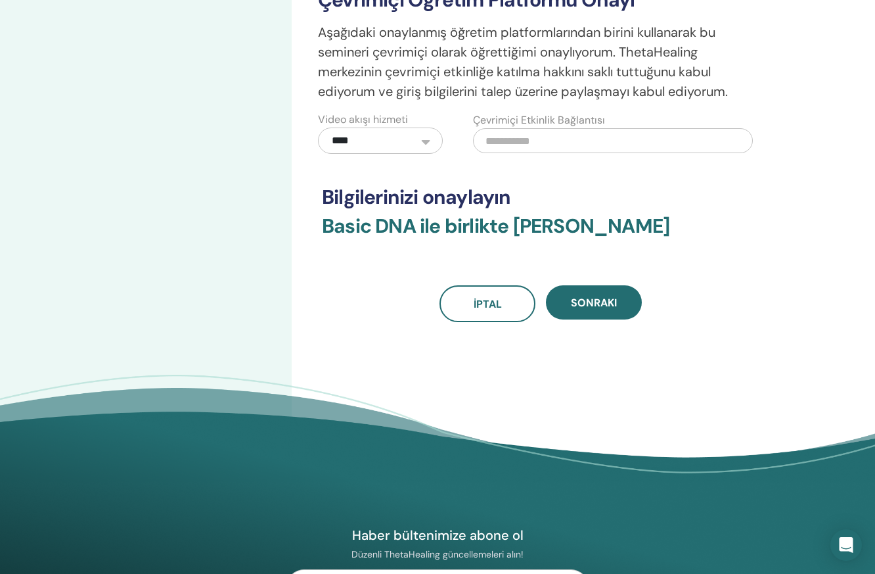
scroll to position [383, 0]
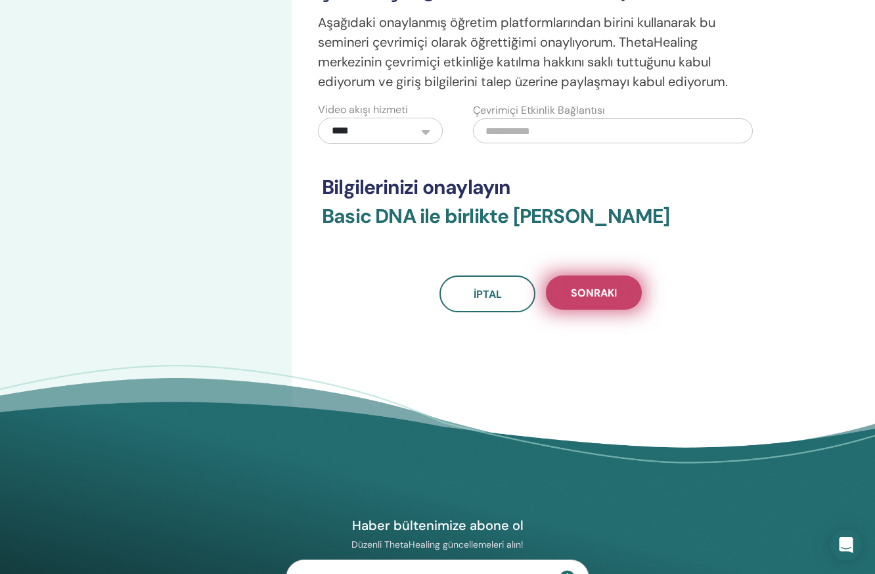
click at [614, 294] on span "Sonraki" at bounding box center [594, 293] width 46 height 14
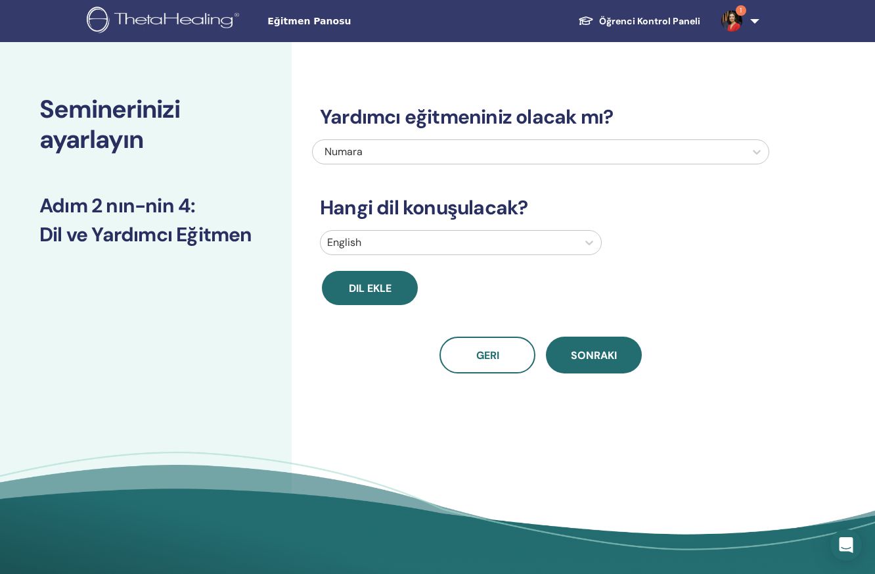
scroll to position [0, 0]
click at [582, 240] on div at bounding box center [590, 243] width 24 height 24
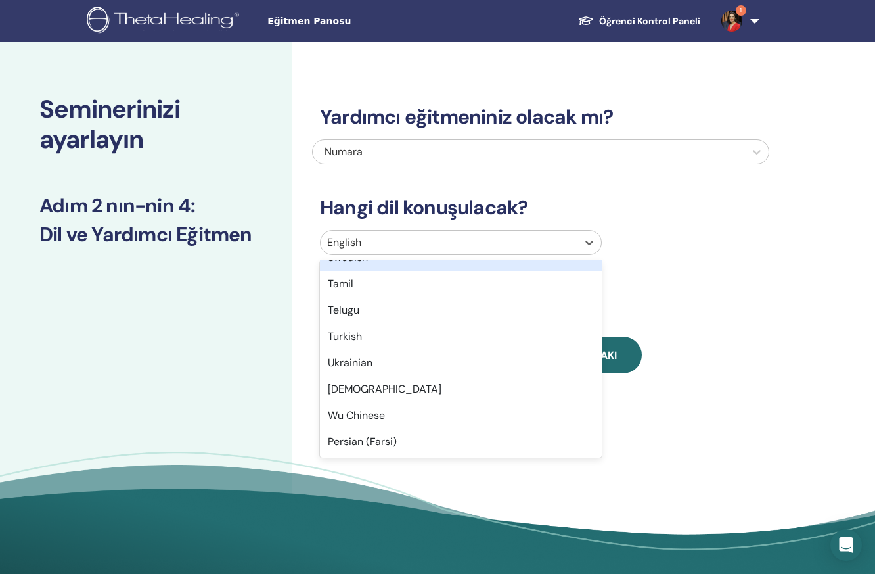
scroll to position [1044, 0]
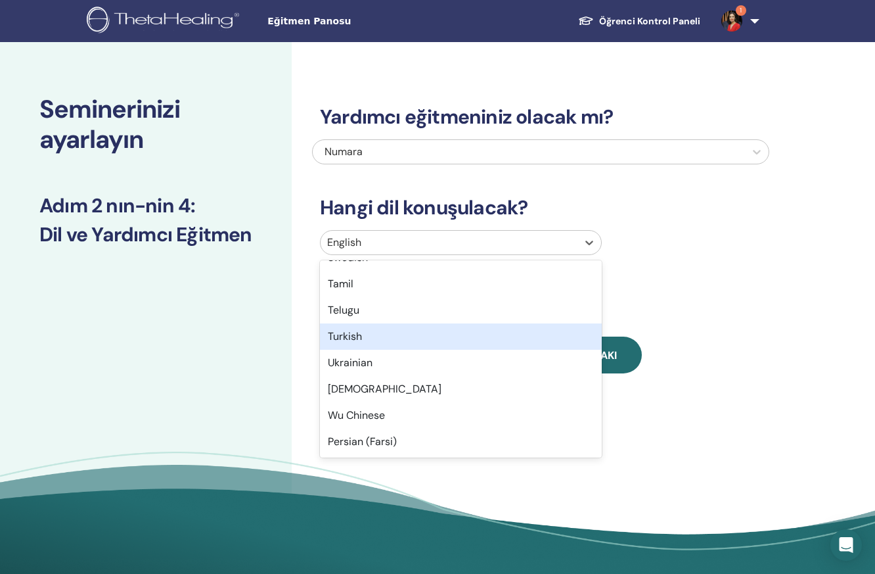
click at [366, 337] on div "Turkish" at bounding box center [461, 336] width 282 height 26
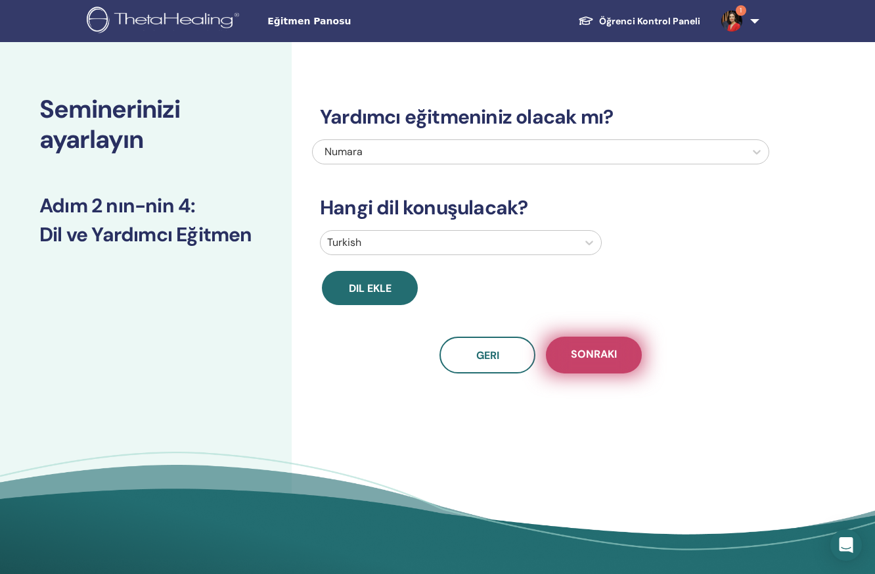
click at [615, 360] on span "Sonraki" at bounding box center [594, 355] width 46 height 16
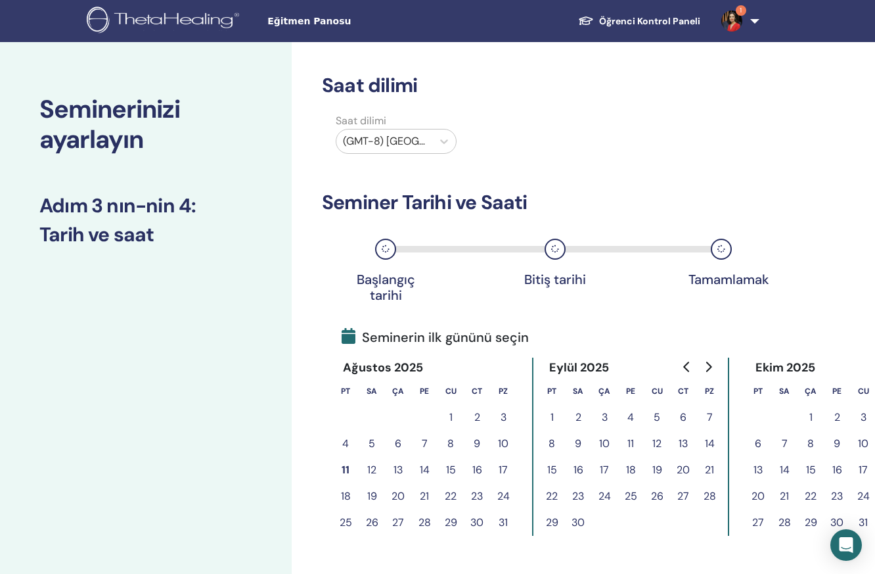
click at [452, 467] on button "15" at bounding box center [451, 470] width 26 height 26
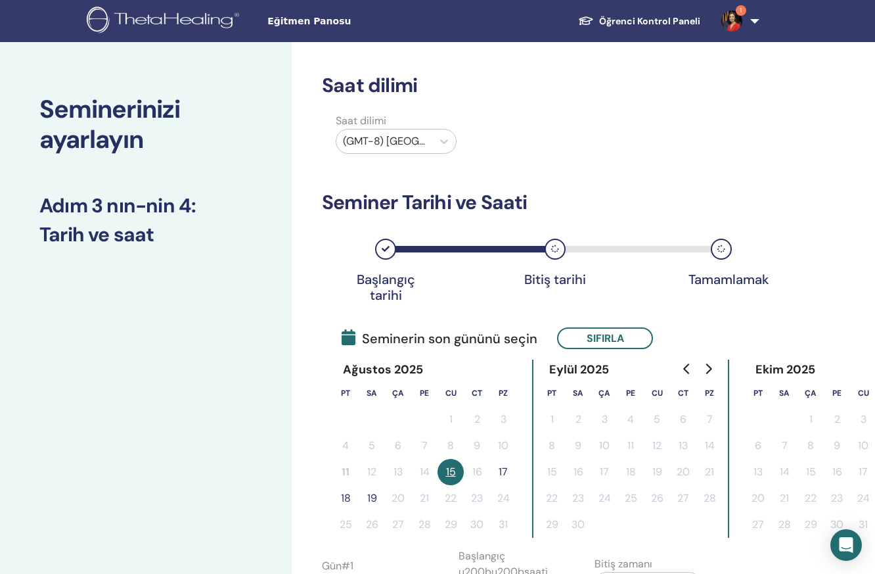
click at [503, 471] on button "17" at bounding box center [503, 472] width 26 height 26
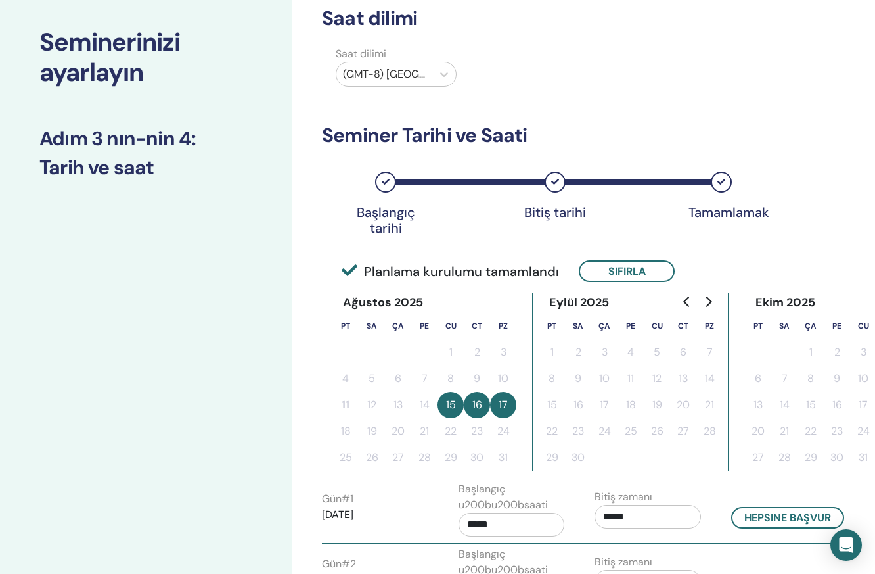
scroll to position [70, 0]
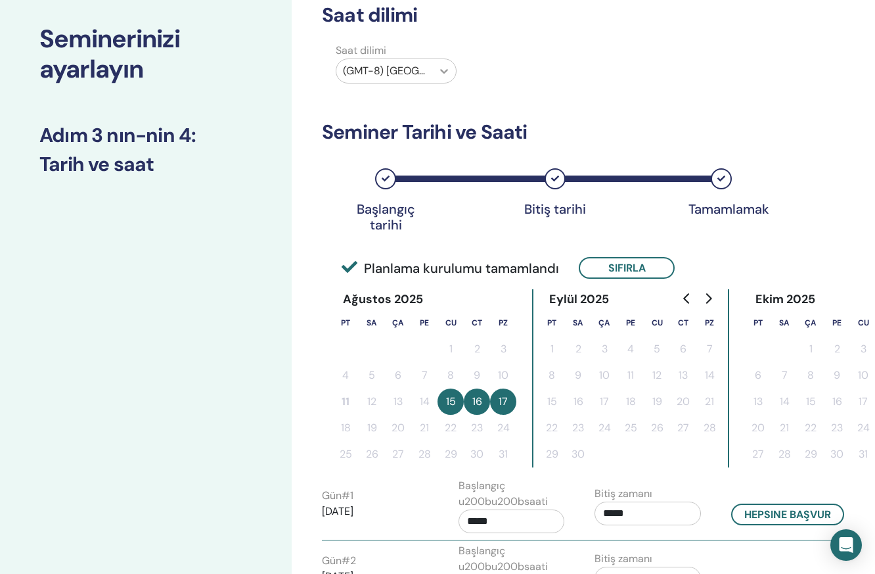
click at [446, 71] on icon at bounding box center [444, 71] width 8 height 5
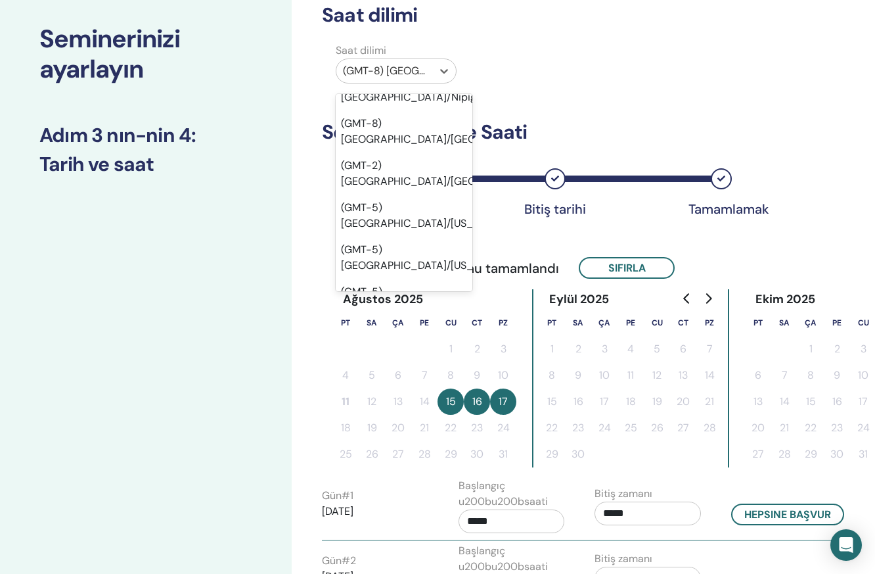
scroll to position [8701, 3]
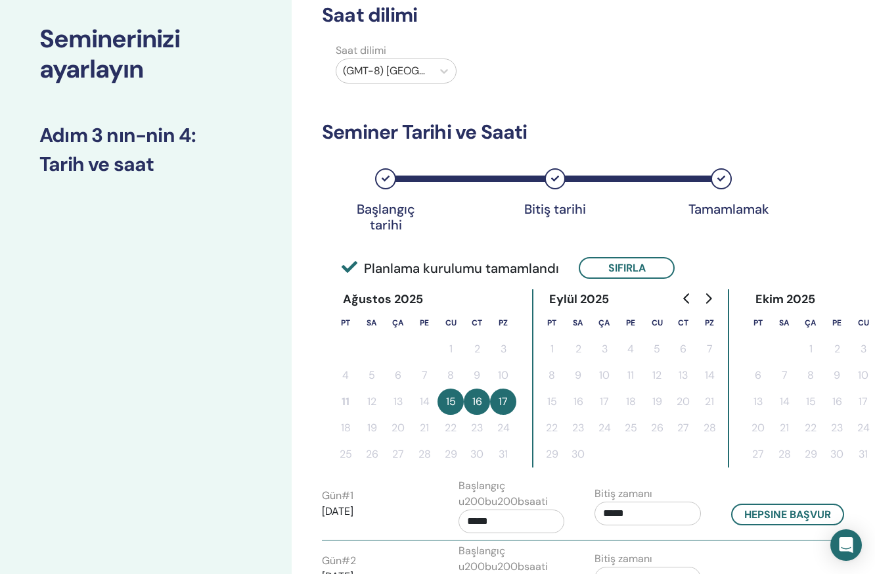
click at [639, 103] on div "Saat dilimi Saat dilimi (GMT-8) US/Alaska Seminer Tarihi ve Saati Başlangıç tar…" at bounding box center [541, 370] width 438 height 735
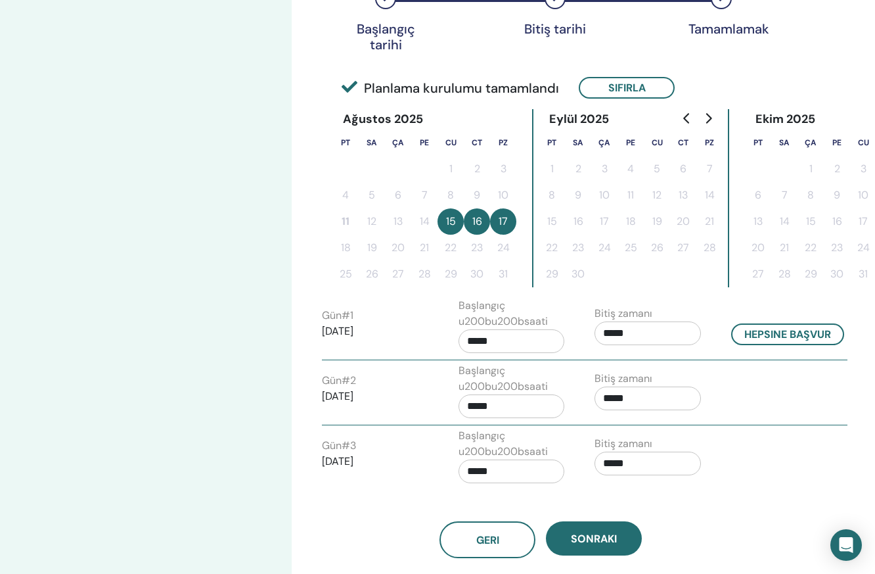
scroll to position [252, 0]
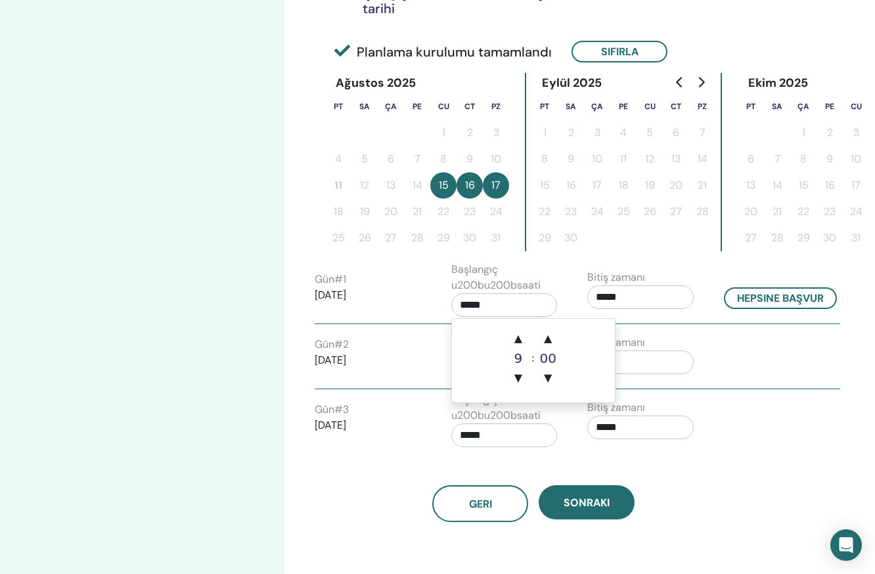
click at [517, 302] on input "*****" at bounding box center [505, 305] width 106 height 24
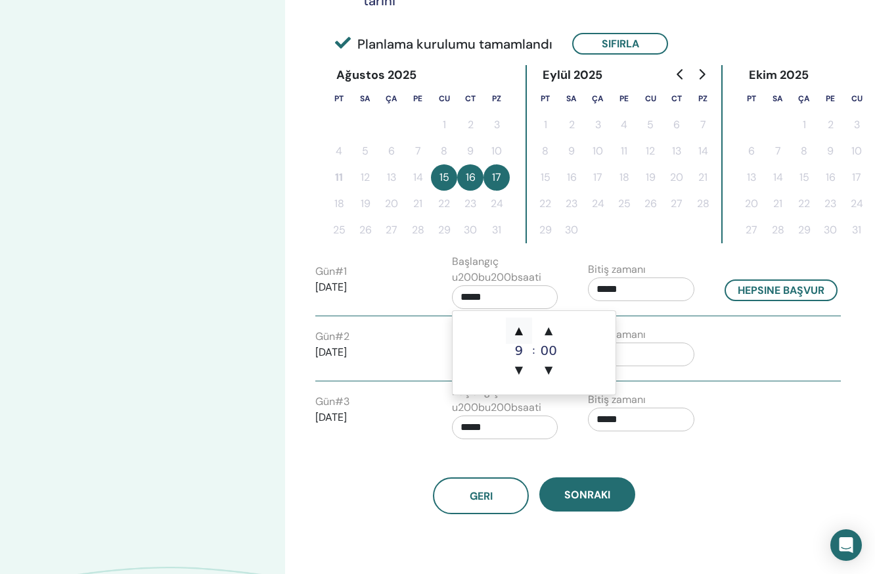
click at [523, 330] on span "▲" at bounding box center [519, 330] width 26 height 26
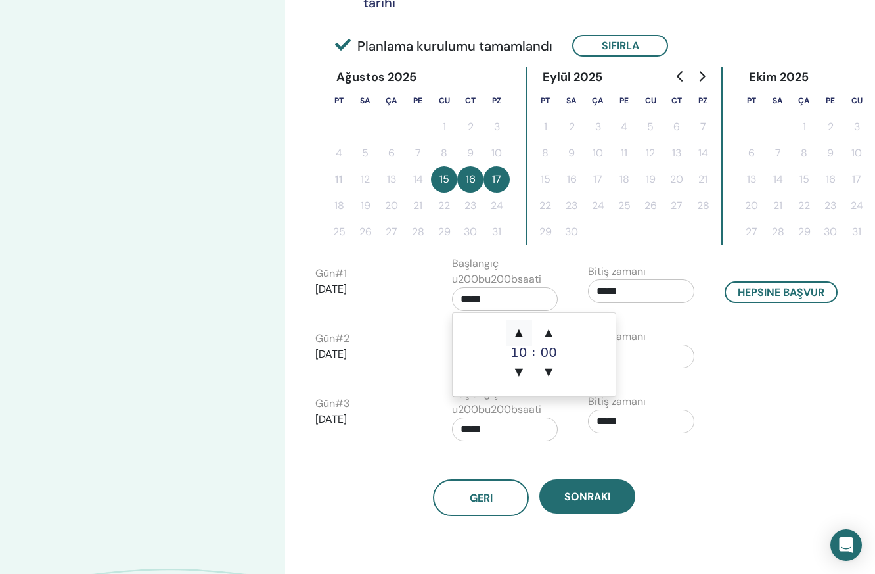
click at [523, 330] on span "▲" at bounding box center [519, 332] width 26 height 26
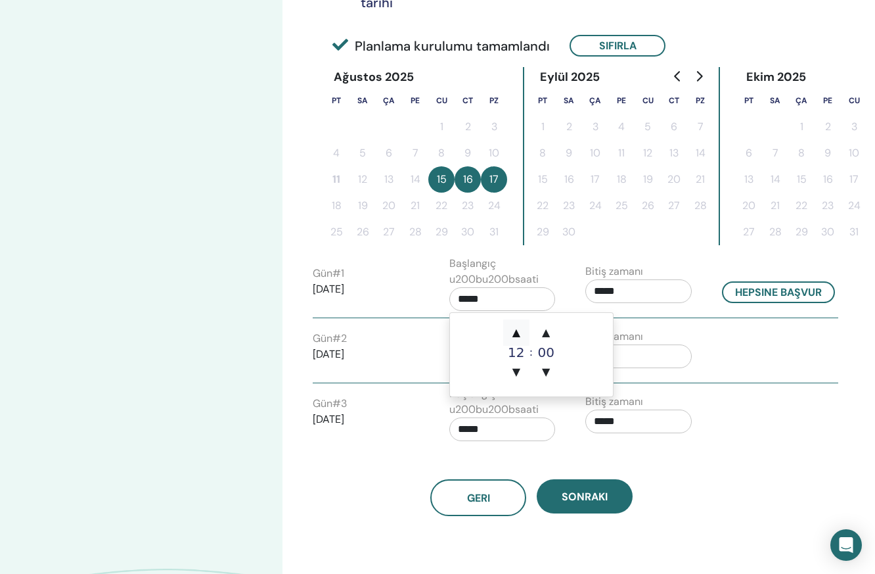
click at [523, 330] on span "▲" at bounding box center [516, 332] width 26 height 26
type input "*****"
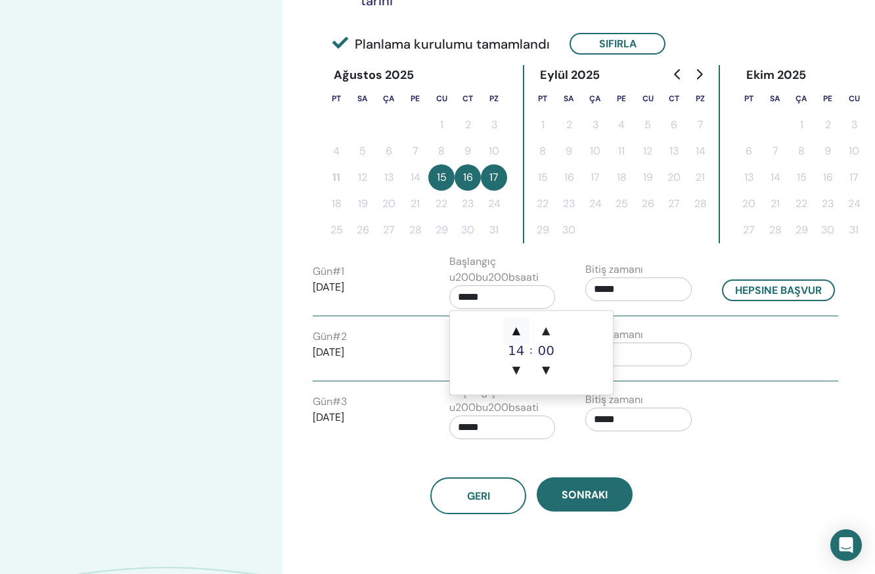
click at [520, 331] on span "▲" at bounding box center [516, 330] width 26 height 26
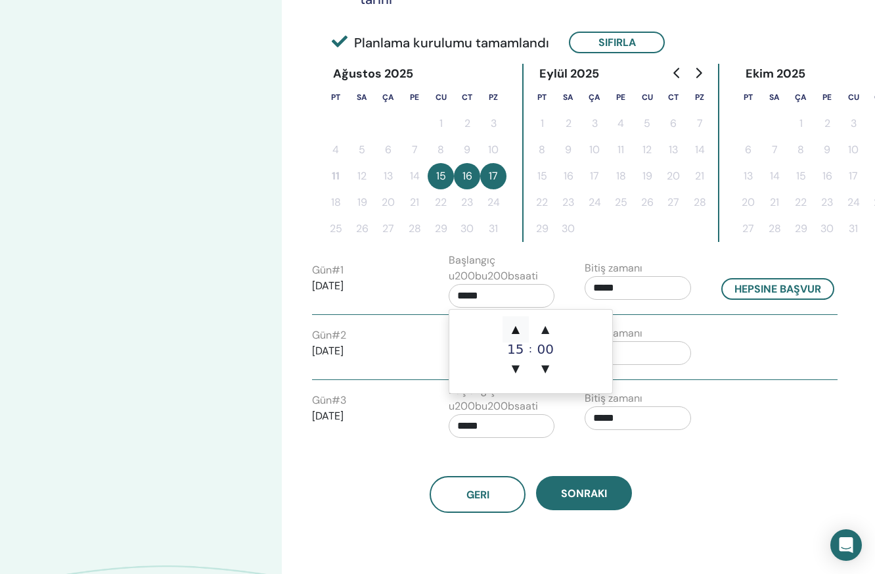
click at [517, 330] on span "▲" at bounding box center [516, 329] width 26 height 26
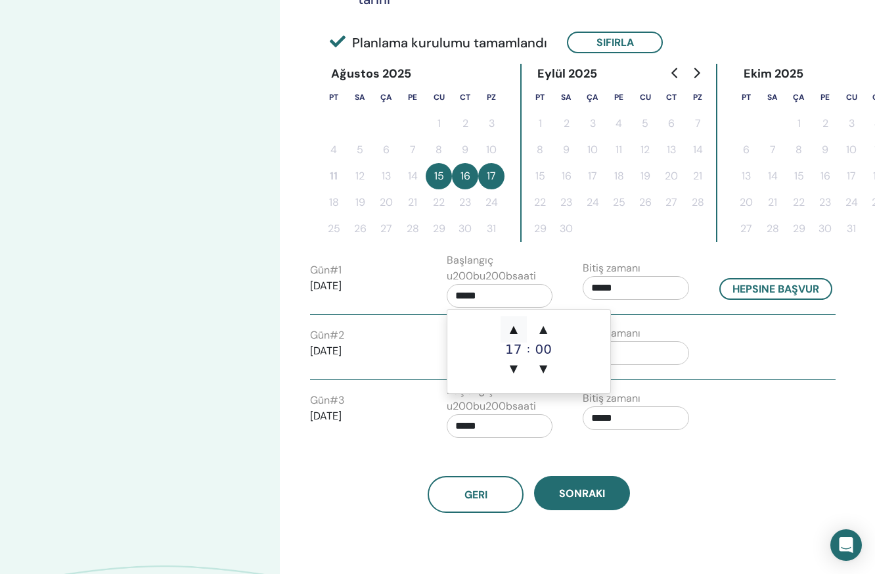
scroll to position [296, 9]
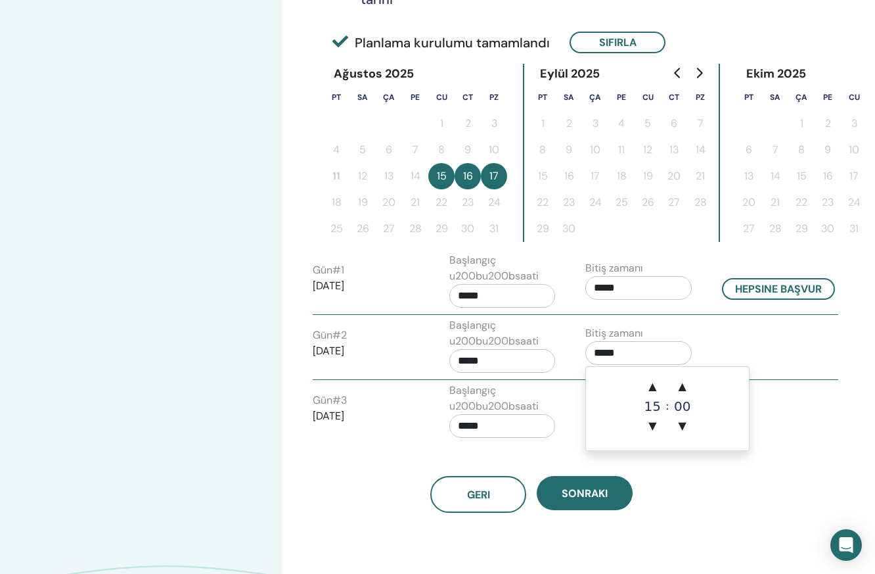
click at [634, 352] on input "*****" at bounding box center [639, 353] width 106 height 24
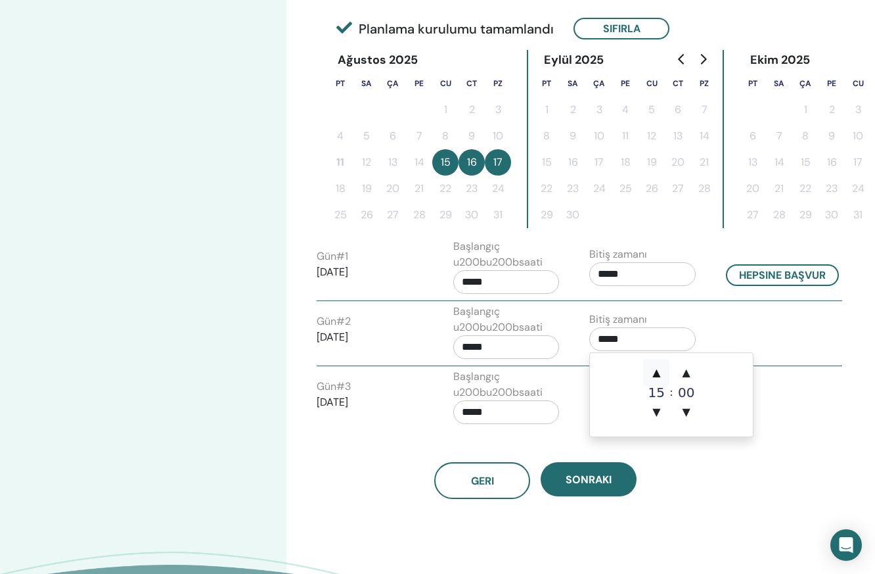
click at [655, 372] on span "▲" at bounding box center [656, 373] width 26 height 26
click at [655, 371] on span "▲" at bounding box center [655, 373] width 26 height 26
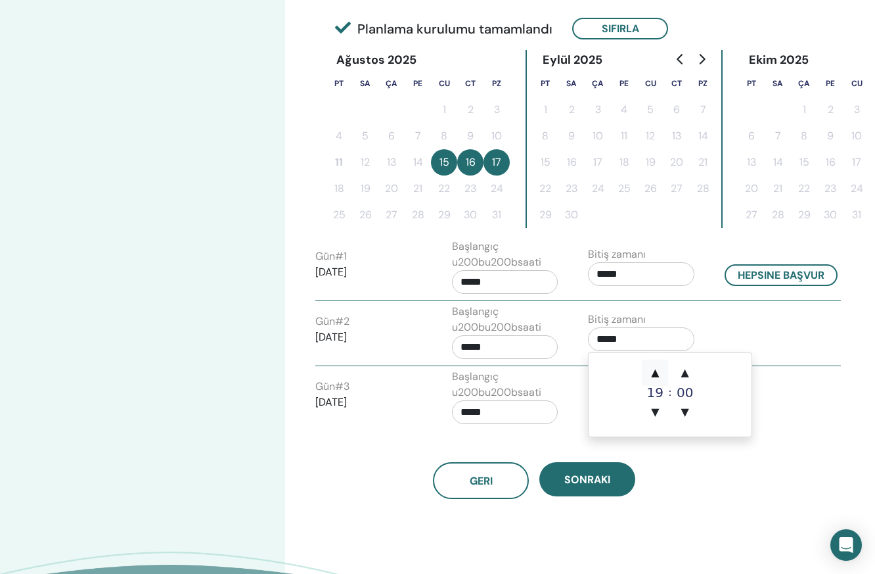
click at [655, 371] on span "▲" at bounding box center [655, 373] width 26 height 26
click at [655, 371] on span "▲" at bounding box center [655, 372] width 26 height 26
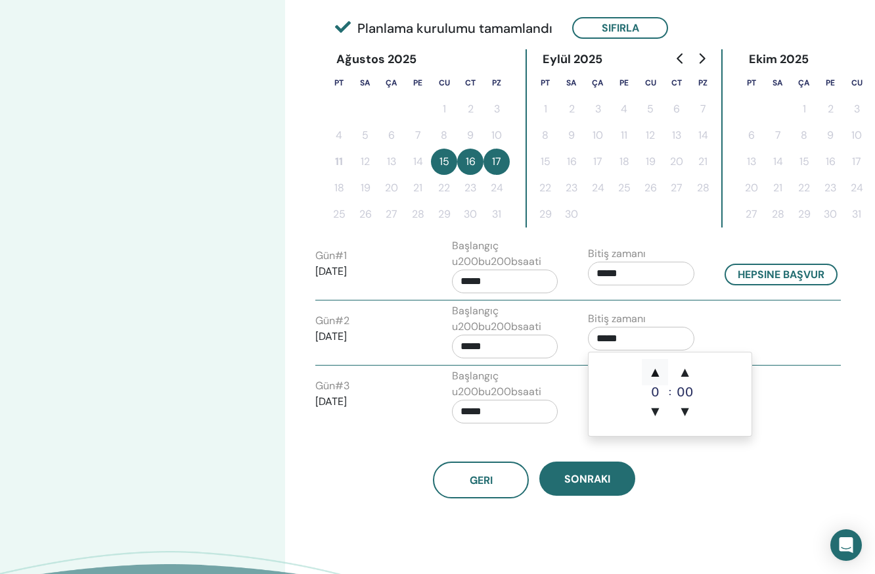
click at [655, 371] on span "▲" at bounding box center [655, 372] width 26 height 26
click at [655, 412] on span "▼" at bounding box center [654, 411] width 26 height 26
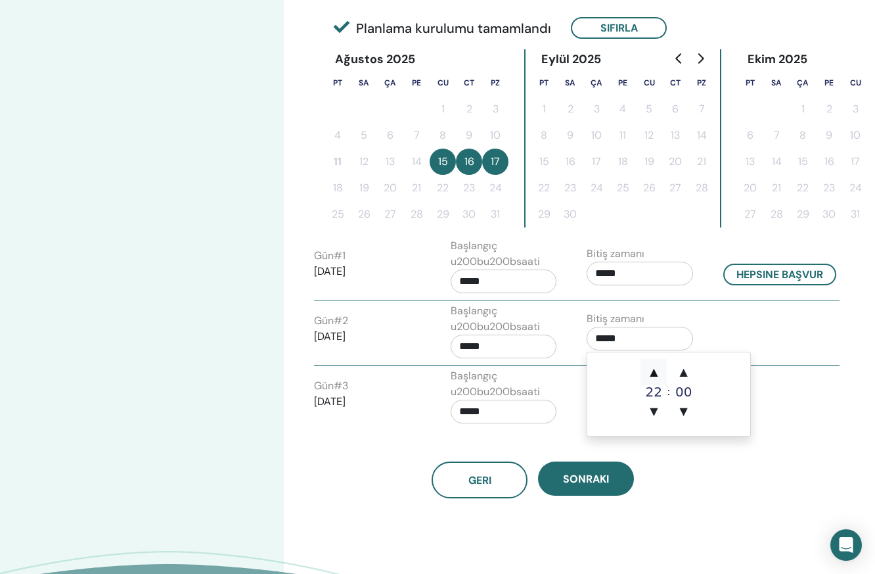
click at [656, 370] on span "▲" at bounding box center [654, 372] width 26 height 26
type input "*****"
click at [514, 408] on input "*****" at bounding box center [502, 412] width 106 height 24
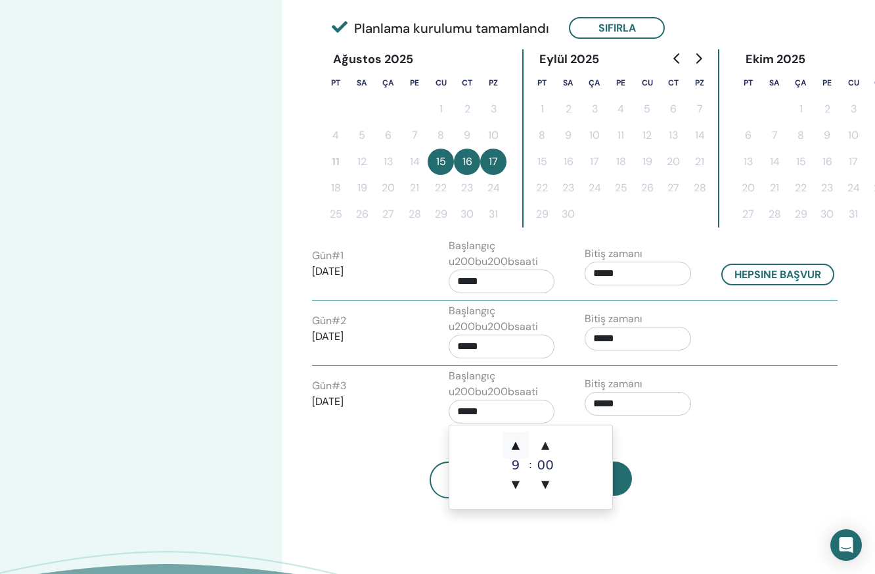
click at [515, 442] on span "▲" at bounding box center [516, 445] width 26 height 26
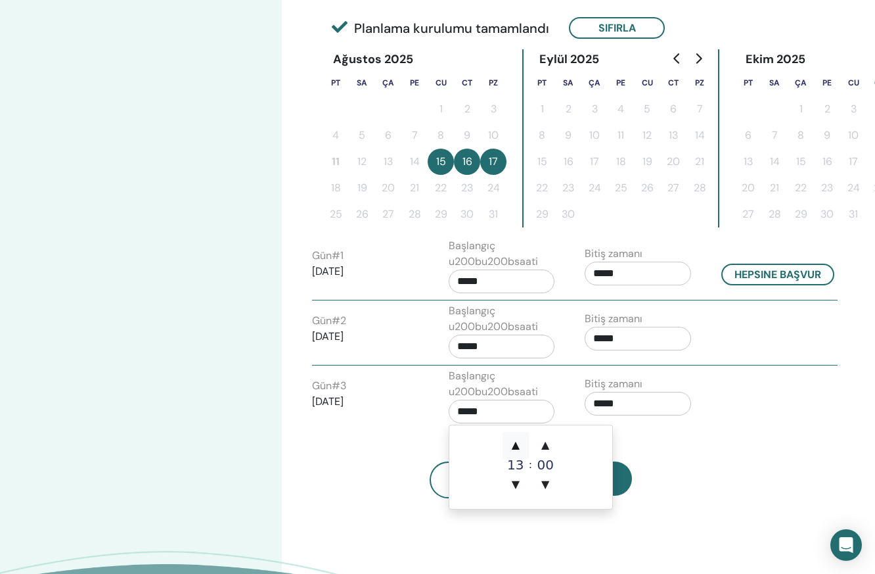
type input "*****"
click at [515, 442] on span "▲" at bounding box center [516, 445] width 26 height 26
click at [654, 404] on input "*****" at bounding box center [638, 404] width 106 height 24
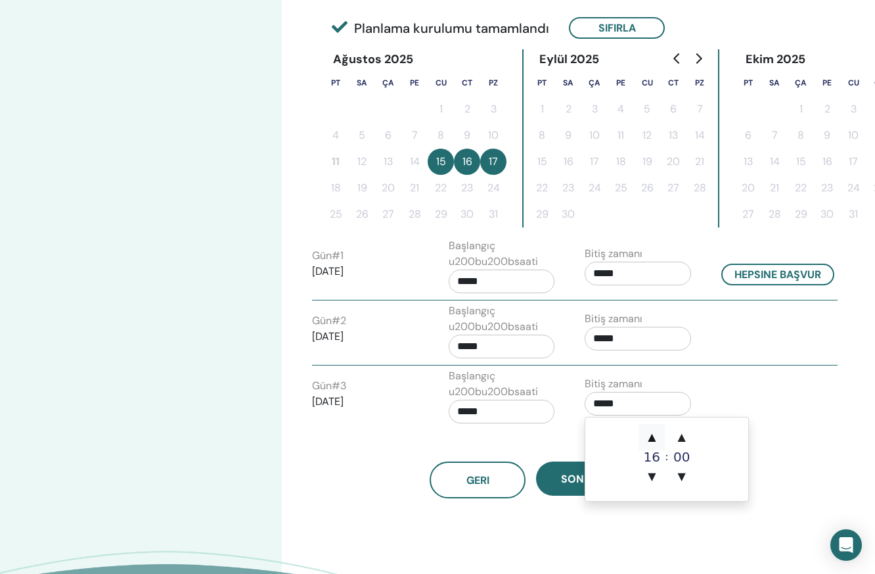
click at [657, 432] on span "▲" at bounding box center [652, 437] width 26 height 26
click at [655, 432] on span "▲" at bounding box center [652, 437] width 26 height 26
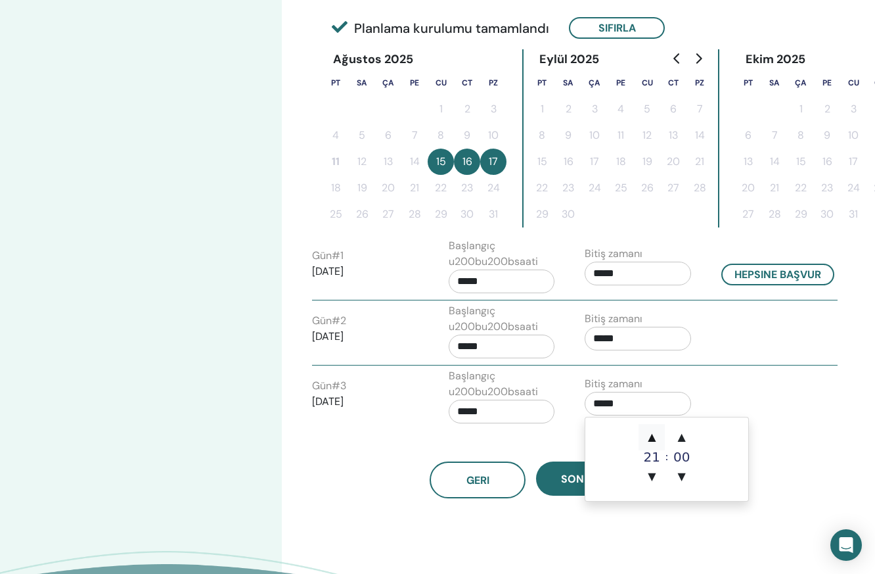
click at [655, 432] on span "▲" at bounding box center [652, 437] width 26 height 26
click at [655, 433] on span "▲" at bounding box center [652, 437] width 26 height 26
type input "*****"
click at [501, 343] on input "*****" at bounding box center [502, 347] width 106 height 24
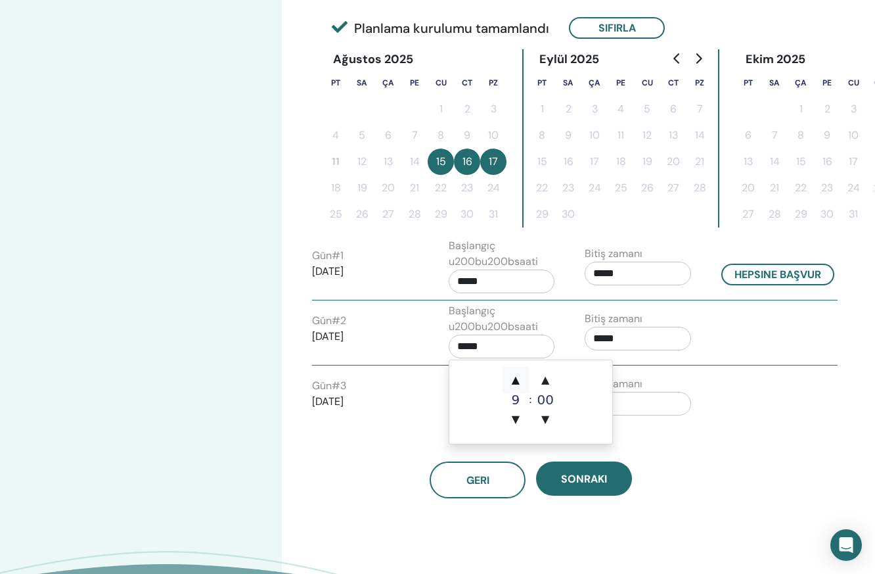
click at [520, 385] on span "▲" at bounding box center [516, 380] width 26 height 26
click at [520, 383] on span "▲" at bounding box center [516, 380] width 26 height 26
click at [520, 382] on span "▲" at bounding box center [516, 380] width 26 height 26
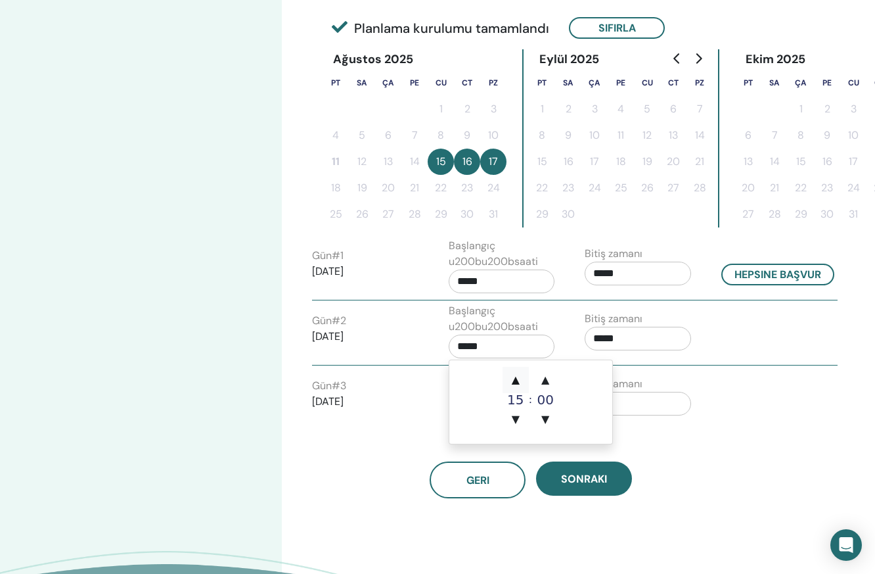
click at [520, 382] on span "▲" at bounding box center [516, 380] width 26 height 26
type input "*****"
click at [739, 442] on div "Geri Sonraki" at bounding box center [530, 464] width 457 height 68
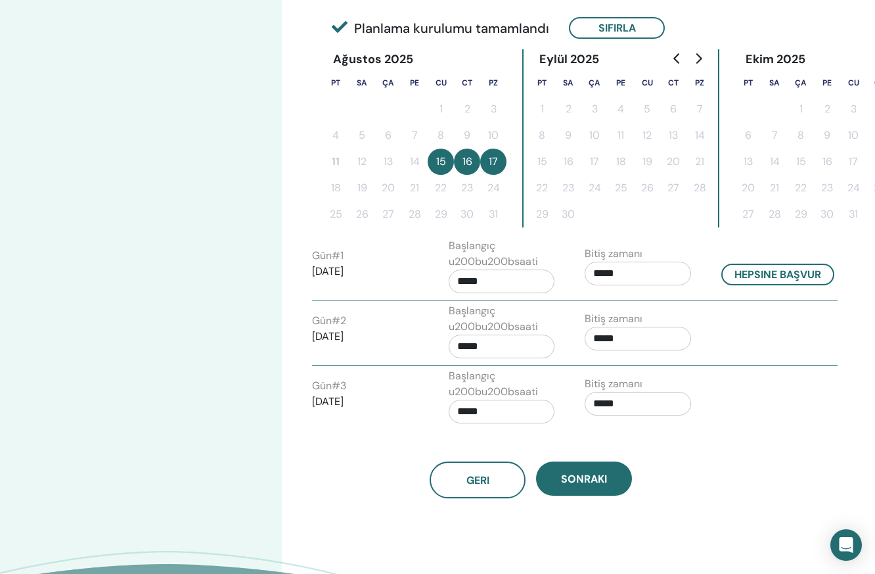
click at [540, 280] on input "*****" at bounding box center [502, 281] width 106 height 24
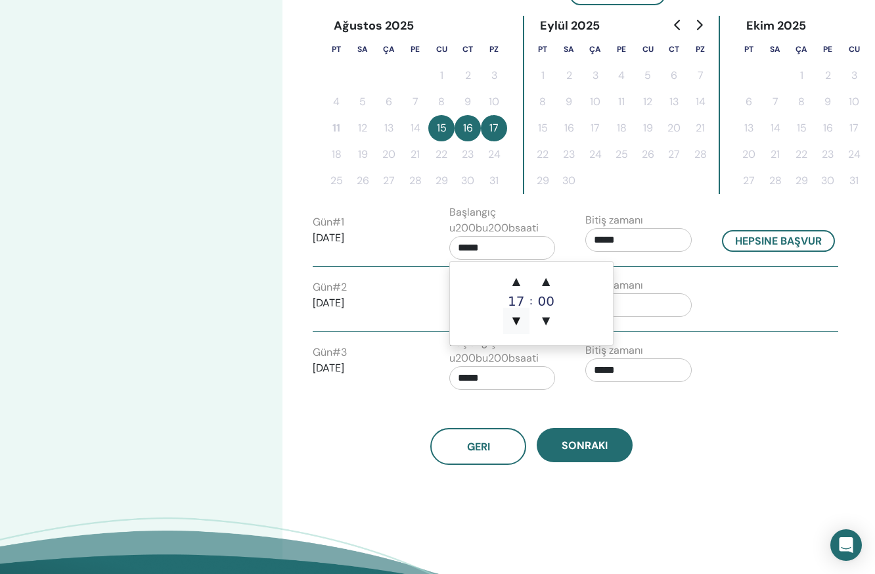
click at [519, 315] on span "▼" at bounding box center [516, 321] width 26 height 26
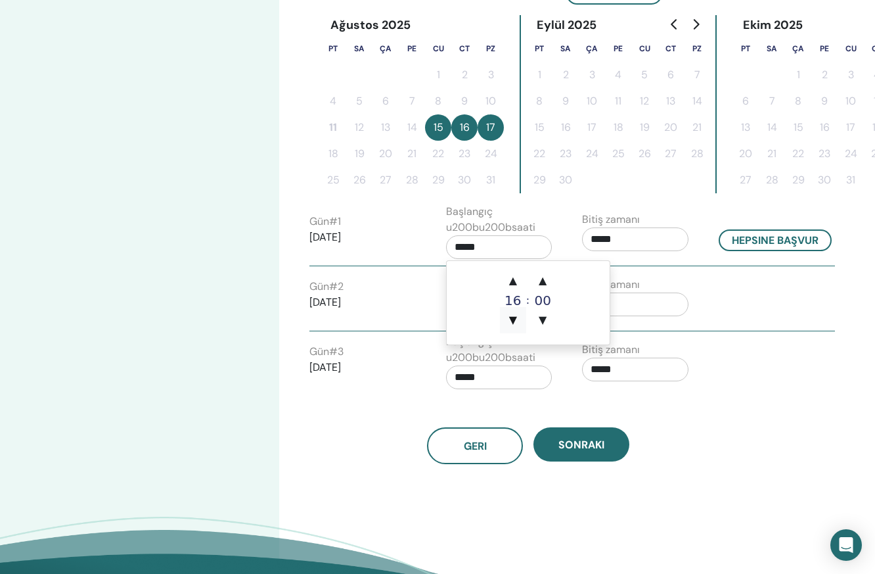
click at [513, 317] on span "▼" at bounding box center [513, 320] width 26 height 26
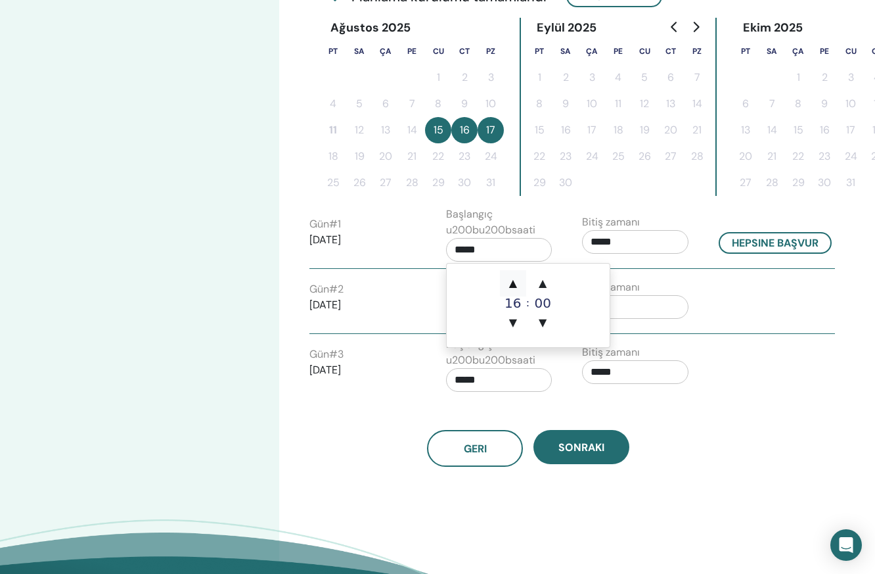
click at [517, 283] on span "▲" at bounding box center [513, 283] width 26 height 26
click at [516, 283] on span "▲" at bounding box center [512, 282] width 26 height 26
click at [503, 249] on input "*****" at bounding box center [499, 249] width 106 height 24
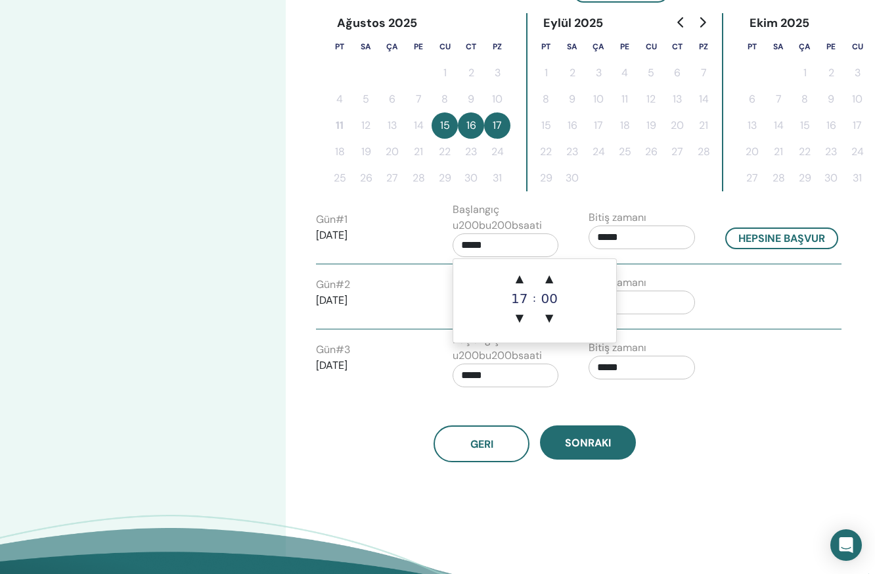
click at [674, 237] on input "*****" at bounding box center [642, 237] width 106 height 24
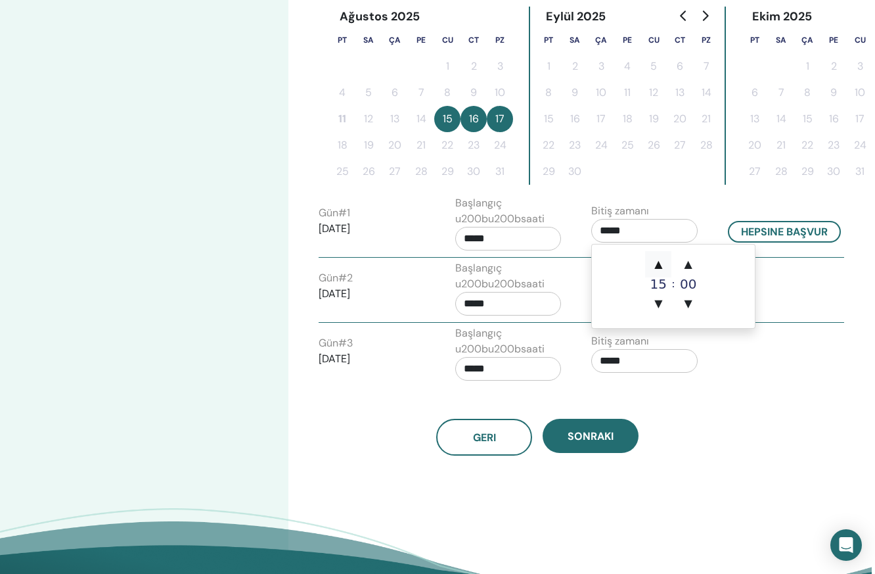
scroll to position [354, 3]
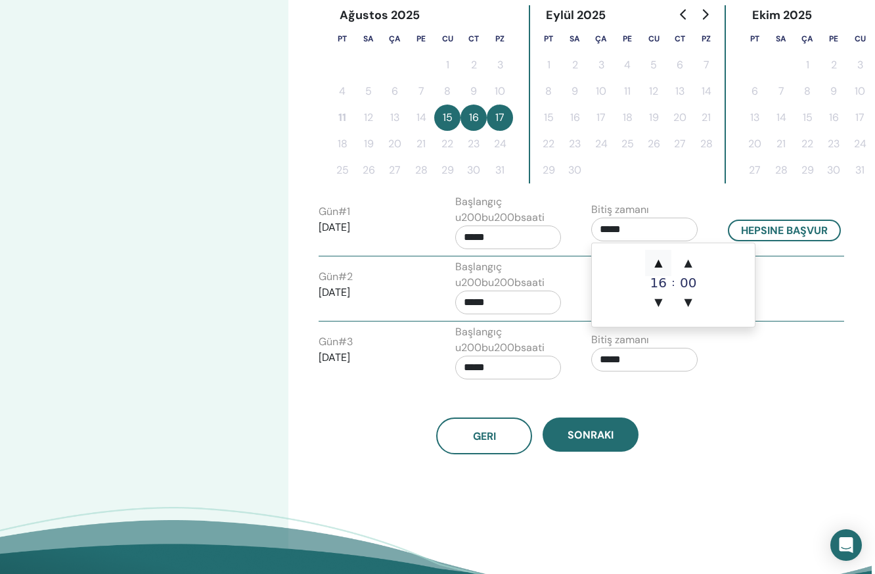
click at [659, 267] on span "▲" at bounding box center [658, 263] width 26 height 26
click at [659, 266] on span "▲" at bounding box center [658, 263] width 26 height 26
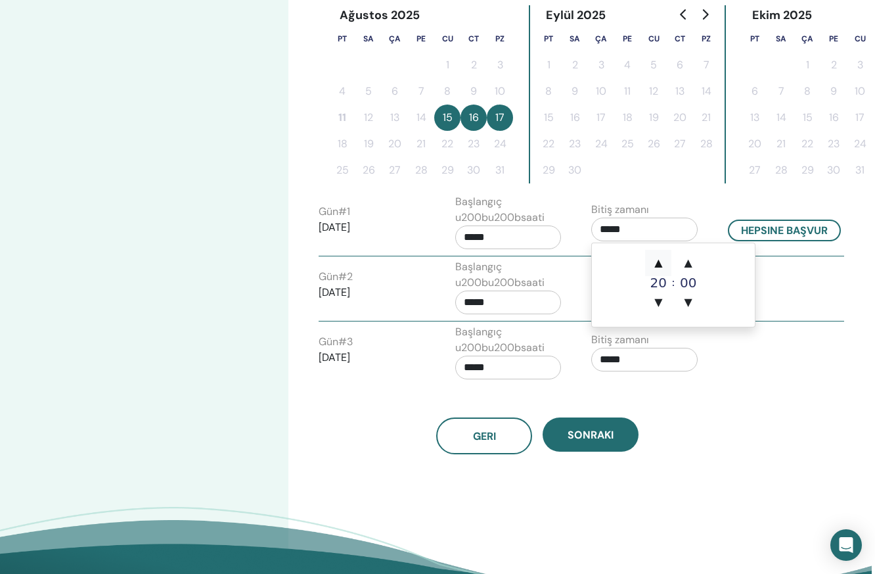
click at [659, 266] on span "▲" at bounding box center [658, 263] width 26 height 26
type input "*****"
click at [659, 266] on span "▲" at bounding box center [658, 263] width 26 height 26
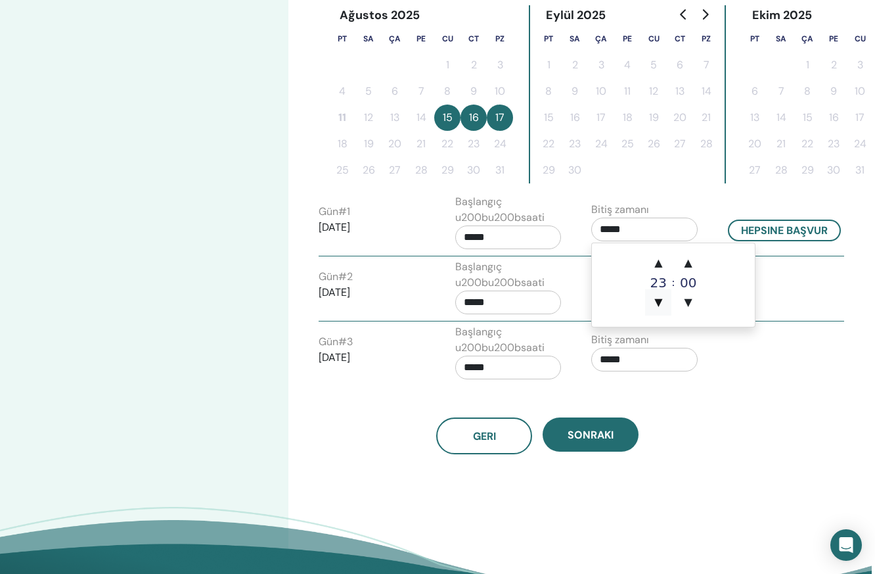
click at [662, 300] on span "▼" at bounding box center [658, 302] width 26 height 26
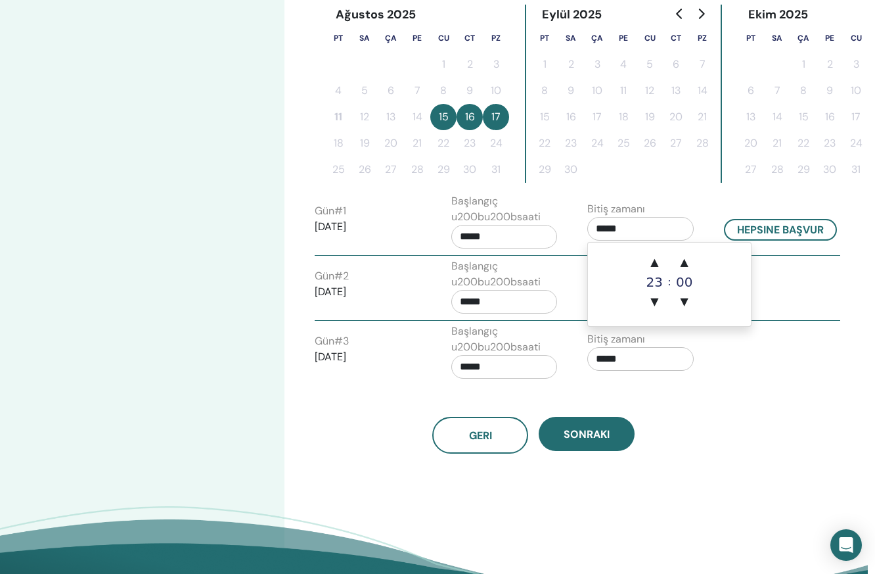
click at [532, 234] on input "*****" at bounding box center [505, 237] width 106 height 24
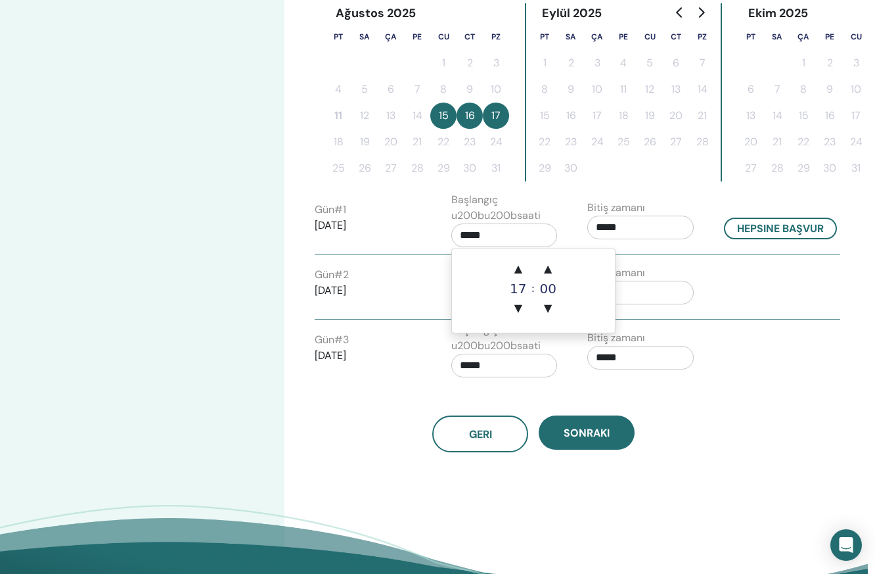
scroll to position [358, 9]
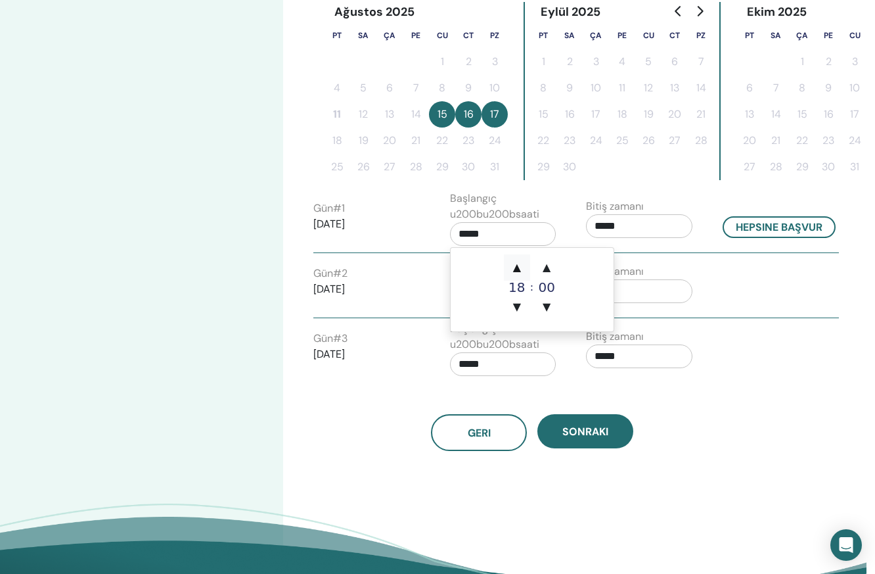
click at [523, 265] on span "▲" at bounding box center [517, 267] width 26 height 26
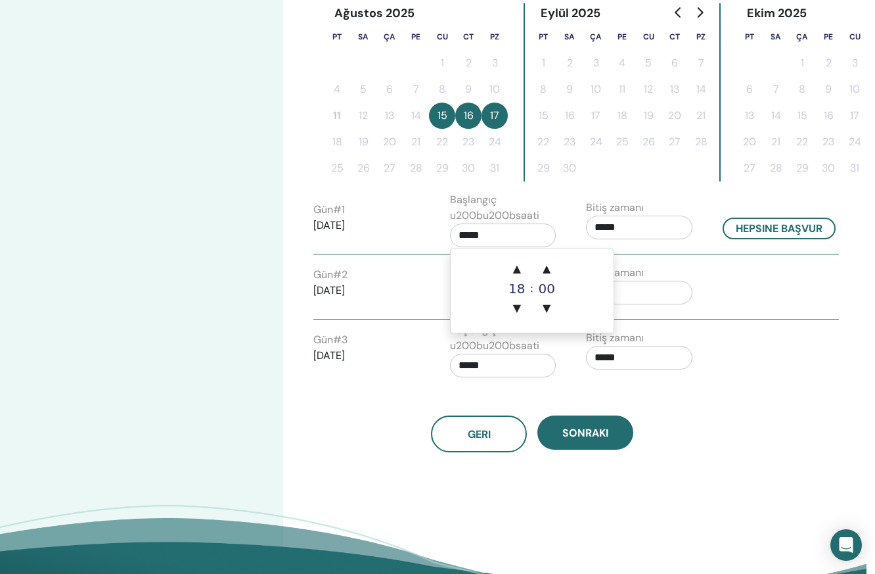
scroll to position [355, 9]
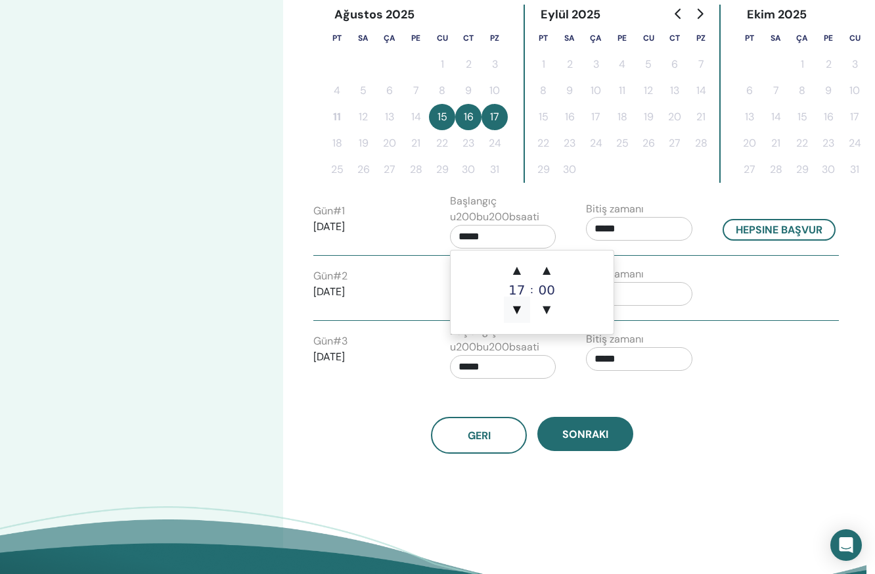
click at [517, 303] on span "▼" at bounding box center [517, 309] width 26 height 26
type input "*****"
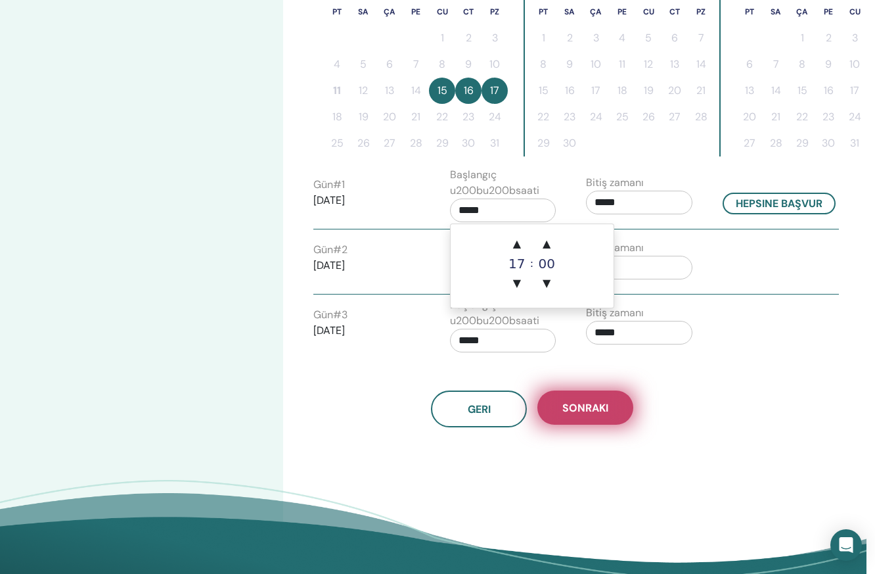
scroll to position [377, 9]
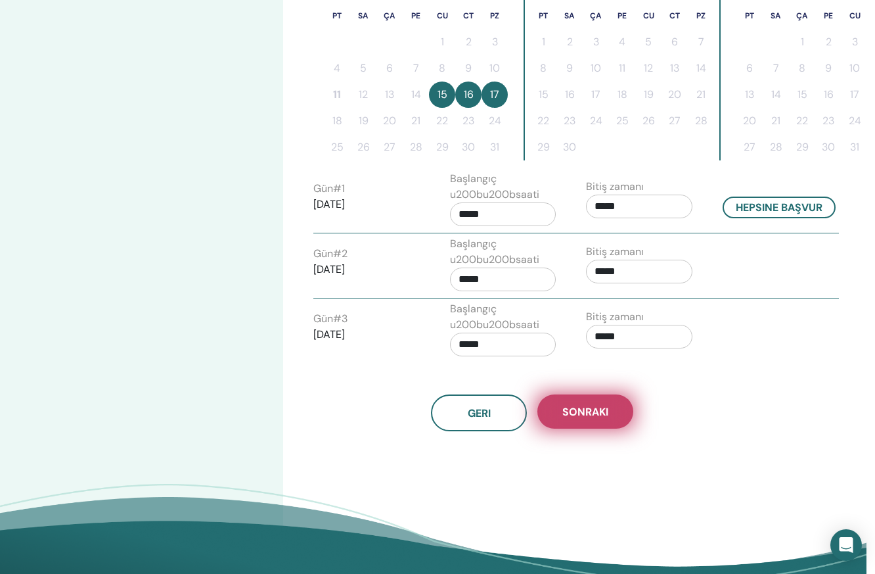
click at [602, 413] on span "Sonraki" at bounding box center [586, 412] width 46 height 14
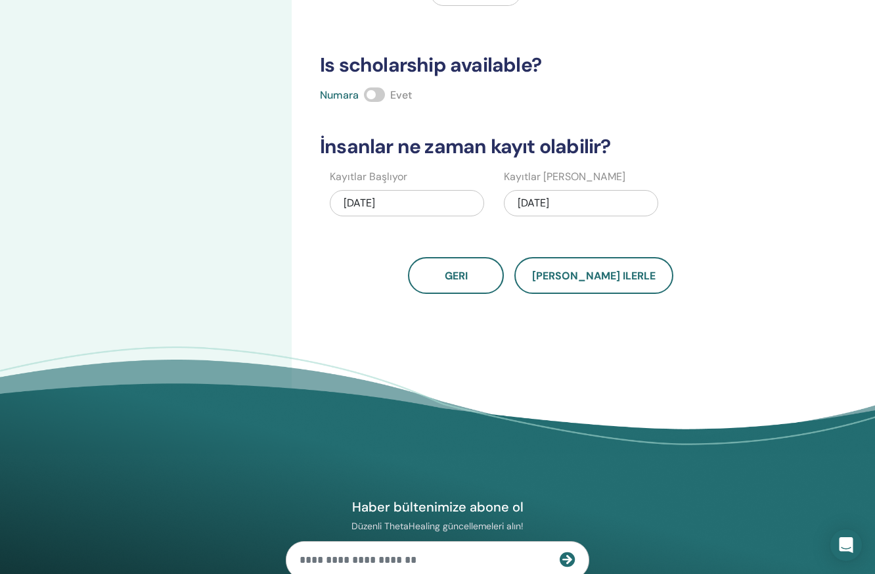
scroll to position [304, 0]
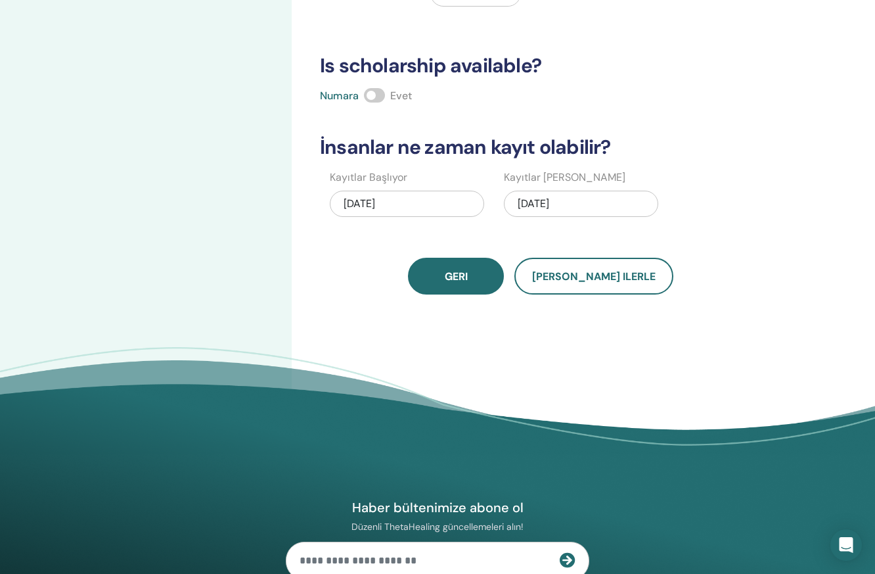
click at [468, 274] on span "Geri" at bounding box center [456, 276] width 23 height 14
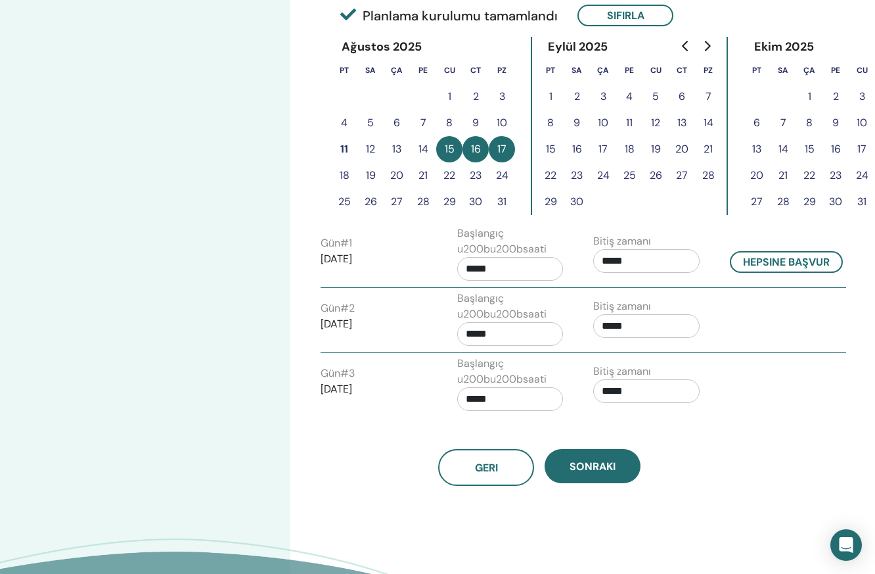
scroll to position [337, 1]
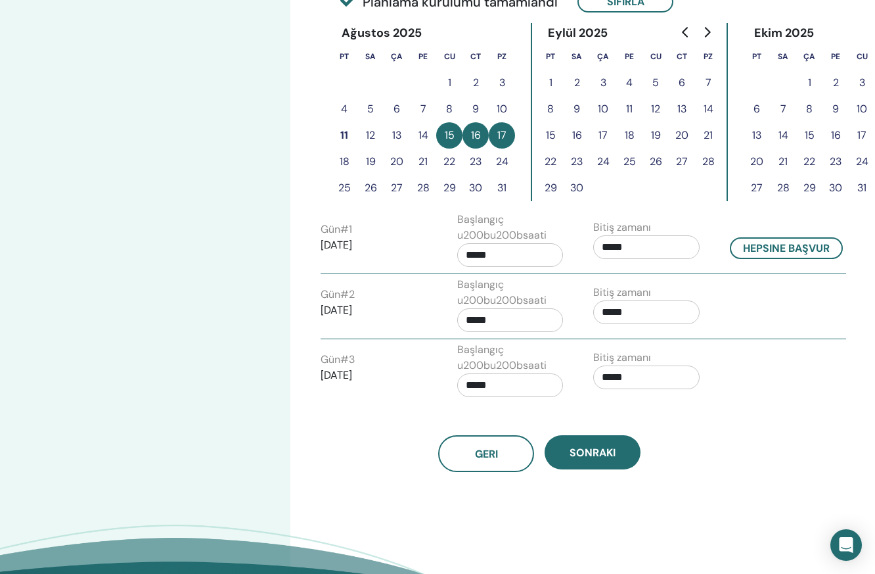
click at [503, 260] on input "*****" at bounding box center [510, 255] width 106 height 24
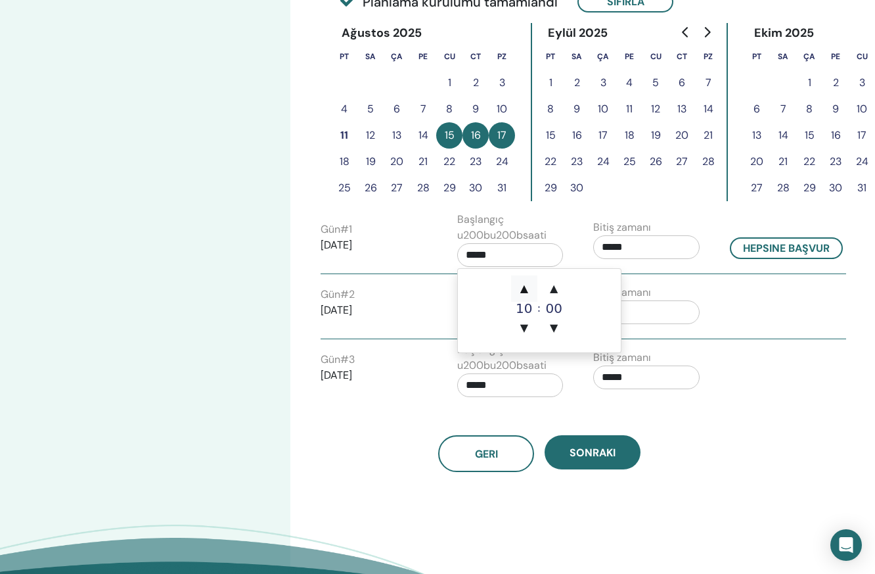
click at [526, 293] on span "▲" at bounding box center [524, 288] width 26 height 26
click at [526, 292] on span "▲" at bounding box center [524, 288] width 26 height 26
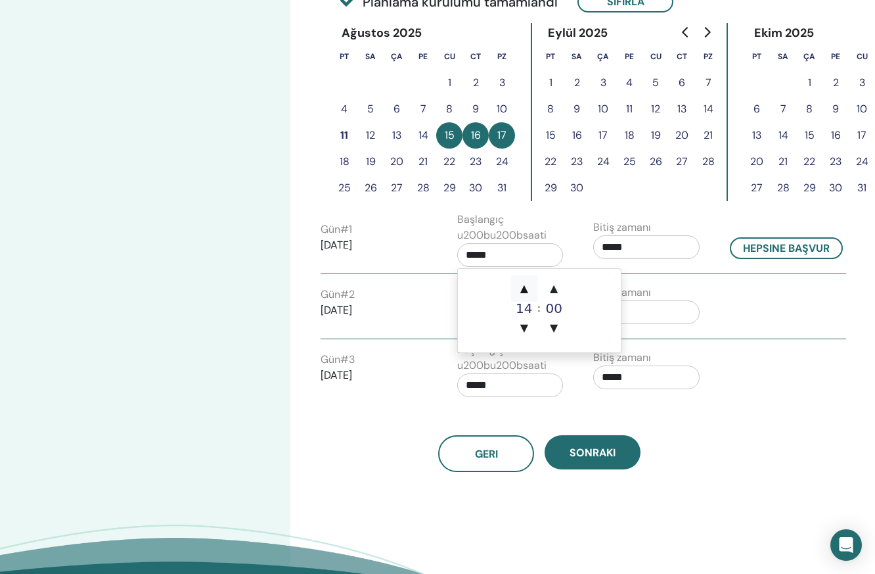
type input "*****"
click at [526, 292] on span "▲" at bounding box center [524, 288] width 26 height 26
click at [532, 261] on input "*****" at bounding box center [510, 255] width 106 height 24
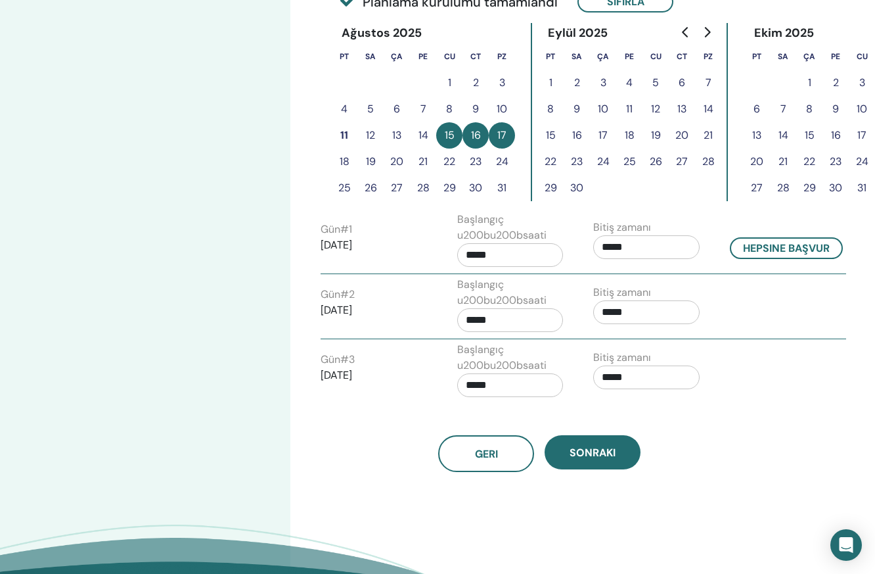
click at [775, 266] on div "Gün # 1 2025/08/15 Başlangıç u200bu200bsaati ***** Bitiş zamanı ***** Hepsine b…" at bounding box center [584, 243] width 546 height 62
click at [758, 250] on button "Hepsine başvur" at bounding box center [786, 248] width 113 height 22
type input "*****"
click at [500, 256] on input "*****" at bounding box center [510, 255] width 106 height 24
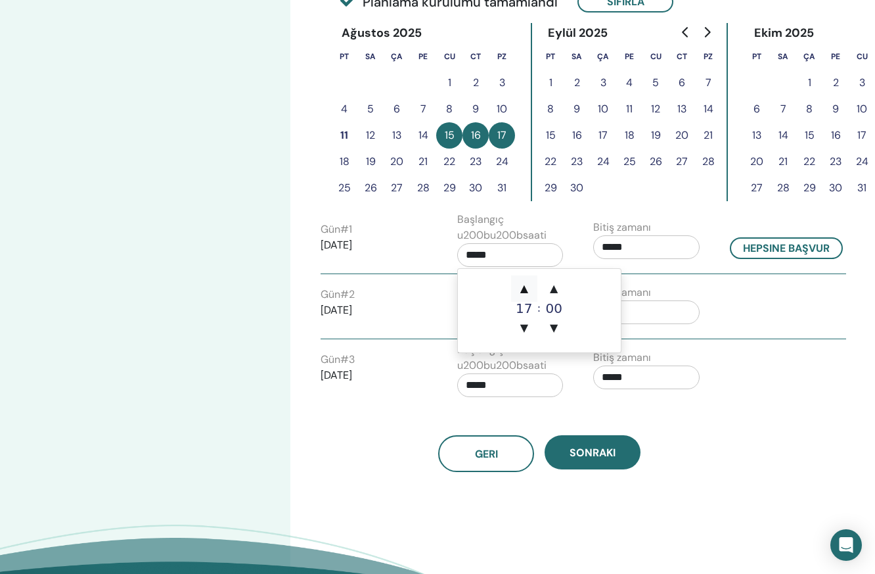
click at [527, 286] on span "▲" at bounding box center [524, 288] width 26 height 26
click at [527, 319] on span "▼" at bounding box center [524, 328] width 26 height 26
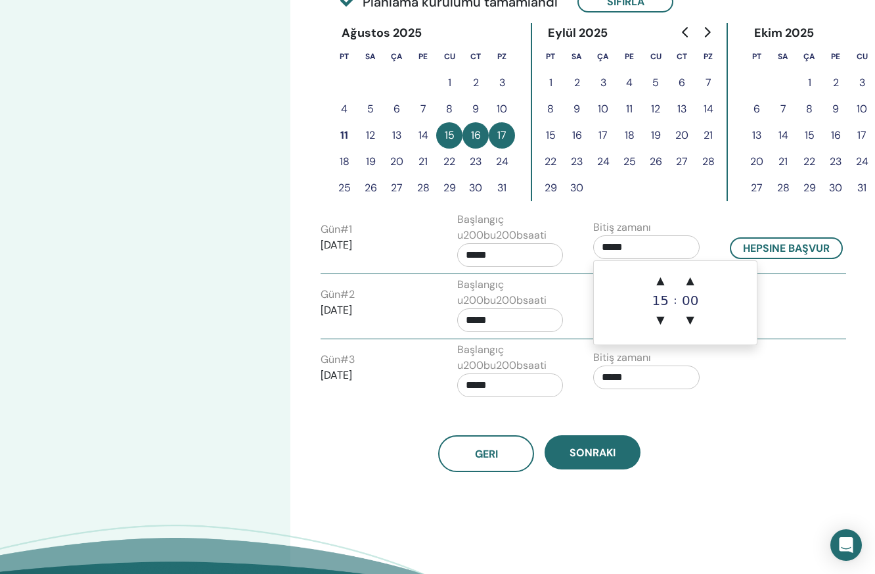
click at [613, 246] on input "*****" at bounding box center [646, 247] width 106 height 24
click at [662, 284] on span "▲" at bounding box center [660, 280] width 26 height 26
click at [662, 283] on span "▲" at bounding box center [660, 280] width 26 height 26
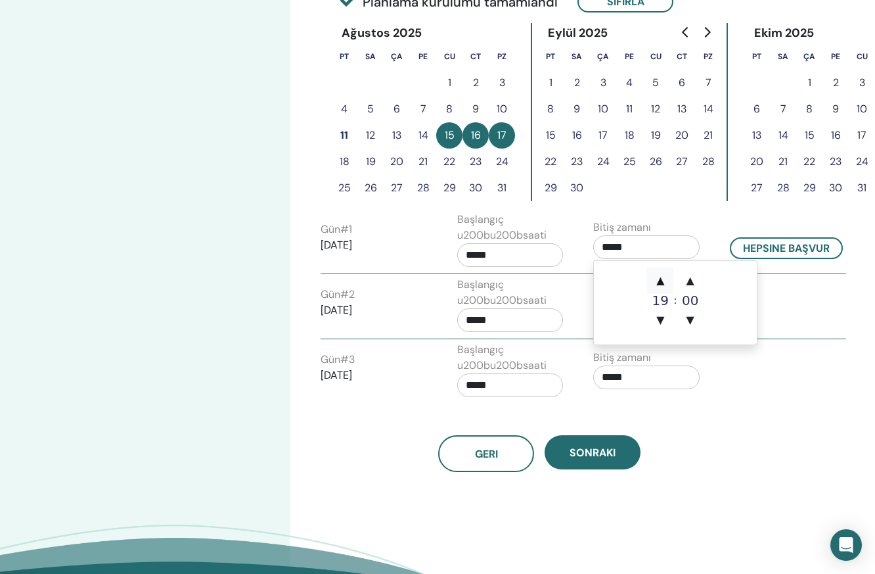
click at [662, 283] on span "▲" at bounding box center [660, 280] width 26 height 26
type input "*****"
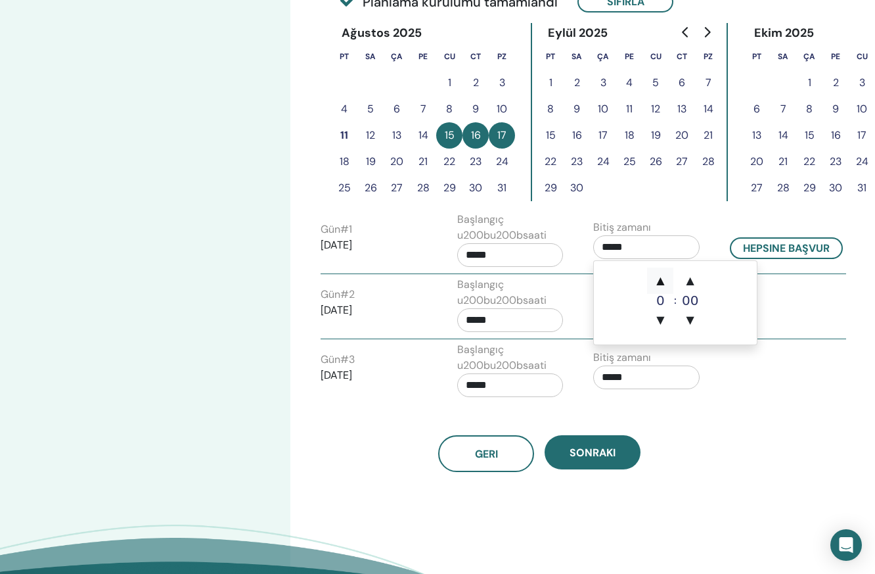
click at [662, 283] on span "▲" at bounding box center [660, 280] width 26 height 26
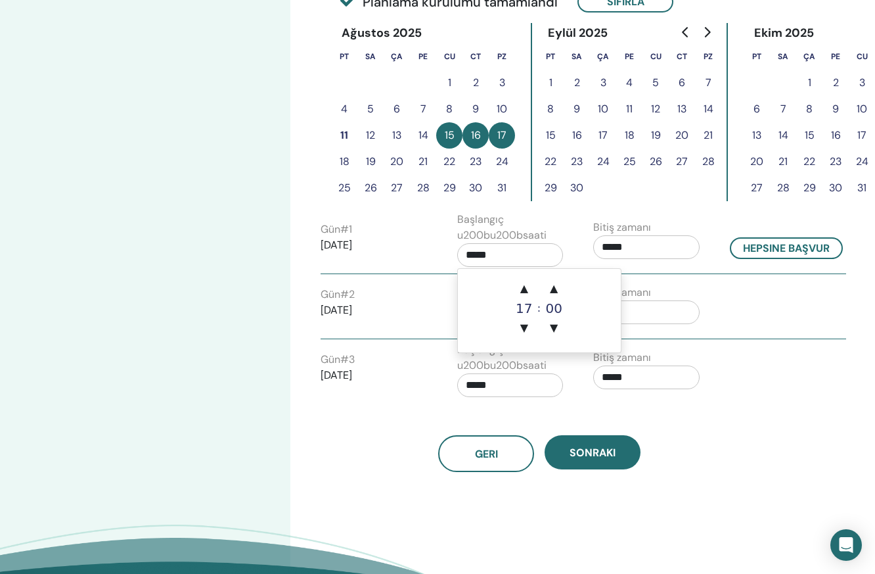
click at [526, 254] on input "*****" at bounding box center [510, 255] width 106 height 24
click at [528, 287] on span "▲" at bounding box center [524, 288] width 26 height 26
click at [526, 331] on span "▼" at bounding box center [524, 328] width 26 height 26
type input "*****"
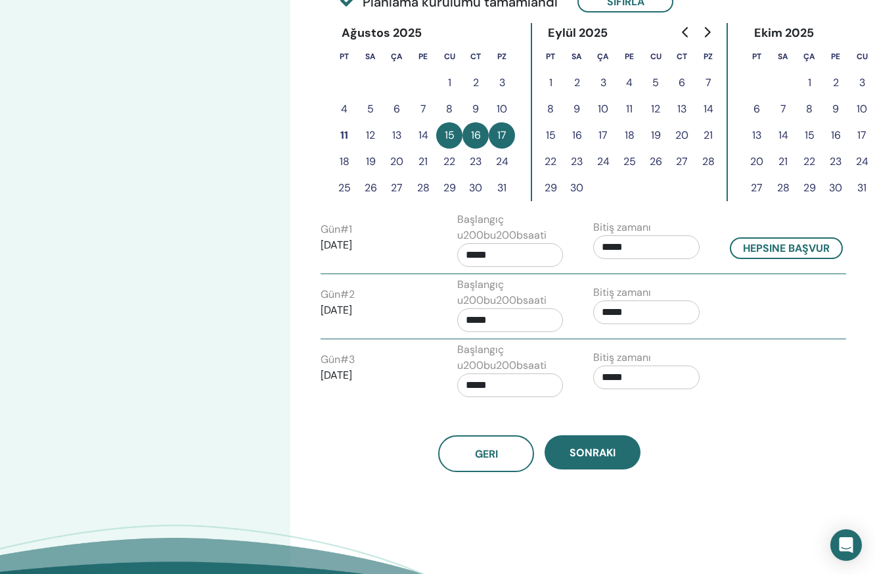
click at [442, 295] on div "Gün # 2 2025/08/16" at bounding box center [379, 308] width 137 height 42
click at [513, 326] on input "*****" at bounding box center [510, 320] width 106 height 24
click at [524, 350] on span "▲" at bounding box center [524, 353] width 26 height 26
click at [526, 351] on span "▲" at bounding box center [524, 353] width 26 height 26
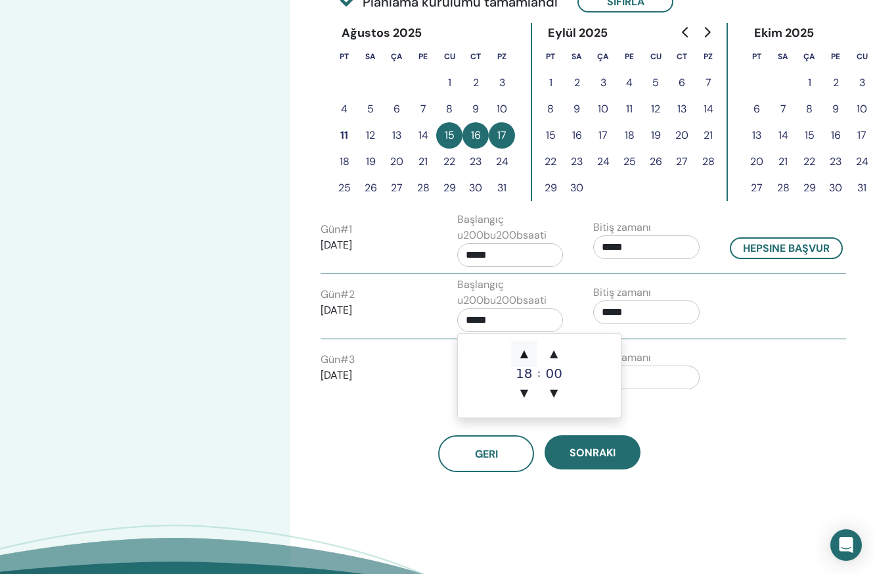
click at [527, 353] on span "▲" at bounding box center [524, 353] width 26 height 26
drag, startPoint x: 524, startPoint y: 390, endPoint x: 620, endPoint y: 360, distance: 100.8
click at [531, 388] on span "▼" at bounding box center [524, 393] width 26 height 26
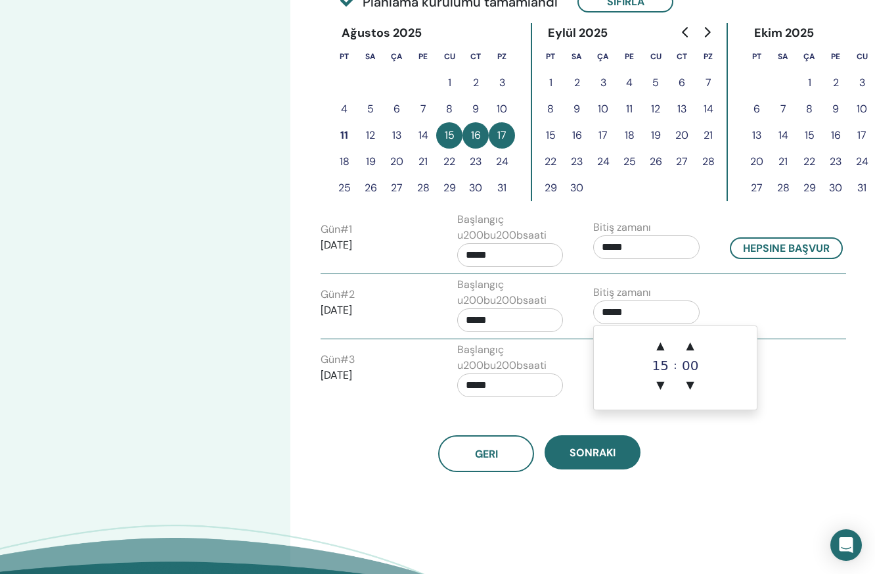
click at [658, 317] on input "*****" at bounding box center [646, 312] width 106 height 24
click at [654, 314] on input "*****" at bounding box center [646, 312] width 106 height 24
click at [662, 342] on span "▲" at bounding box center [660, 346] width 26 height 26
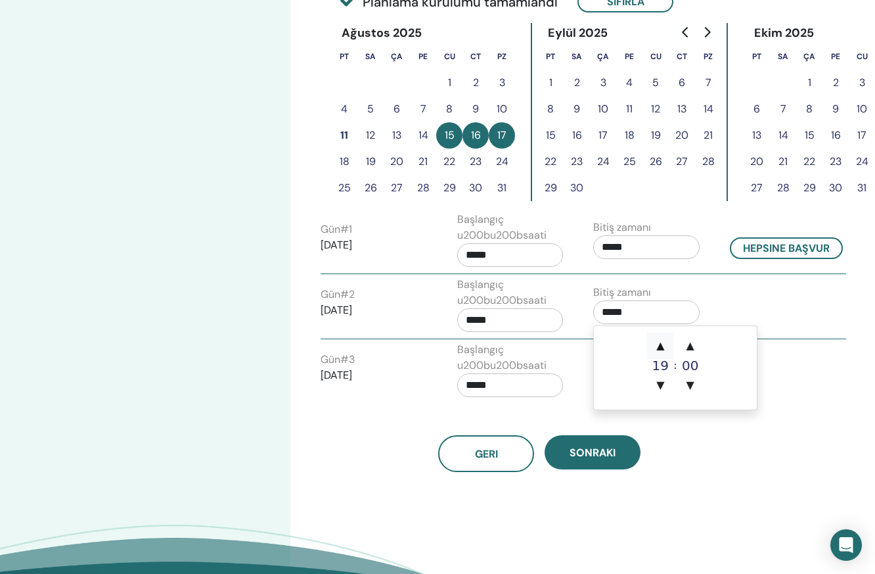
click at [662, 342] on span "▲" at bounding box center [660, 346] width 26 height 26
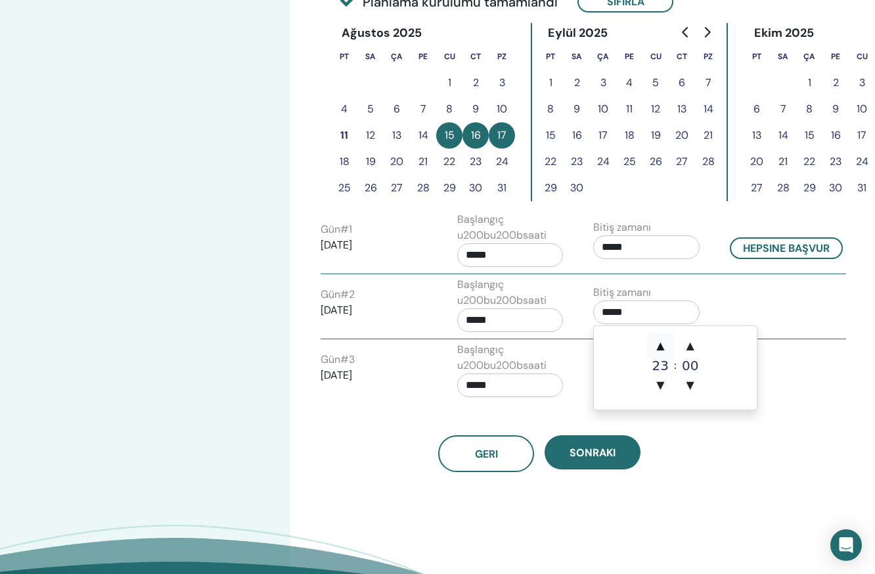
type input "*****"
click at [662, 342] on span "▲" at bounding box center [660, 346] width 26 height 26
click at [661, 383] on span "▼" at bounding box center [660, 385] width 26 height 26
click at [517, 321] on input "*****" at bounding box center [510, 320] width 106 height 24
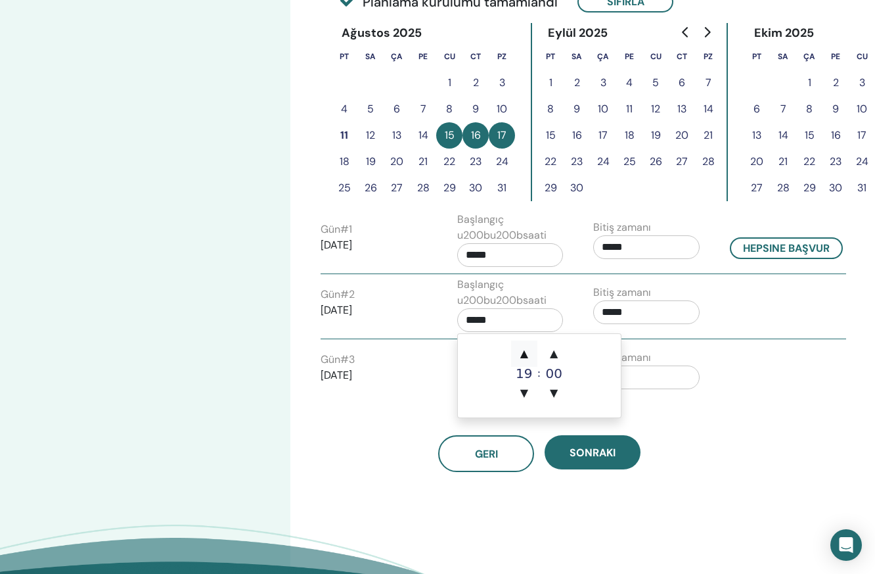
click at [530, 353] on span "▲" at bounding box center [524, 353] width 26 height 26
click at [530, 354] on span "▲" at bounding box center [524, 353] width 26 height 26
click at [532, 392] on span "▼" at bounding box center [524, 393] width 26 height 26
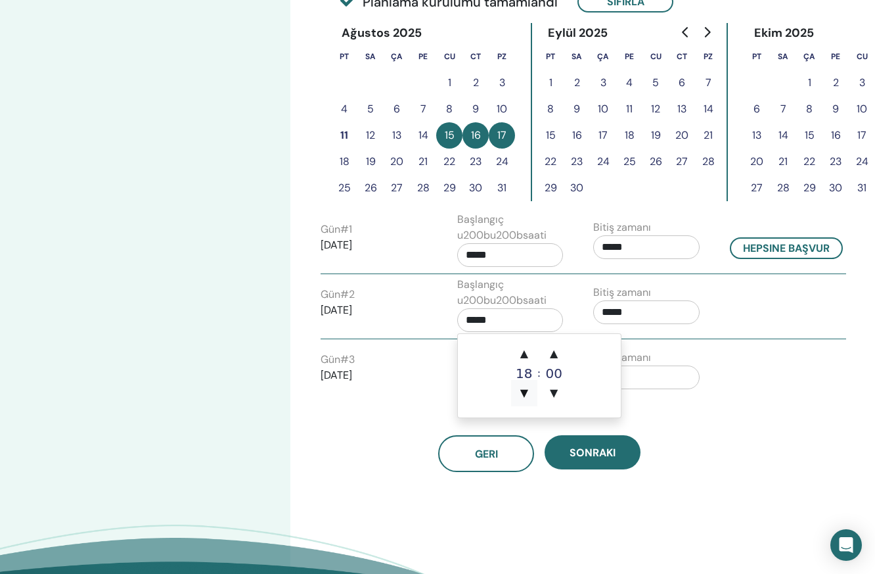
type input "*****"
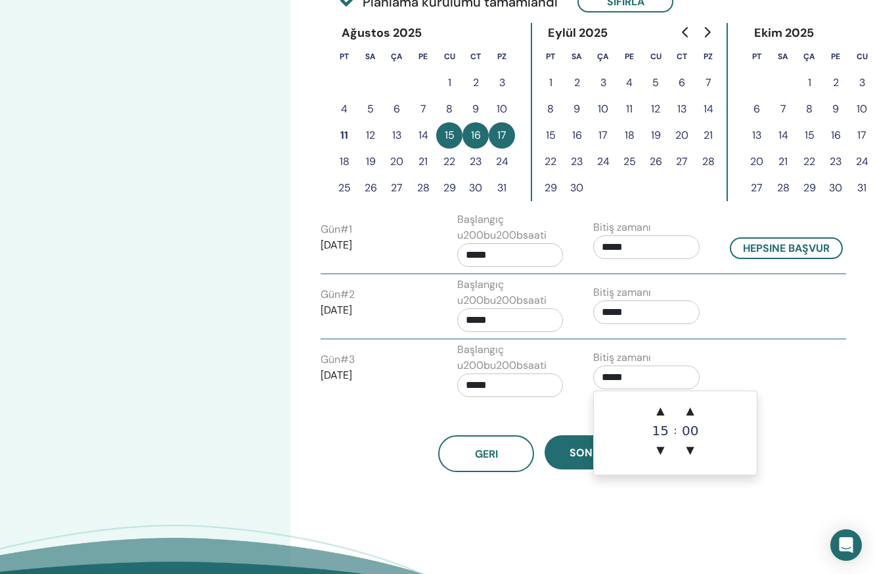
click at [649, 379] on input "*****" at bounding box center [646, 377] width 106 height 24
click at [657, 409] on span "▲" at bounding box center [660, 411] width 26 height 26
click at [659, 409] on span "▲" at bounding box center [660, 411] width 26 height 26
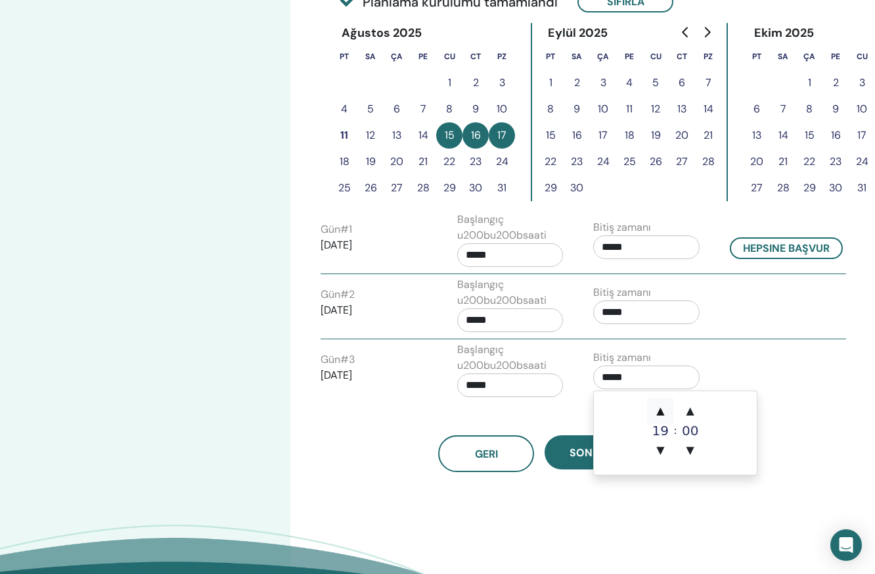
click at [659, 409] on span "▲" at bounding box center [660, 411] width 26 height 26
click at [660, 408] on span "▲" at bounding box center [660, 411] width 26 height 26
type input "*****"
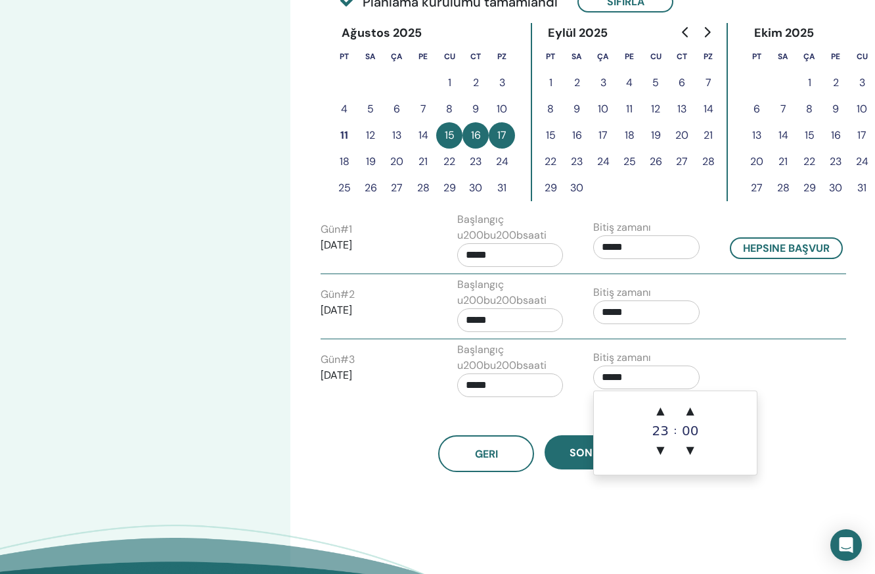
click at [494, 386] on input "*****" at bounding box center [510, 385] width 106 height 24
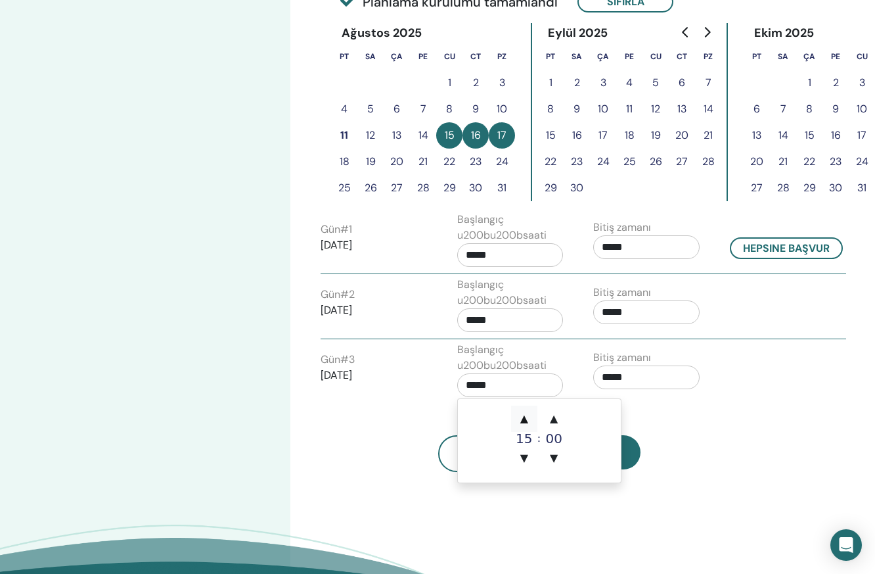
click at [532, 417] on span "▲" at bounding box center [524, 419] width 26 height 26
click at [524, 417] on span "▲" at bounding box center [524, 419] width 26 height 26
click at [515, 451] on span "▼" at bounding box center [524, 458] width 26 height 26
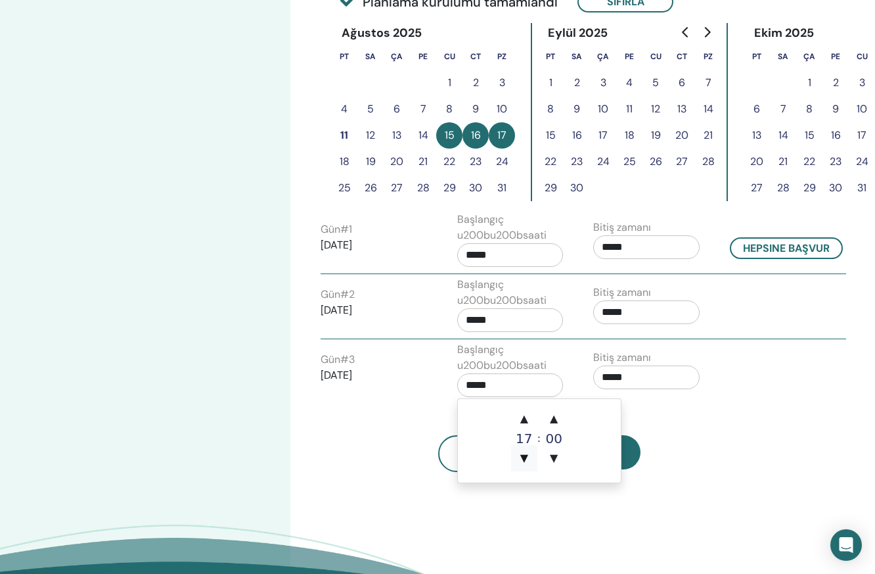
type input "*****"
click at [624, 451] on button "Sonraki" at bounding box center [593, 452] width 96 height 34
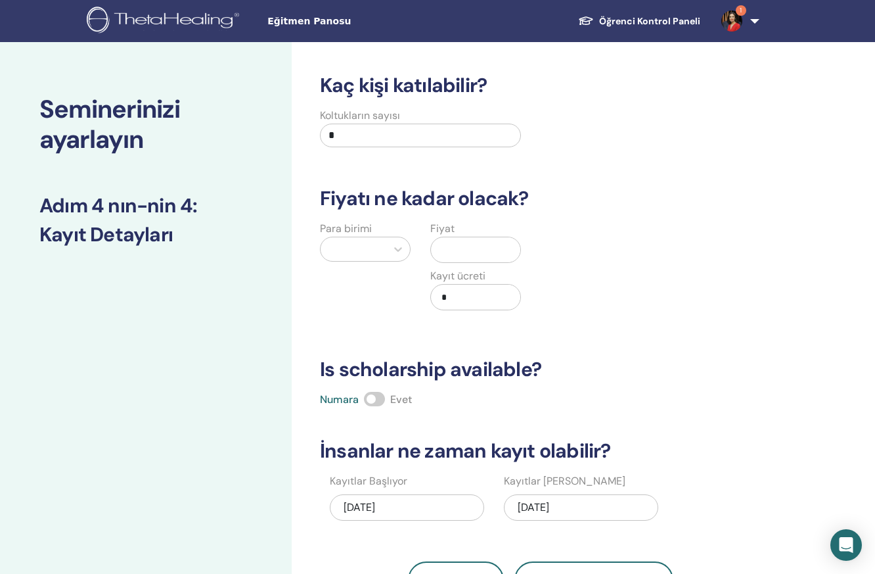
scroll to position [0, 0]
click at [478, 137] on input "*" at bounding box center [420, 136] width 201 height 24
type input "**"
click at [382, 239] on div at bounding box center [354, 249] width 66 height 24
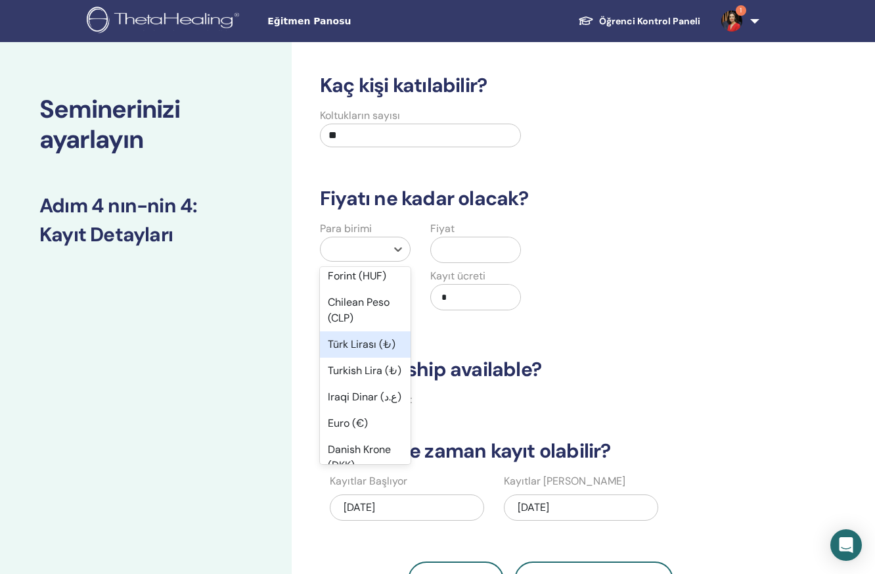
scroll to position [1095, 0]
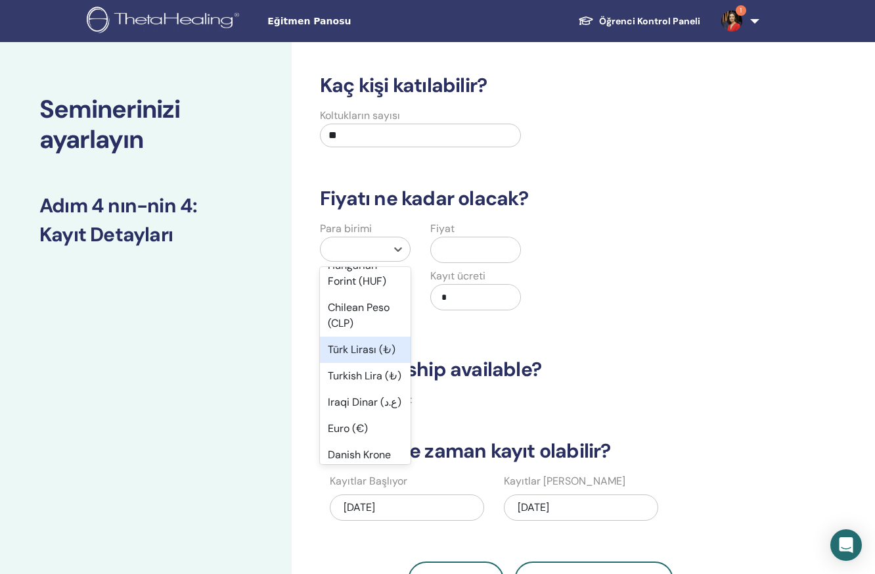
click at [370, 337] on div "Türk Lirası (₺)" at bounding box center [365, 350] width 91 height 26
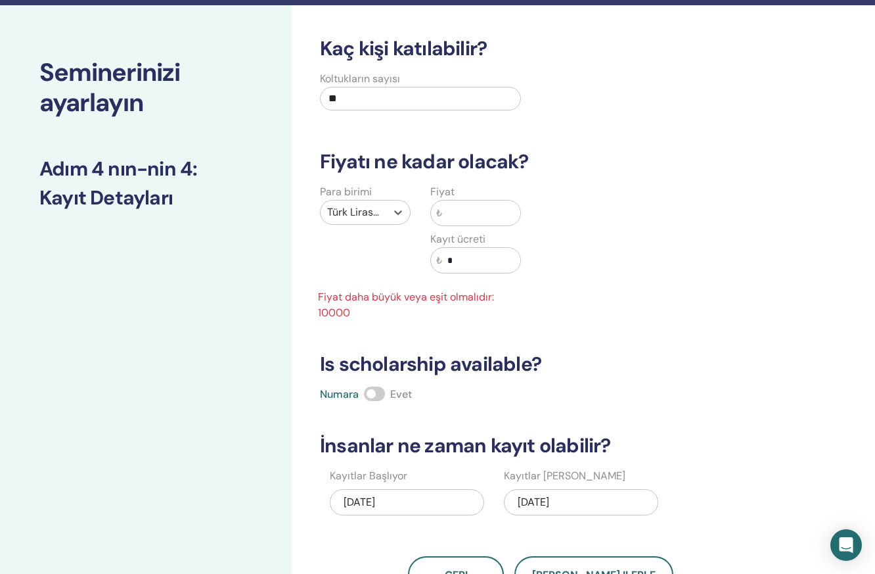
scroll to position [38, 0]
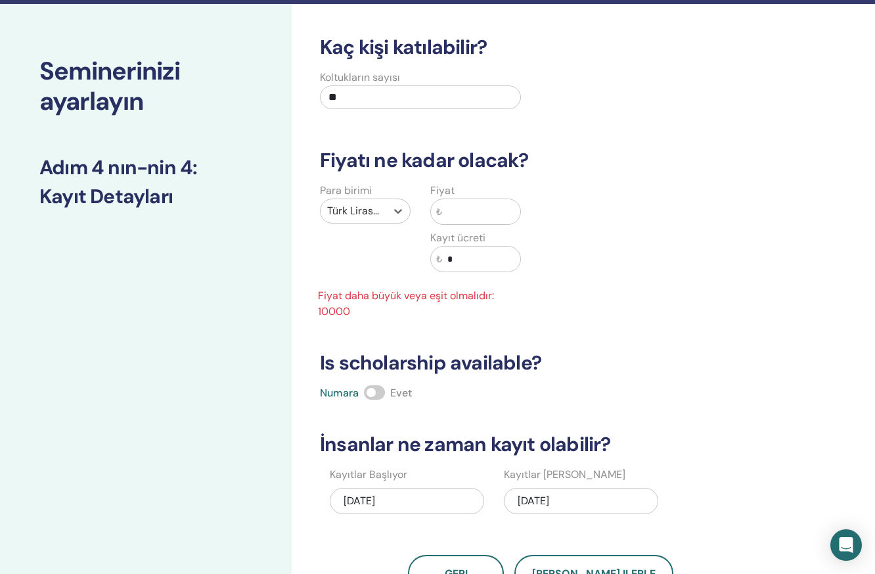
click at [486, 214] on input "text" at bounding box center [481, 211] width 78 height 25
type input "****"
click at [478, 262] on input "*" at bounding box center [481, 258] width 78 height 25
type input "*"
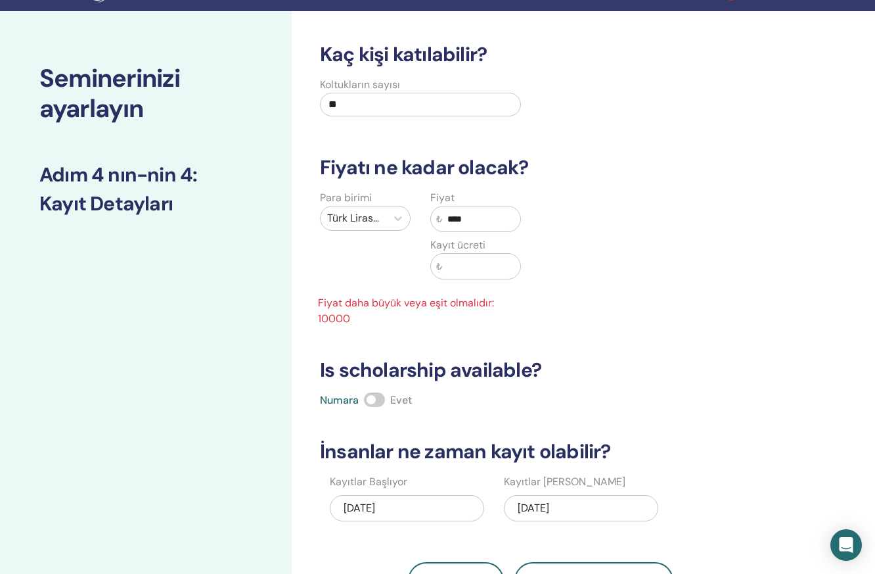
scroll to position [29, 0]
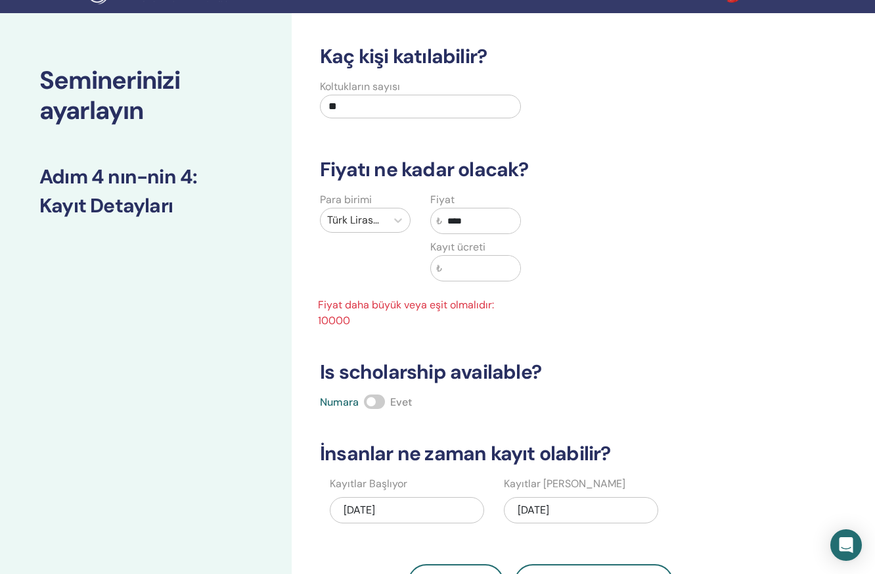
click at [448, 221] on input "****" at bounding box center [481, 220] width 78 height 25
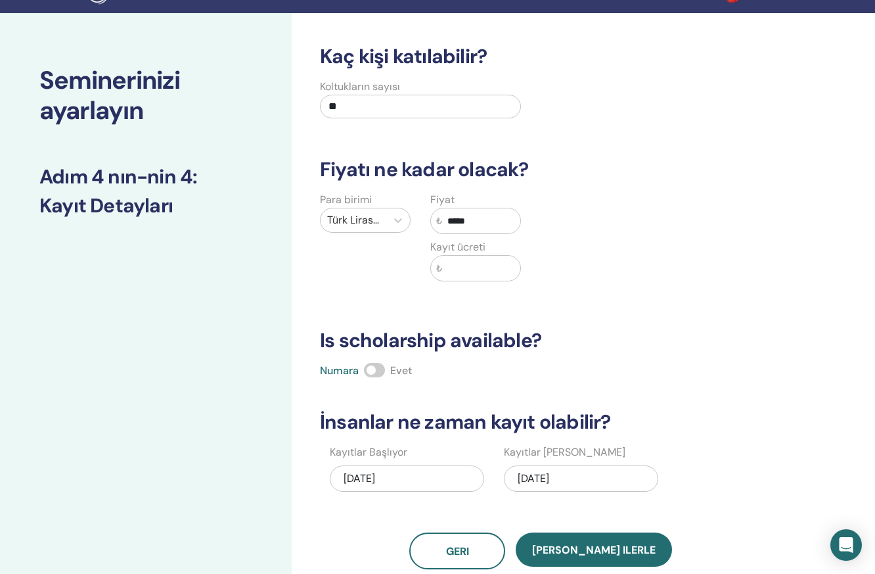
click at [481, 277] on input "text" at bounding box center [481, 268] width 78 height 25
click at [452, 223] on input "*****" at bounding box center [481, 220] width 78 height 25
type input "*****"
click at [469, 270] on input "text" at bounding box center [481, 268] width 78 height 25
type input "****"
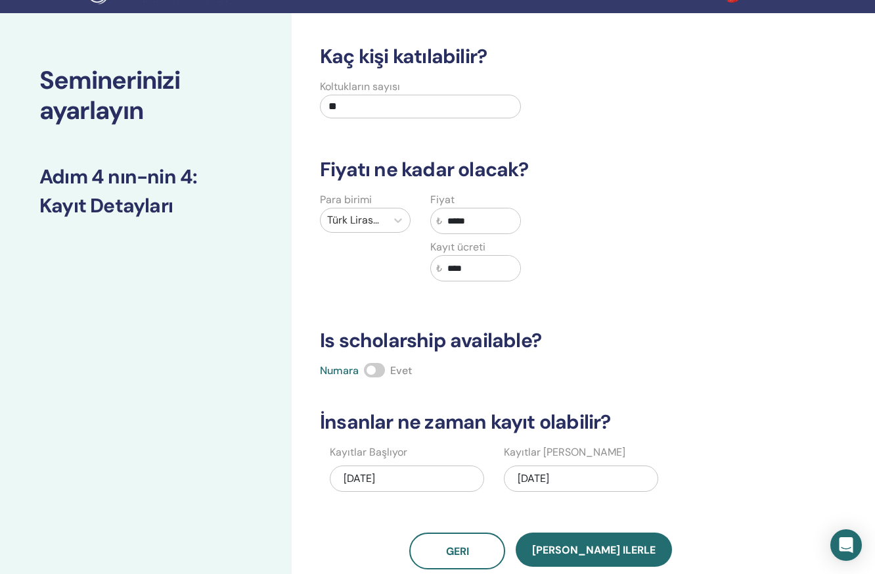
click at [558, 483] on div "08/17/2025" at bounding box center [581, 478] width 154 height 26
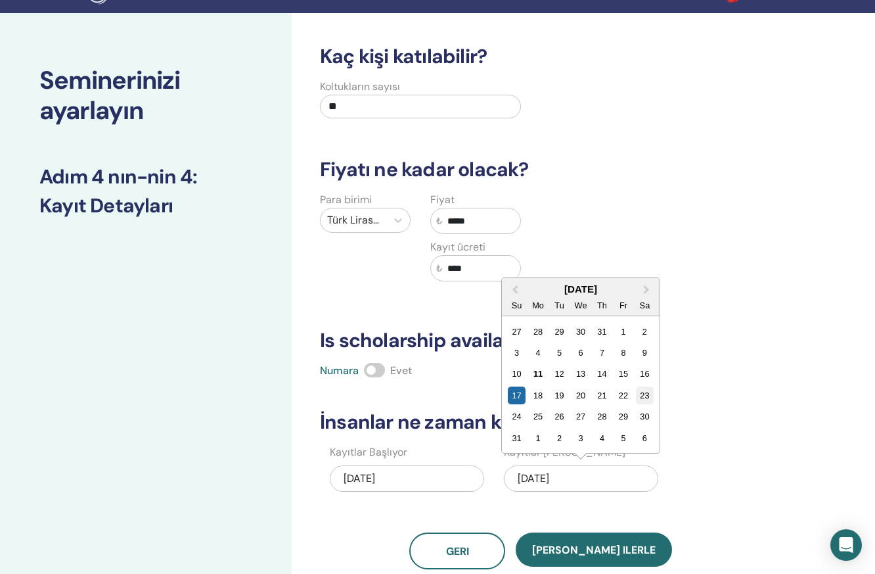
click at [644, 393] on div "23" at bounding box center [645, 395] width 18 height 18
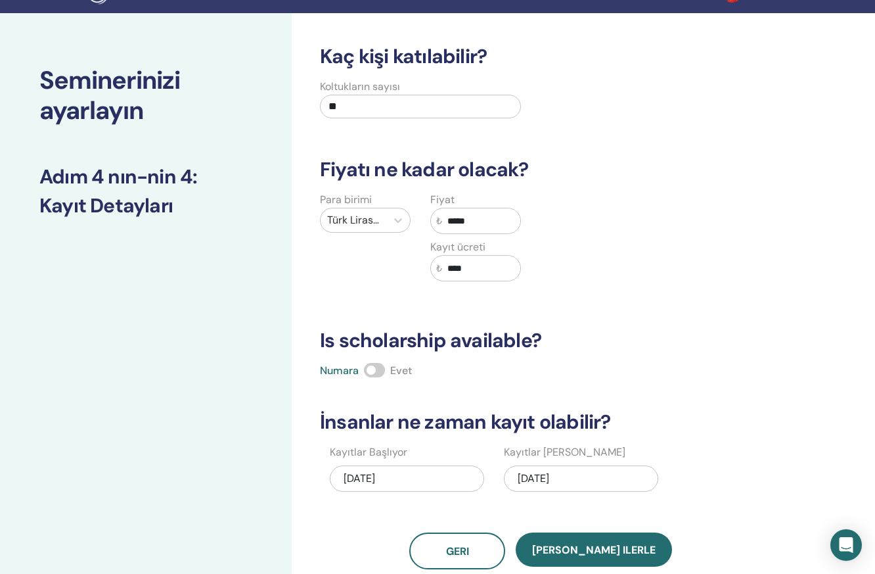
click at [564, 484] on div "08/23/2025" at bounding box center [581, 478] width 154 height 26
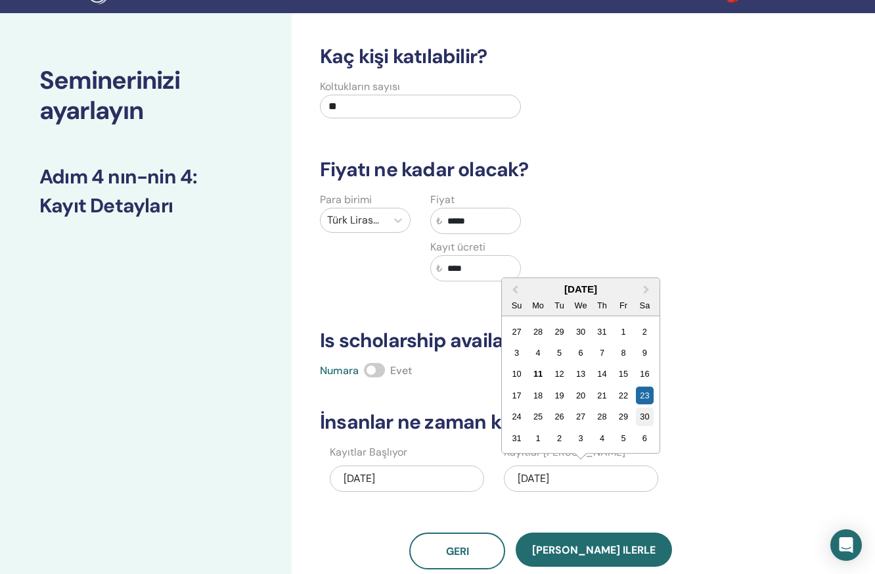
click at [644, 417] on div "30" at bounding box center [645, 416] width 18 height 18
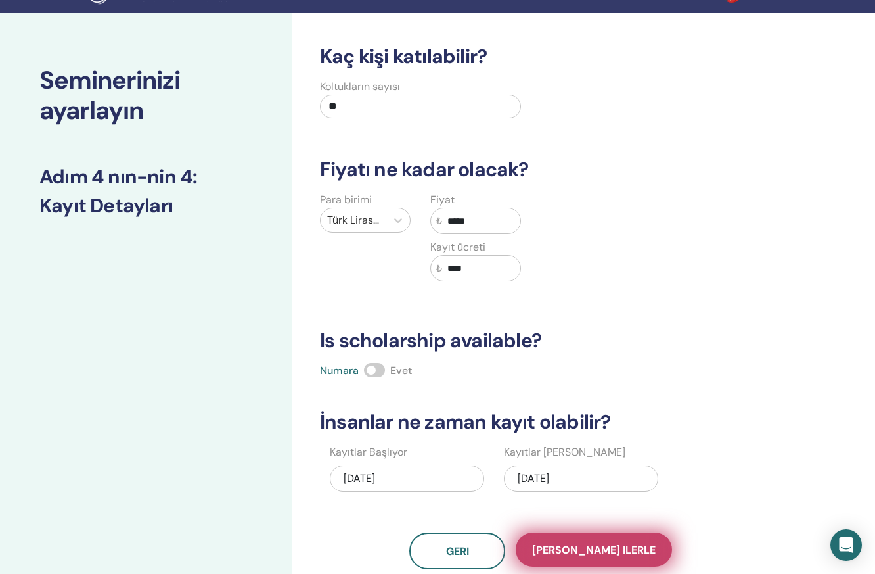
click at [603, 550] on span "Kaydet ilerle" at bounding box center [594, 550] width 124 height 14
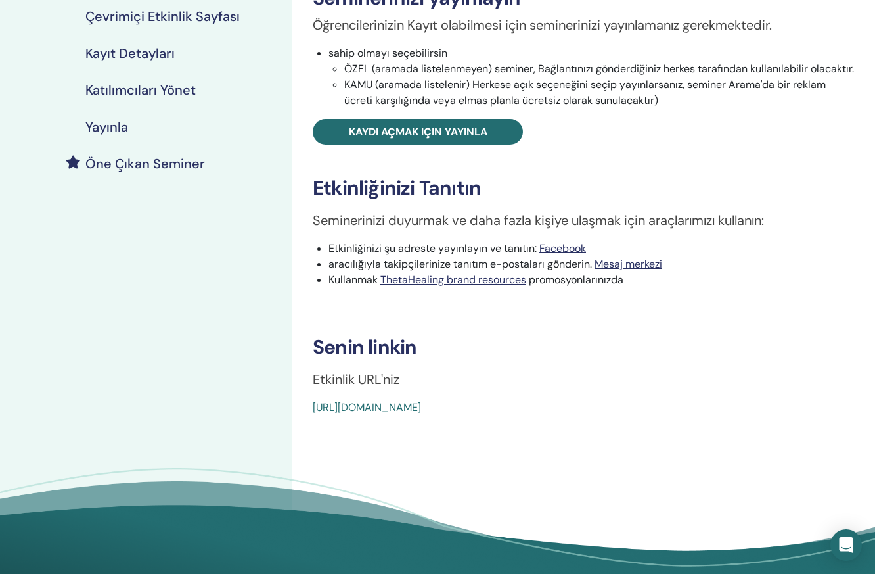
scroll to position [241, 0]
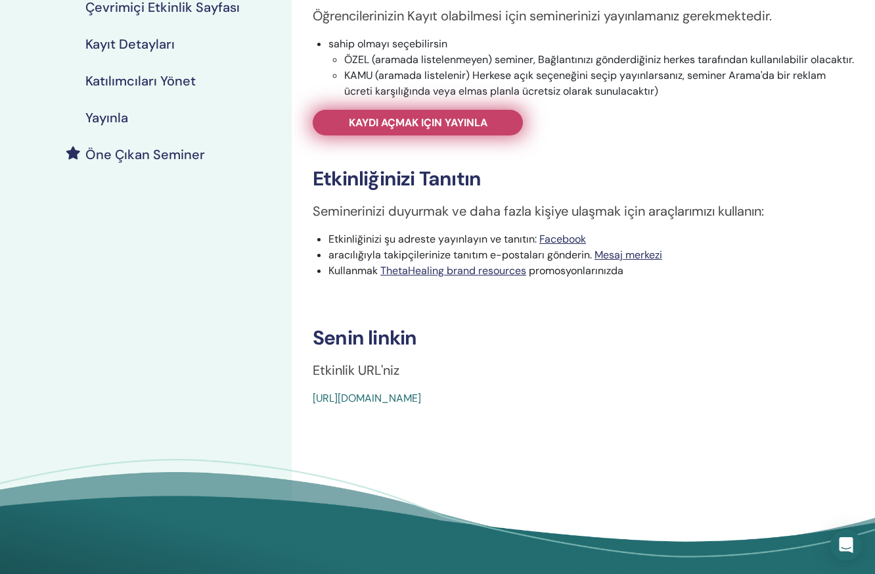
click at [492, 125] on link "Kaydı açmak için yayınla" at bounding box center [418, 123] width 210 height 26
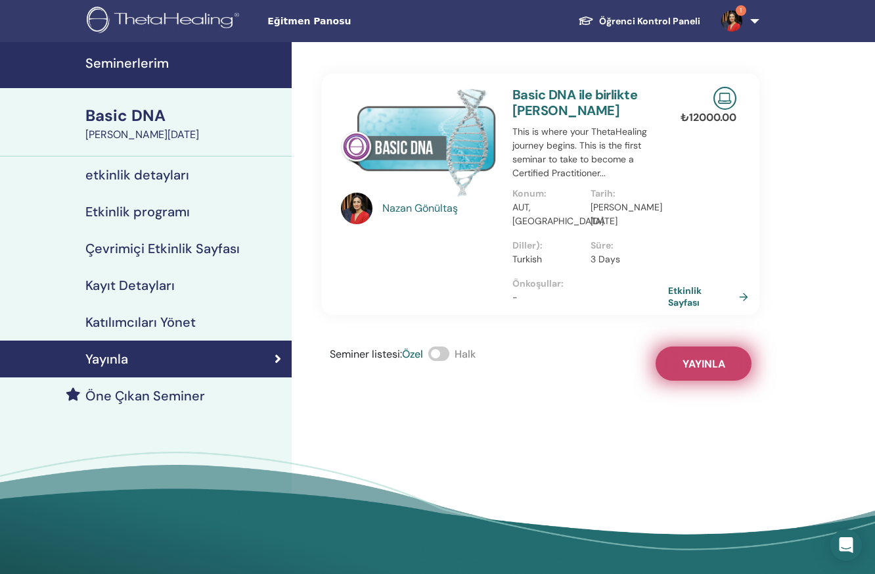
click at [698, 357] on span "Yayınla" at bounding box center [704, 364] width 43 height 14
click at [741, 285] on link "Etkinlik Sayfası" at bounding box center [712, 297] width 85 height 24
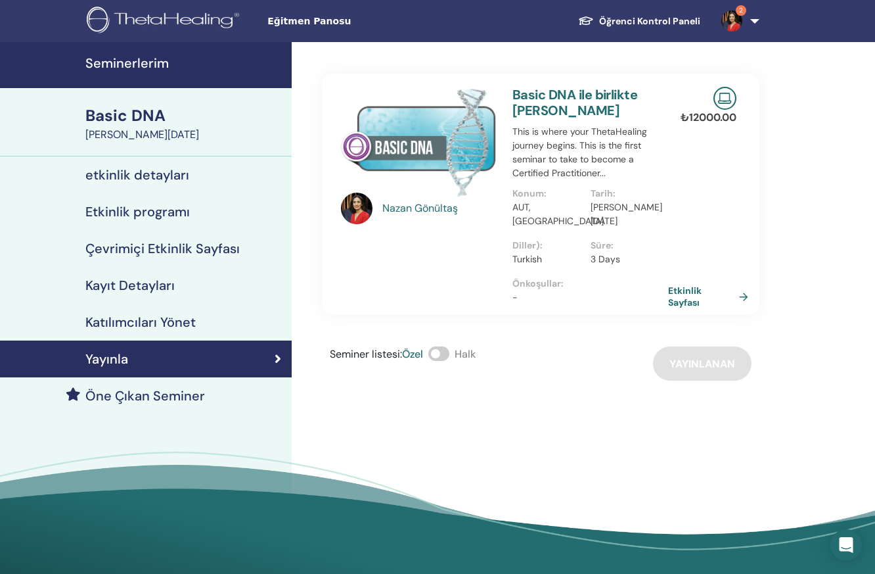
click at [138, 181] on h4 "etkinlik detayları" at bounding box center [137, 175] width 104 height 16
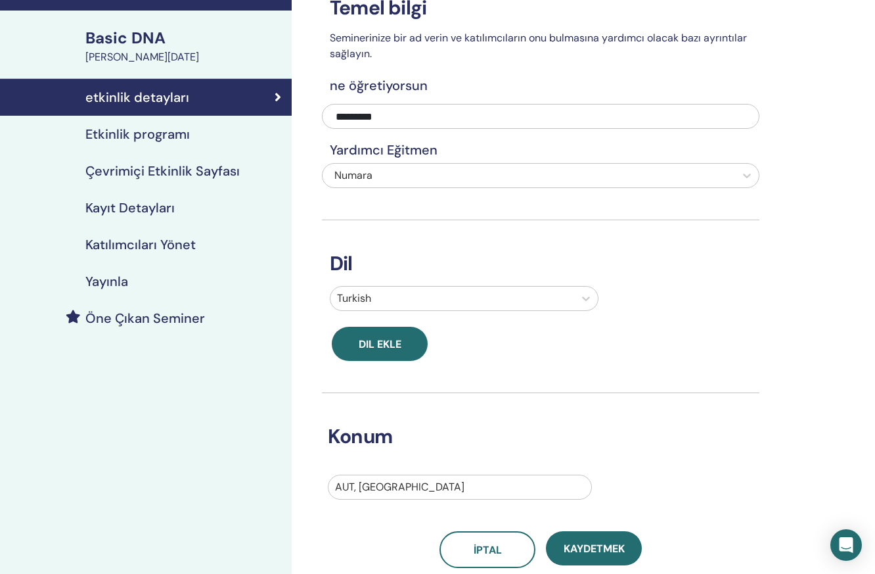
scroll to position [83, 0]
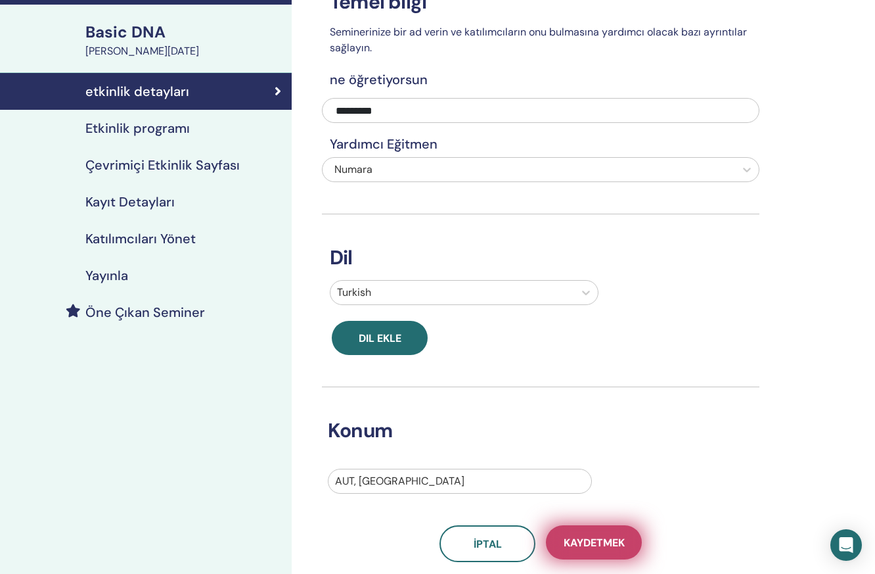
click at [617, 543] on span "Kaydetmek" at bounding box center [594, 543] width 61 height 14
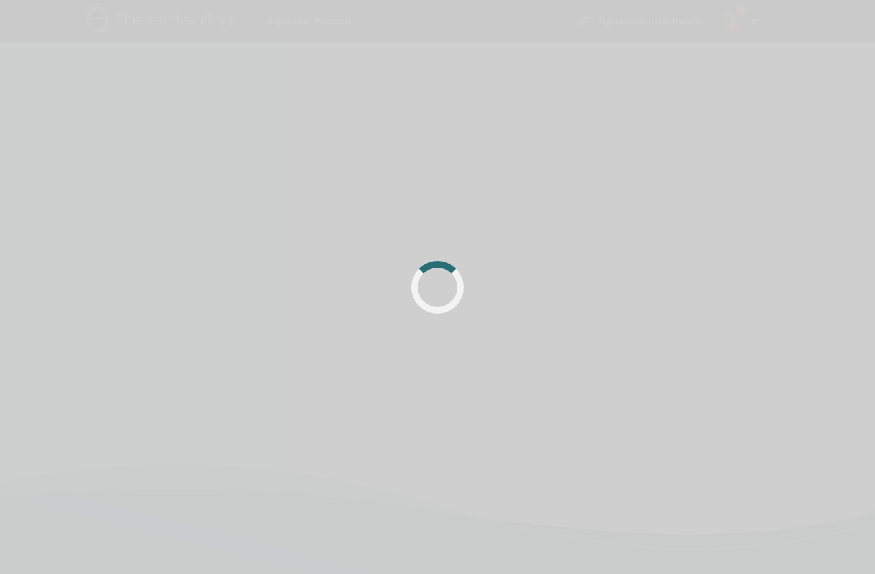
scroll to position [83, 0]
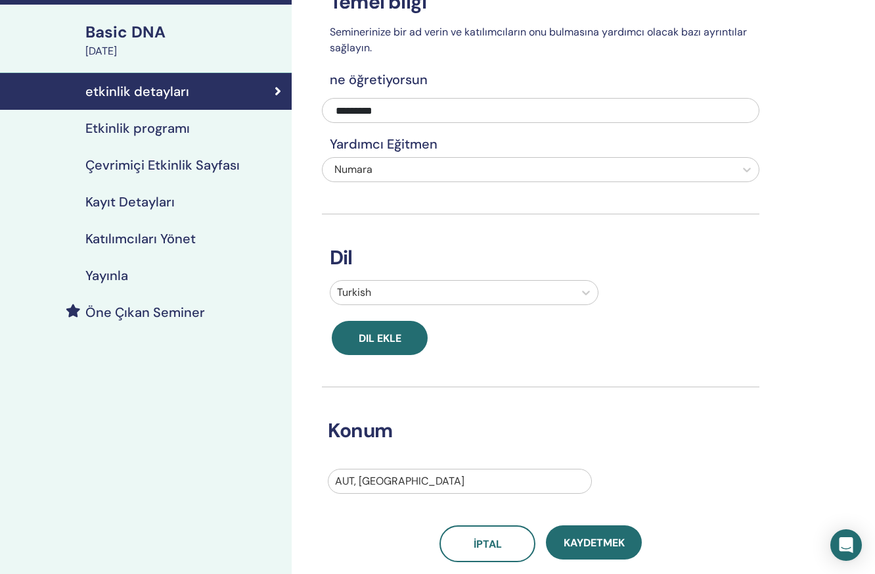
click at [138, 197] on h4 "Kayıt Detayları" at bounding box center [129, 202] width 89 height 16
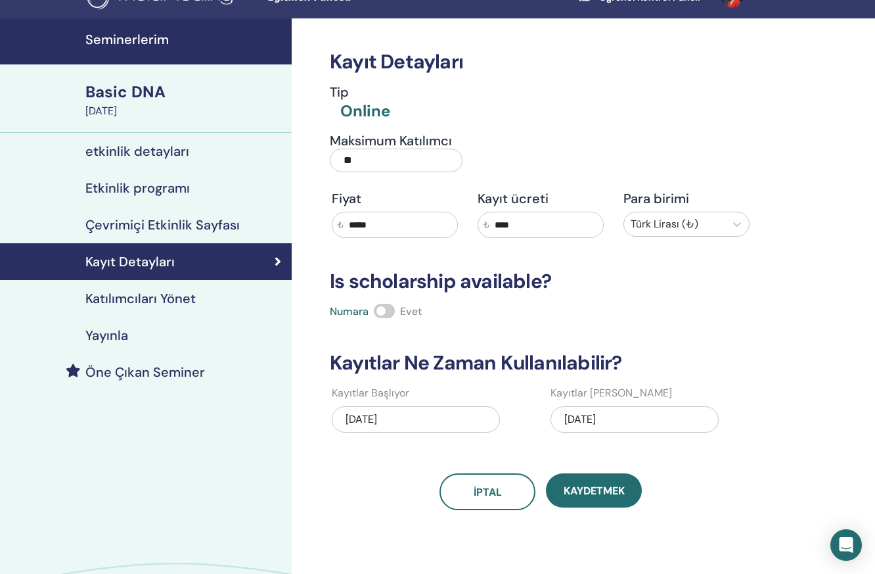
scroll to position [23, 1]
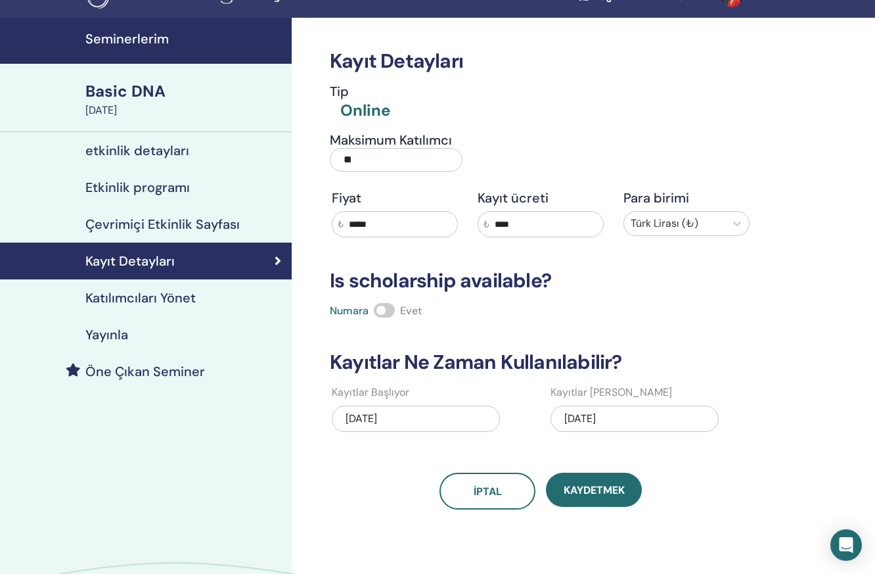
click at [132, 222] on h4 "Çevrimiçi Etkinlik Sayfası" at bounding box center [162, 224] width 154 height 16
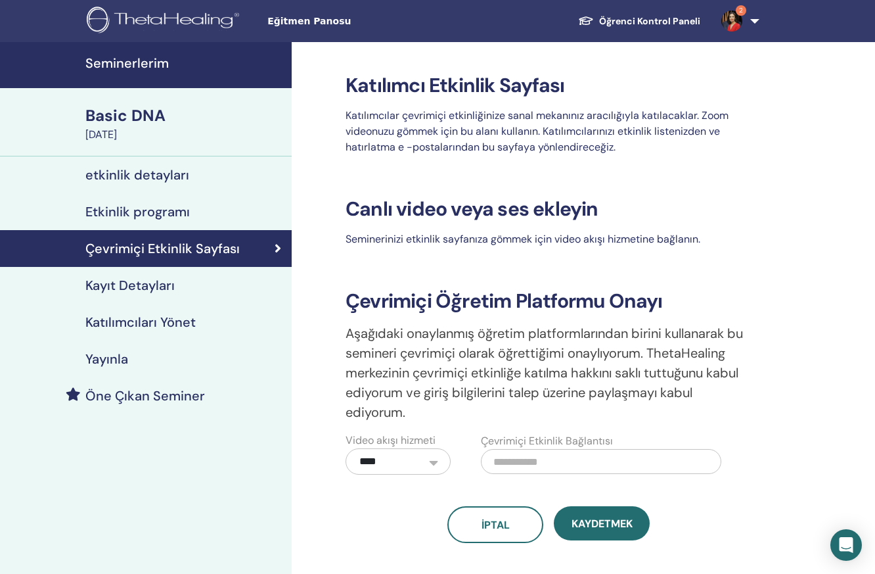
click at [730, 20] on img at bounding box center [732, 21] width 21 height 21
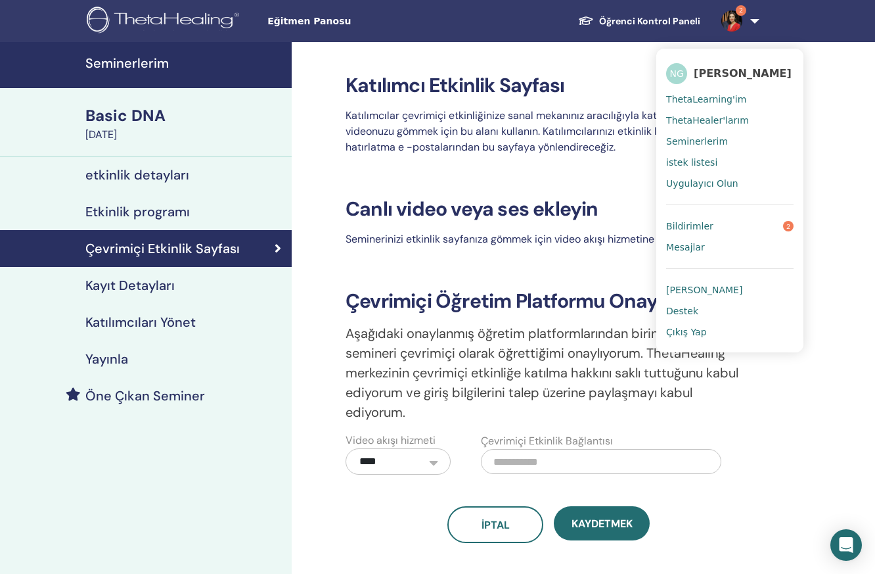
click at [699, 225] on span "Bildirimler" at bounding box center [689, 226] width 47 height 12
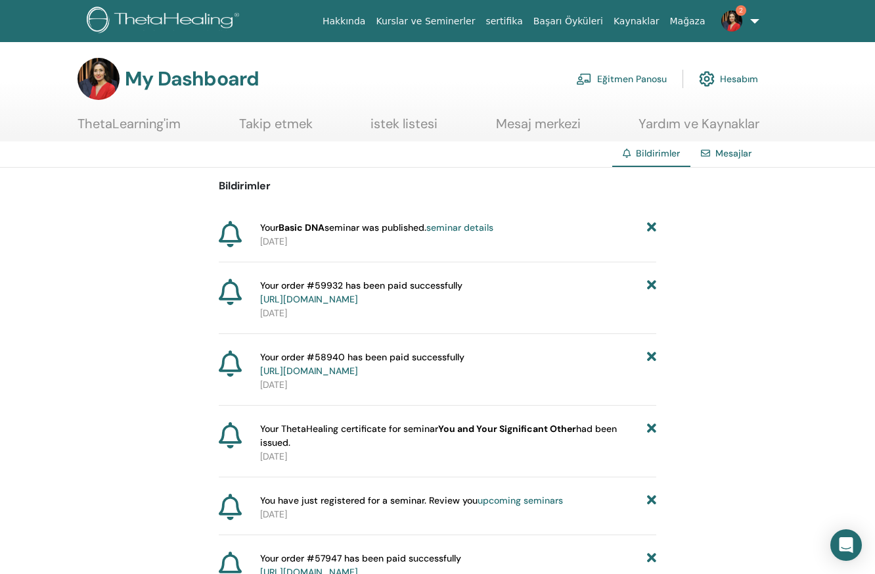
click at [486, 227] on link "seminar details" at bounding box center [460, 227] width 67 height 12
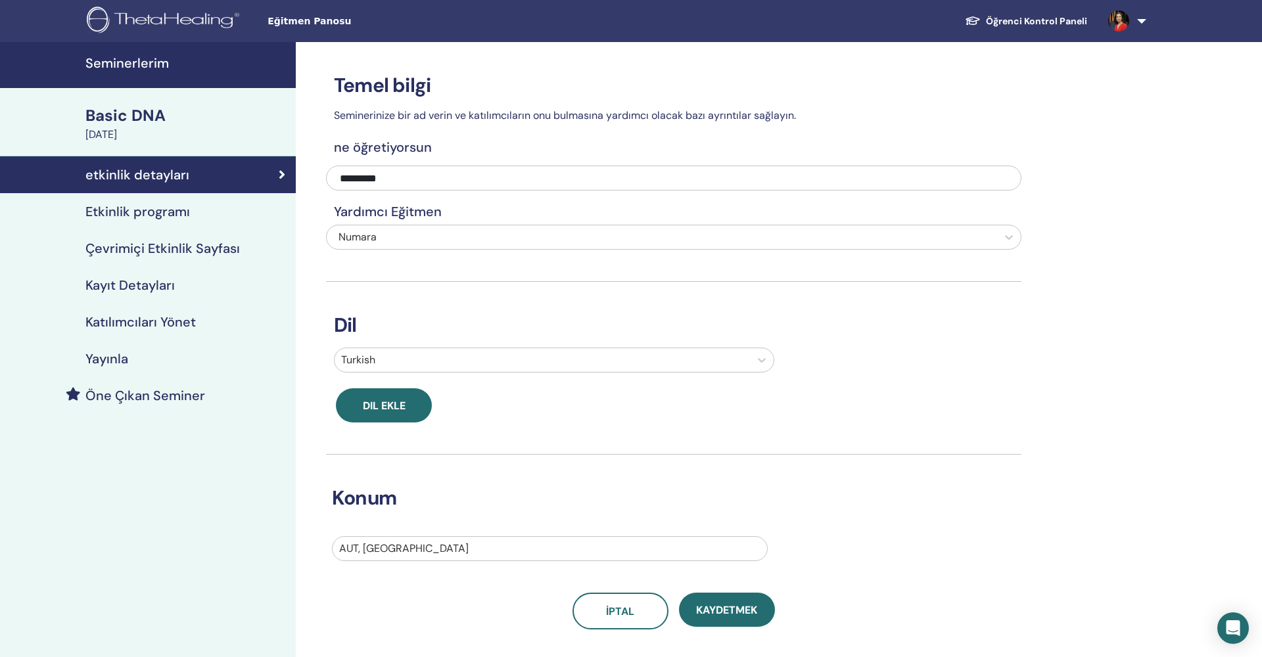
click at [158, 285] on h4 "Kayıt Detayları" at bounding box center [129, 285] width 89 height 16
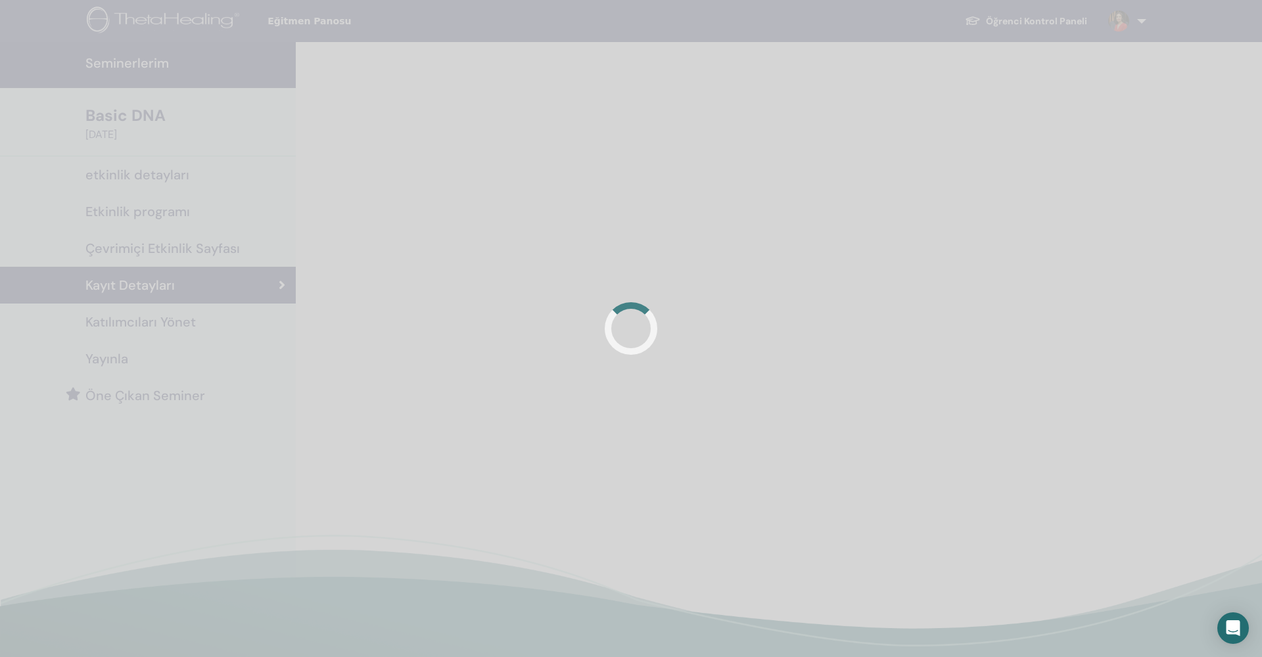
scroll to position [4, 0]
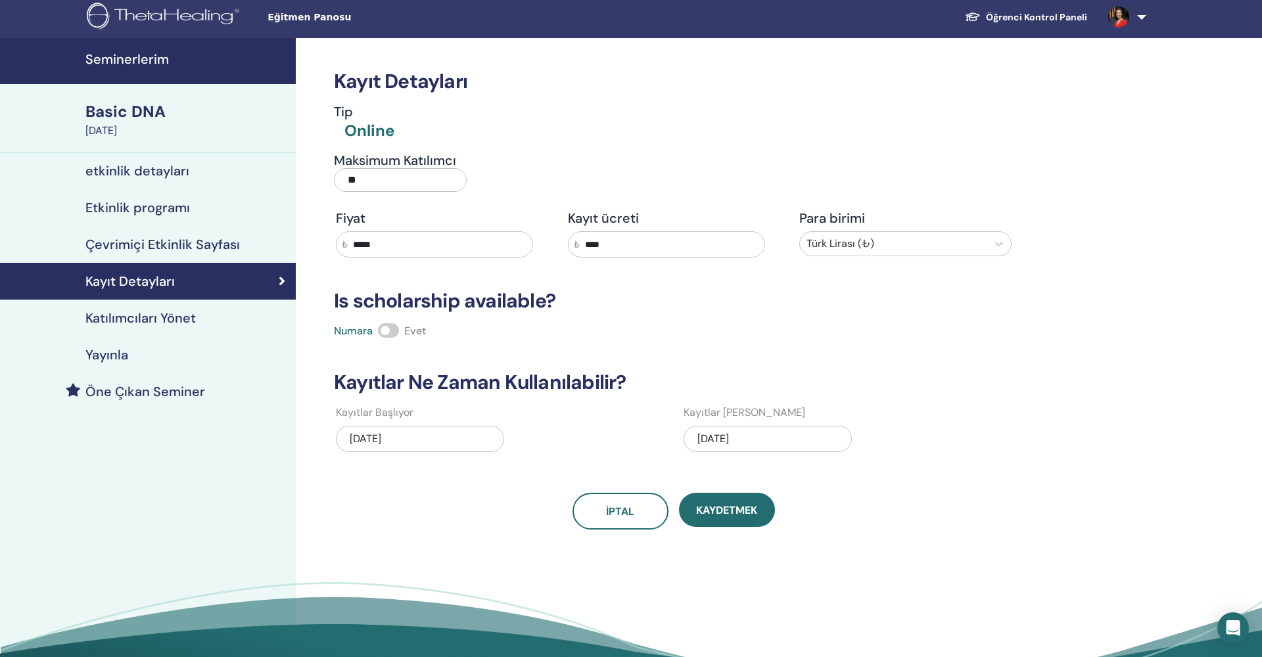
click at [396, 436] on div "[DATE]" at bounding box center [420, 439] width 168 height 26
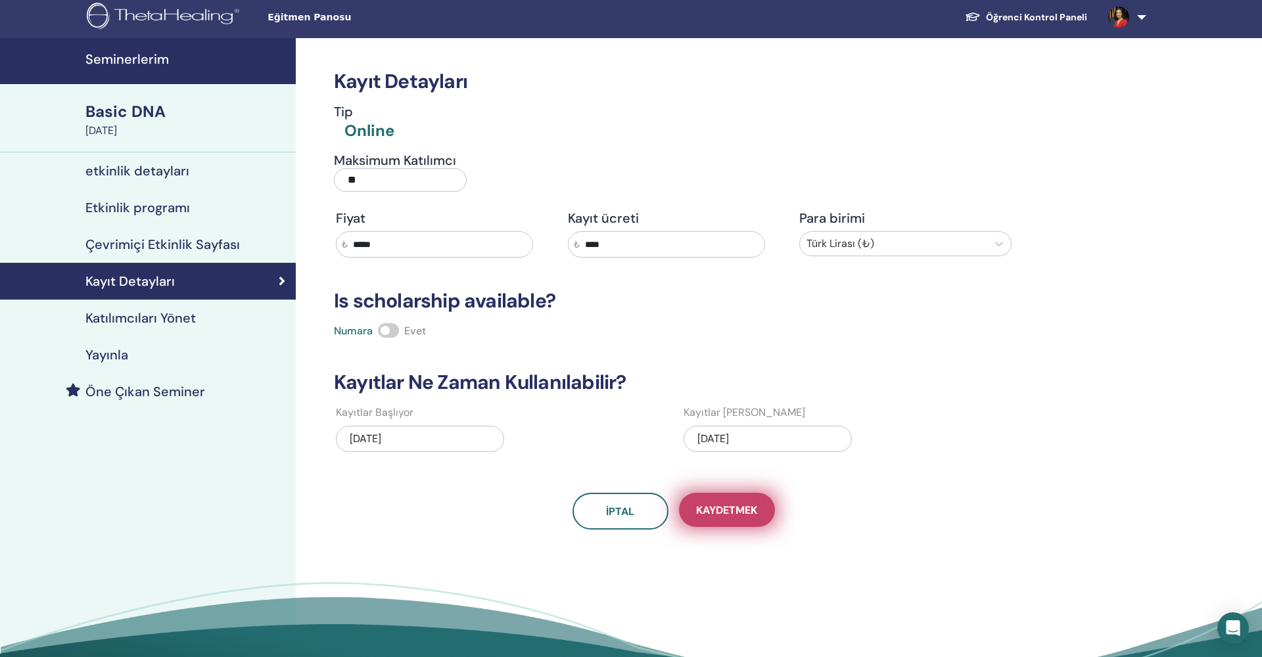
click at [731, 508] on span "Kaydetmek" at bounding box center [726, 510] width 61 height 14
click at [714, 515] on span "Kaydetmek" at bounding box center [726, 510] width 61 height 14
click at [139, 319] on h4 "Katılımcıları Yönet" at bounding box center [140, 318] width 110 height 16
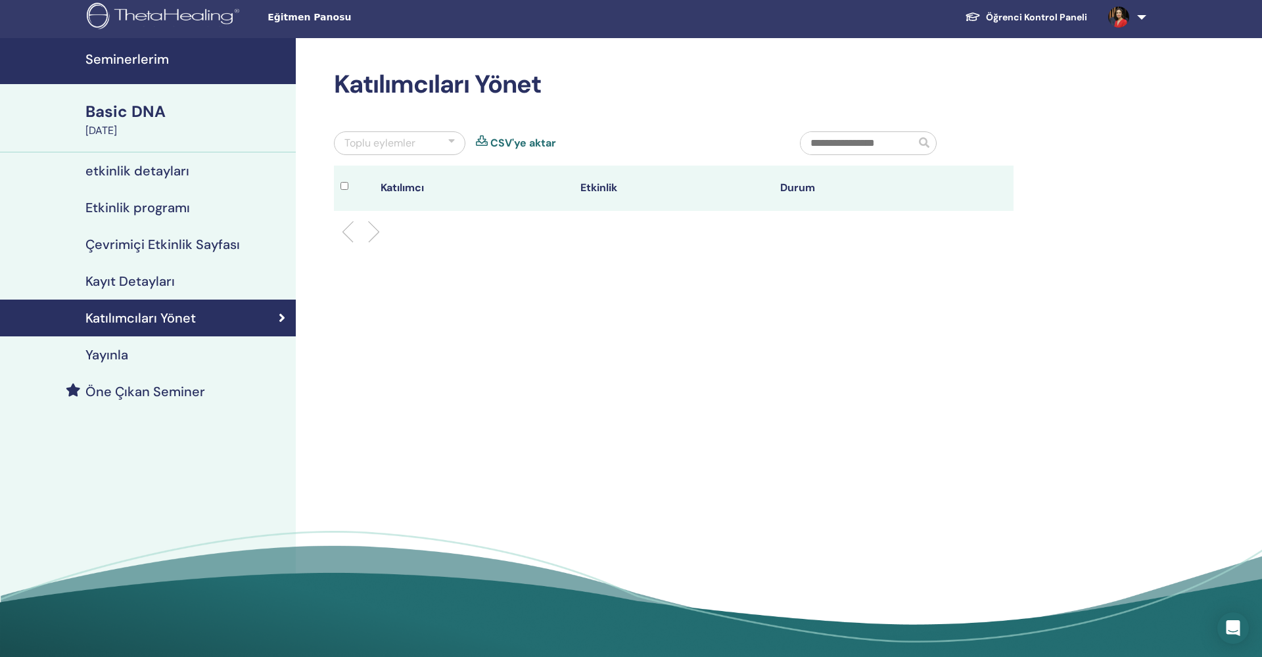
click at [511, 146] on link "CSV'ye aktar" at bounding box center [523, 143] width 66 height 16
click at [125, 283] on h4 "Kayıt Detayları" at bounding box center [129, 281] width 89 height 16
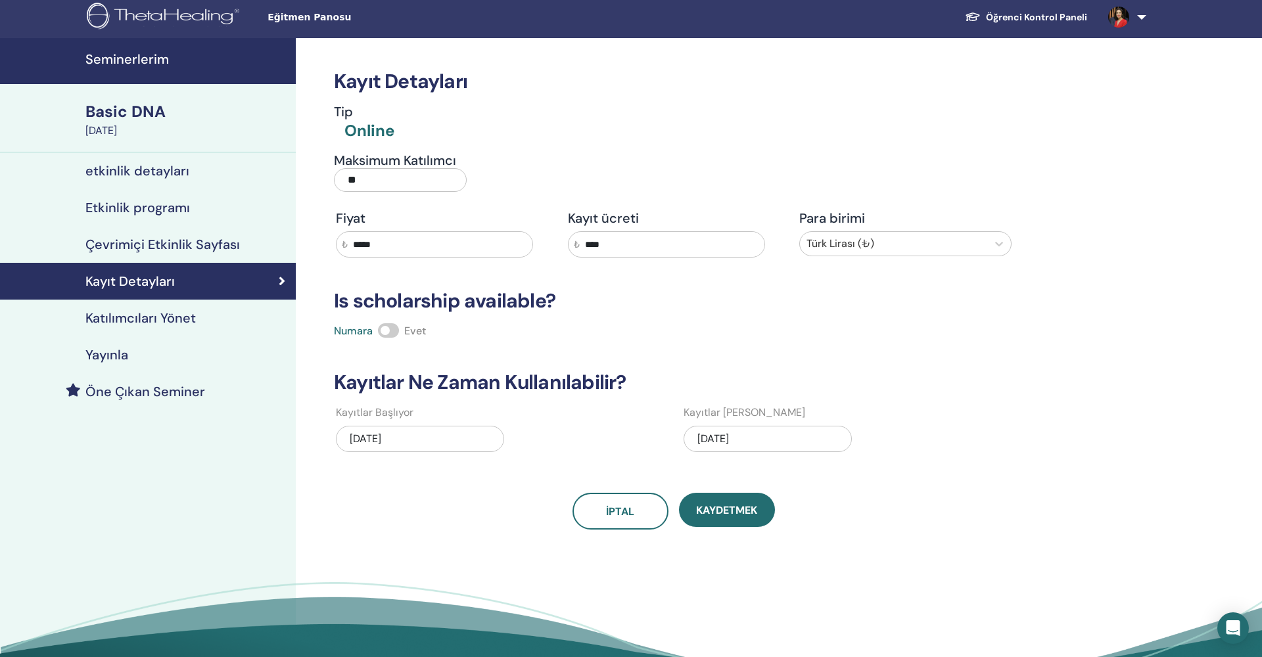
click at [158, 240] on h4 "Çevrimiçi Etkinlik Sayfası" at bounding box center [162, 245] width 154 height 16
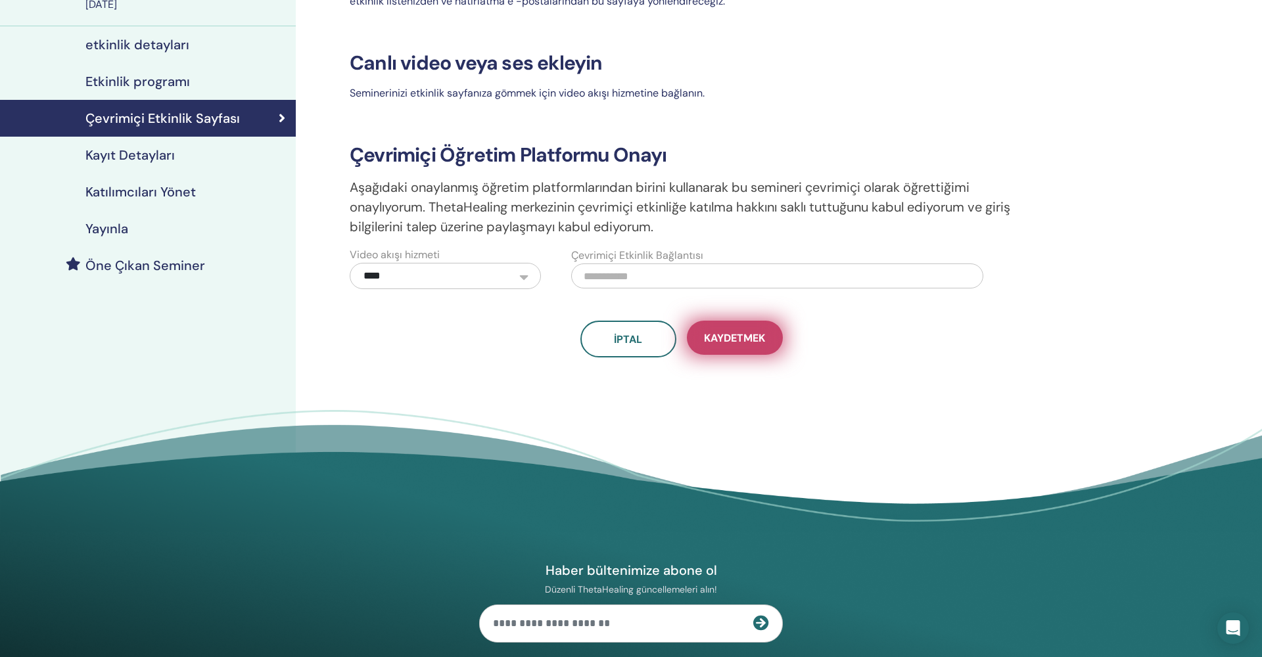
scroll to position [126, 0]
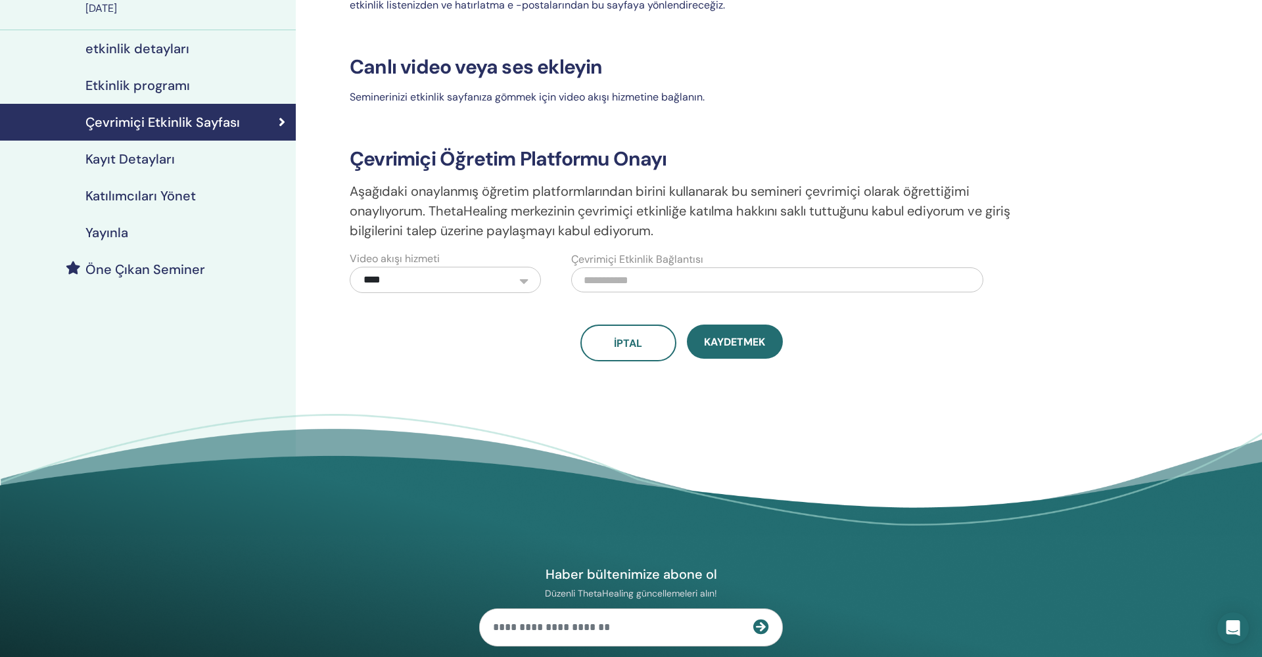
click at [155, 94] on link "Etkinlik programı" at bounding box center [148, 85] width 296 height 37
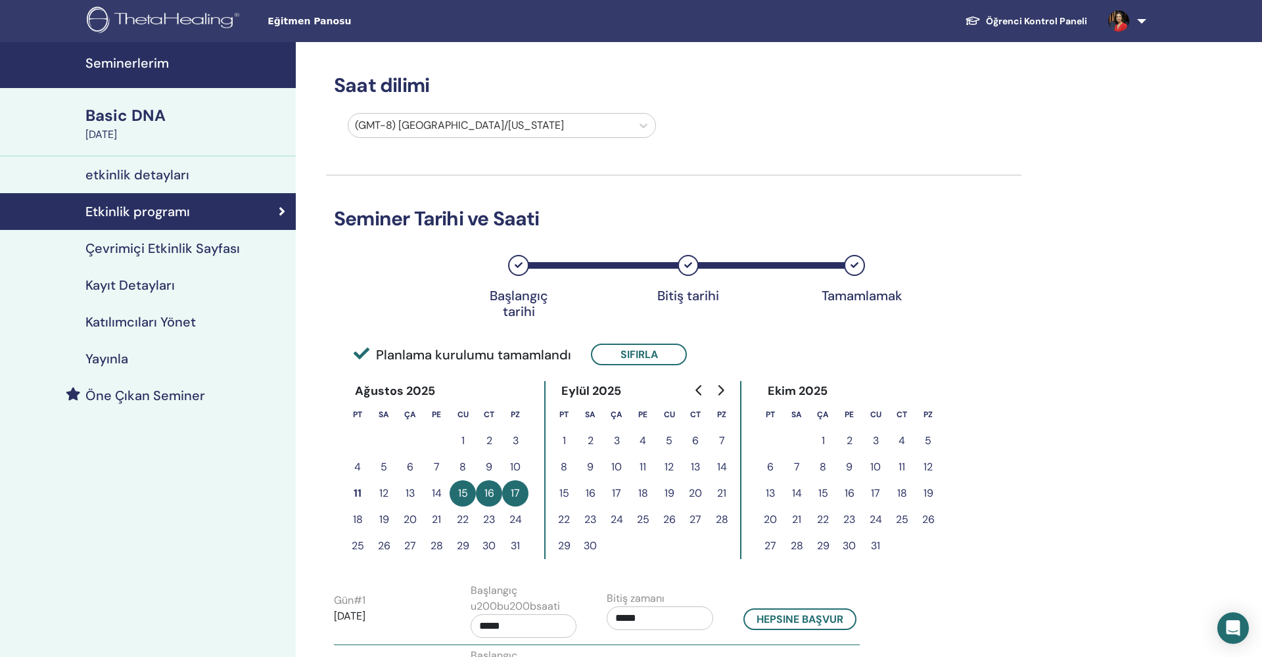
click at [174, 166] on link "etkinlik detayları" at bounding box center [148, 174] width 296 height 37
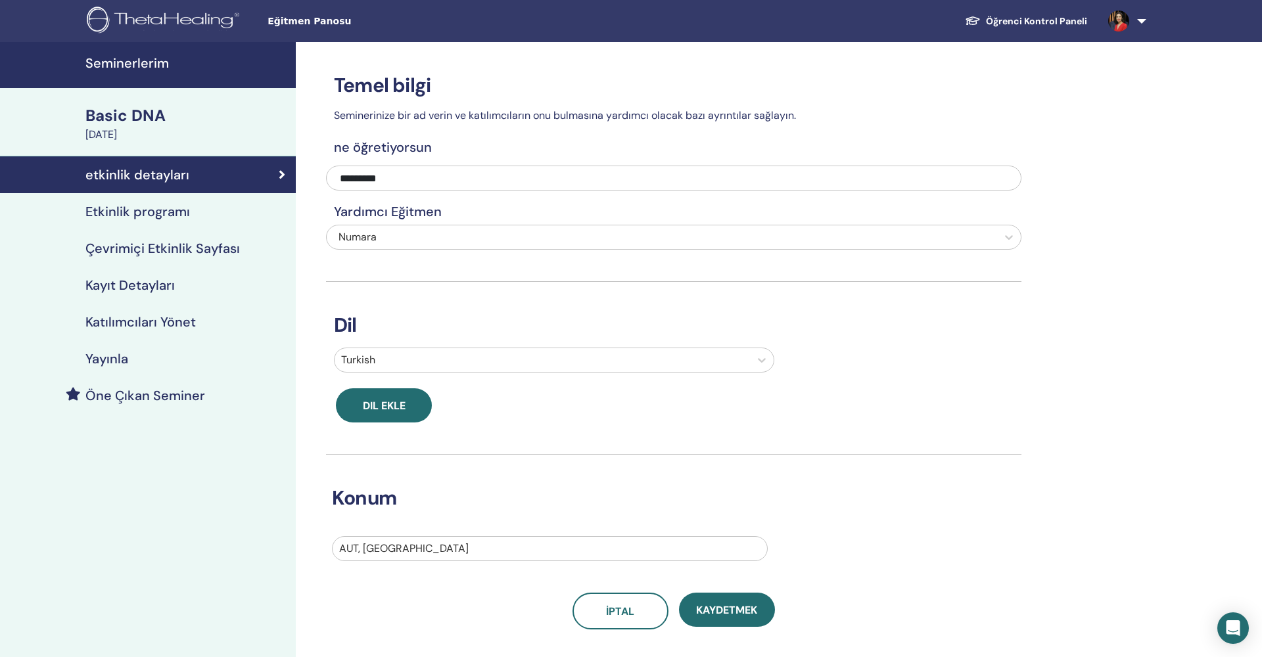
click at [151, 119] on div "Basic DNA" at bounding box center [186, 116] width 202 height 22
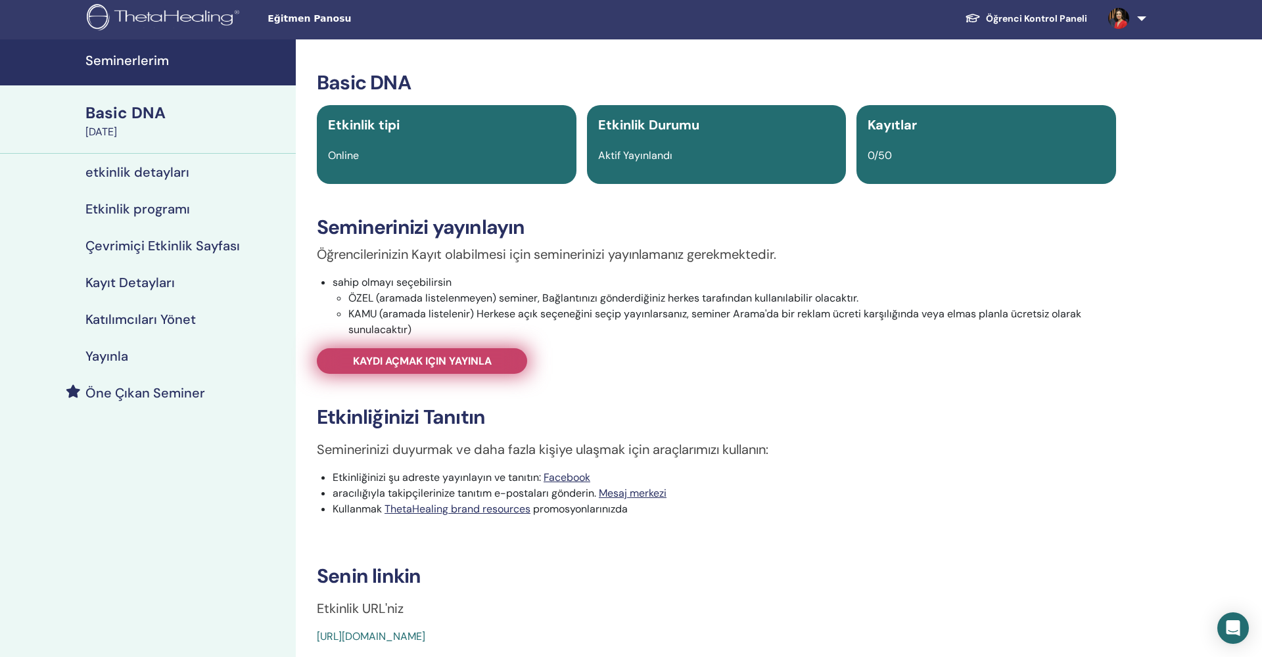
scroll to position [0, 1]
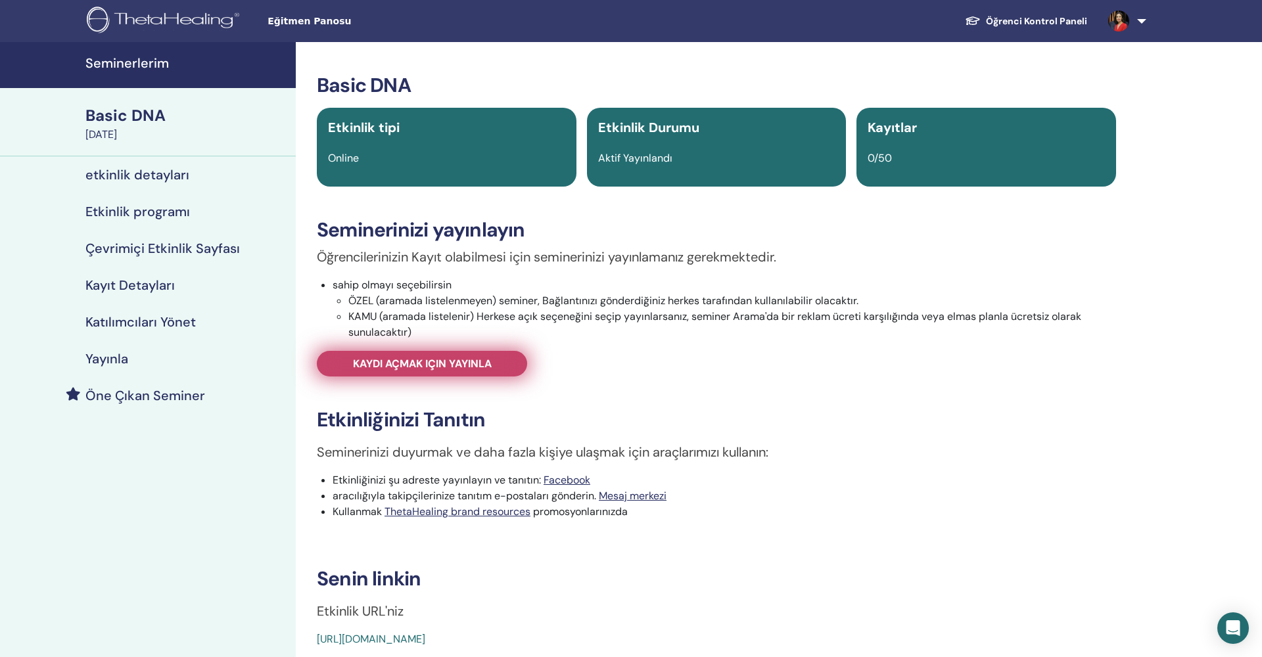
click at [446, 361] on span "Kaydı açmak için yayınla" at bounding box center [422, 364] width 139 height 14
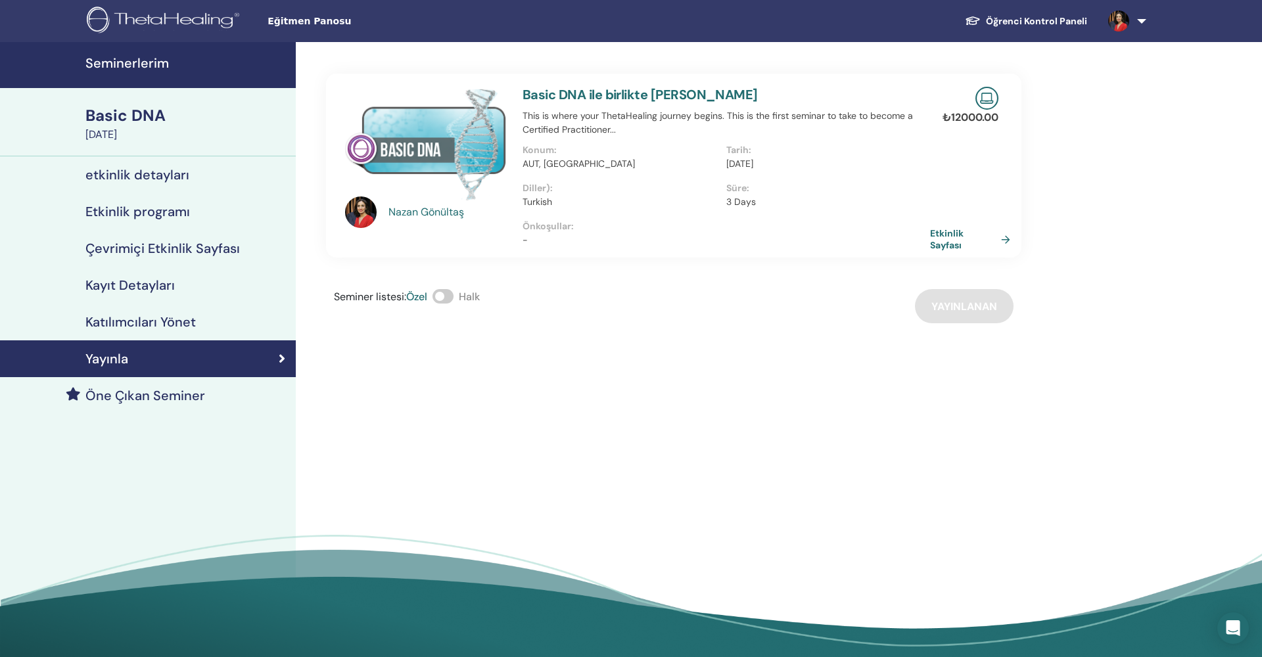
click at [875, 312] on div "Seminer listesi : Özel Halk Yayınlanan" at bounding box center [673, 306] width 695 height 34
click at [875, 236] on link "Etkinlik Sayfası" at bounding box center [974, 239] width 85 height 24
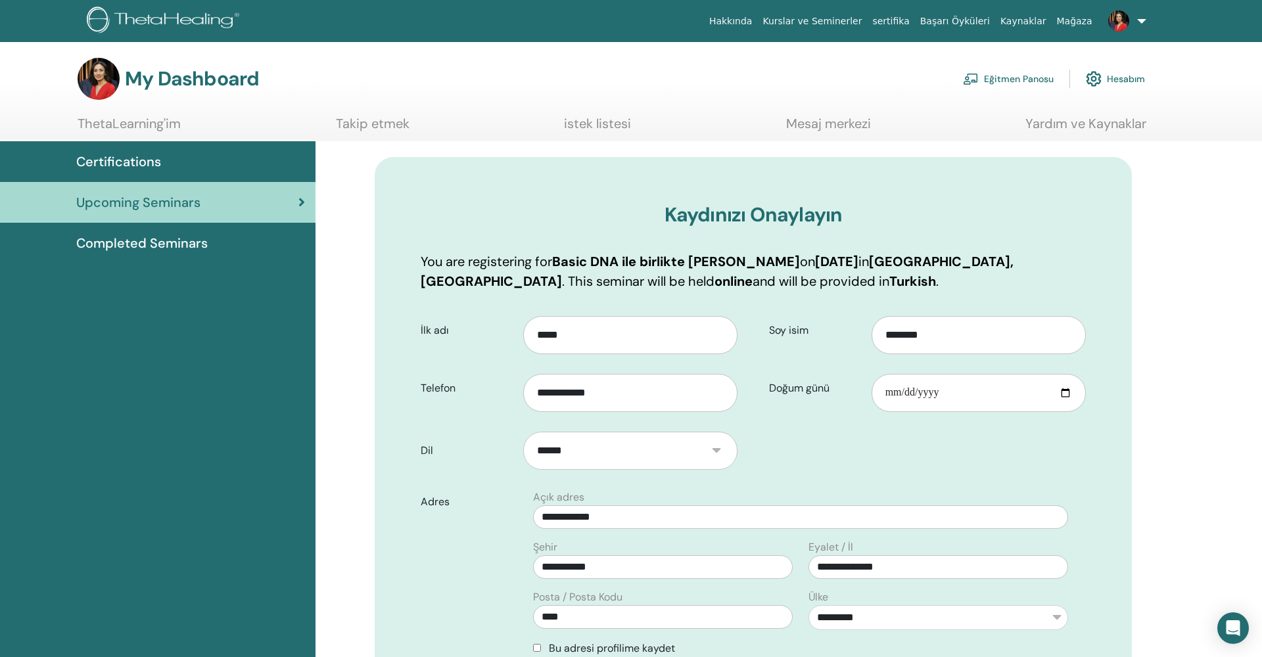
click at [1010, 71] on link "Eğitmen Panosu" at bounding box center [1008, 78] width 91 height 29
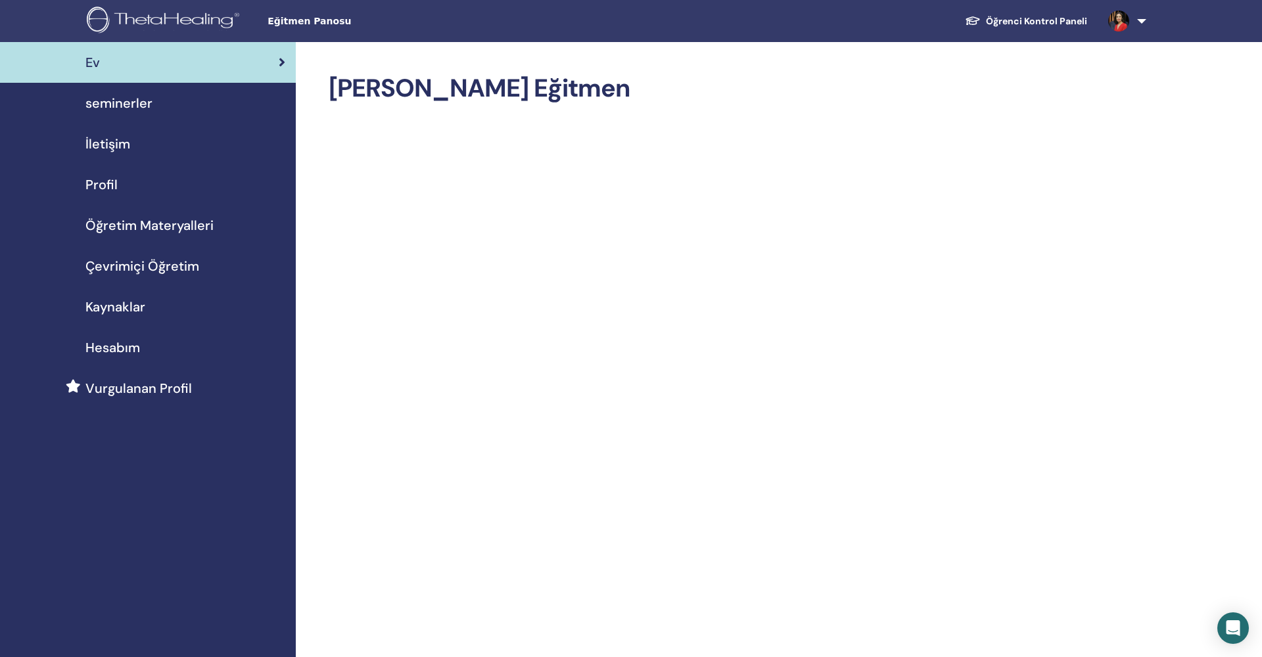
click at [1134, 18] on link at bounding box center [1125, 21] width 54 height 42
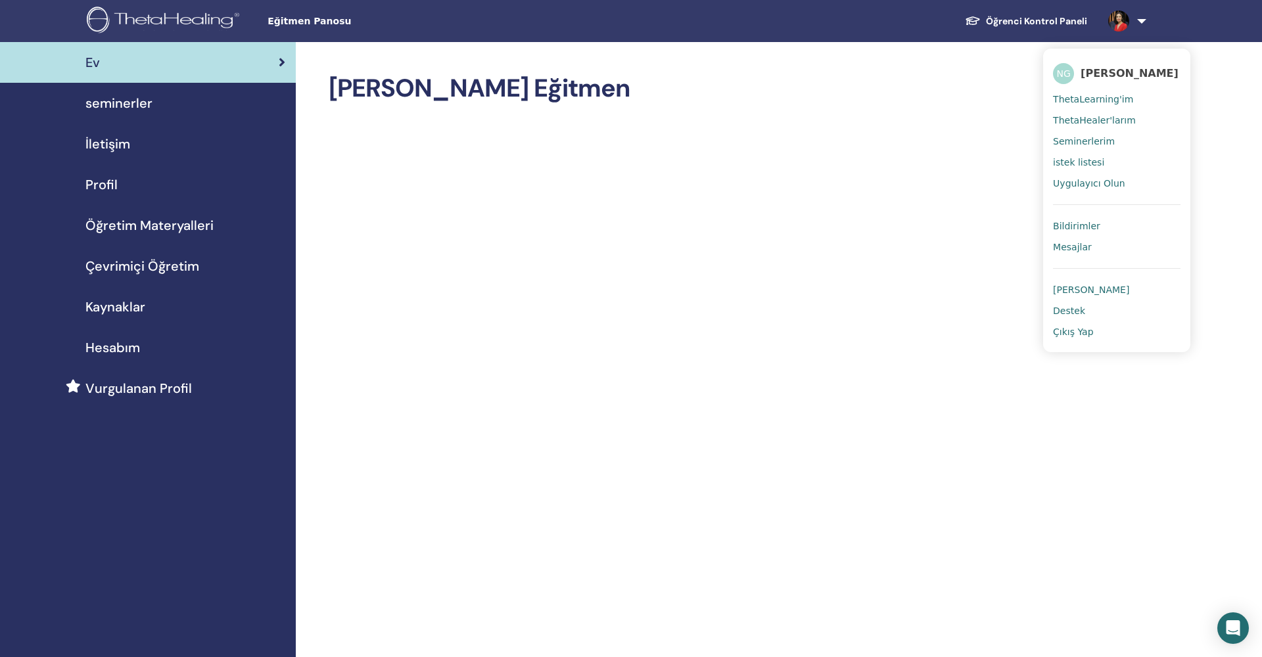
click at [1082, 141] on span "Seminerlerim" at bounding box center [1084, 141] width 62 height 12
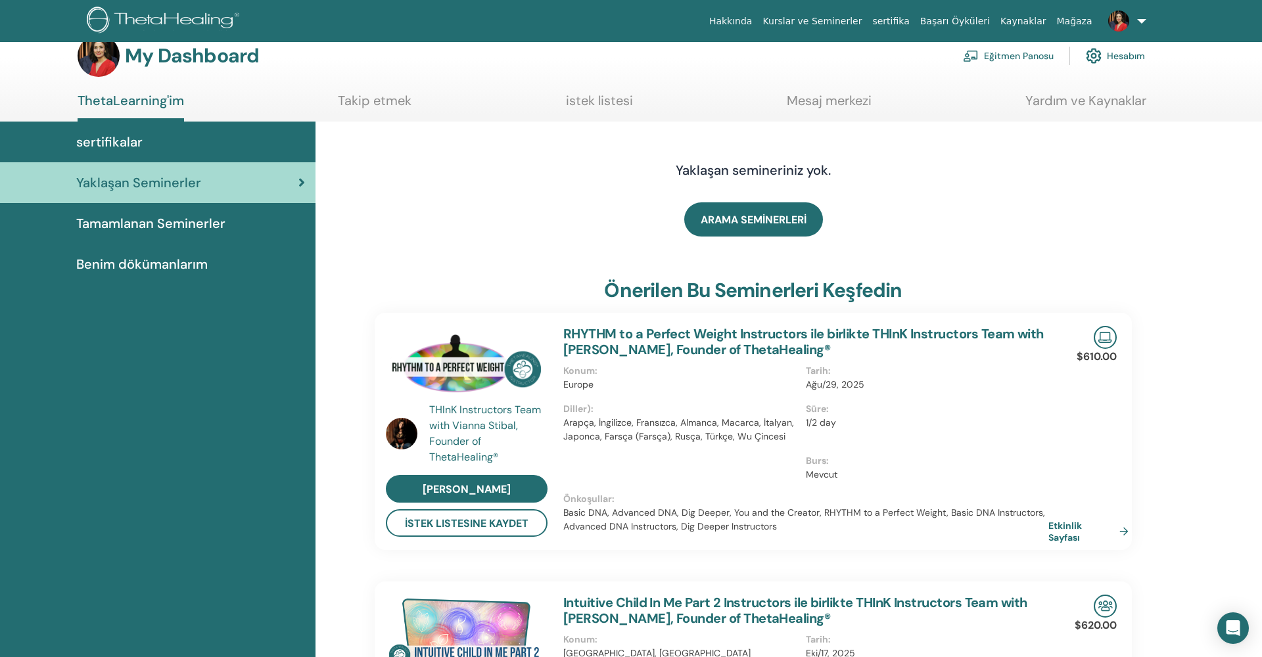
scroll to position [22, 0]
click at [154, 261] on span "Benim dökümanlarım" at bounding box center [141, 265] width 131 height 20
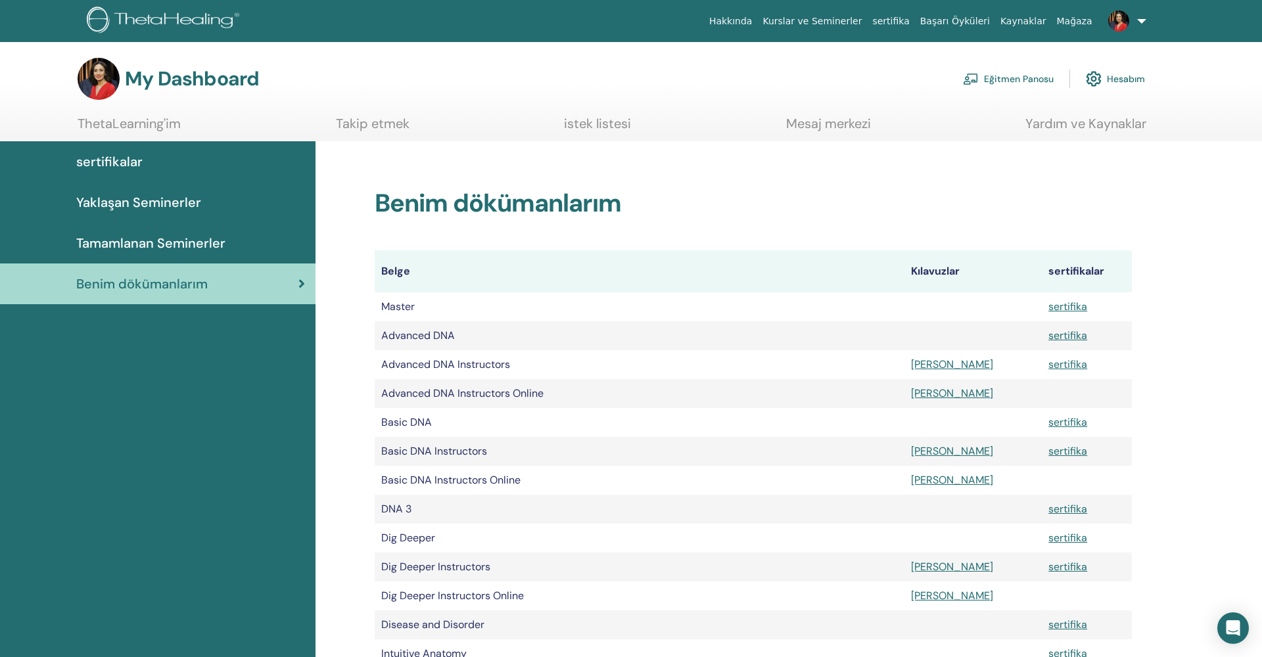
click at [1123, 80] on link "Hesabım" at bounding box center [1115, 78] width 59 height 29
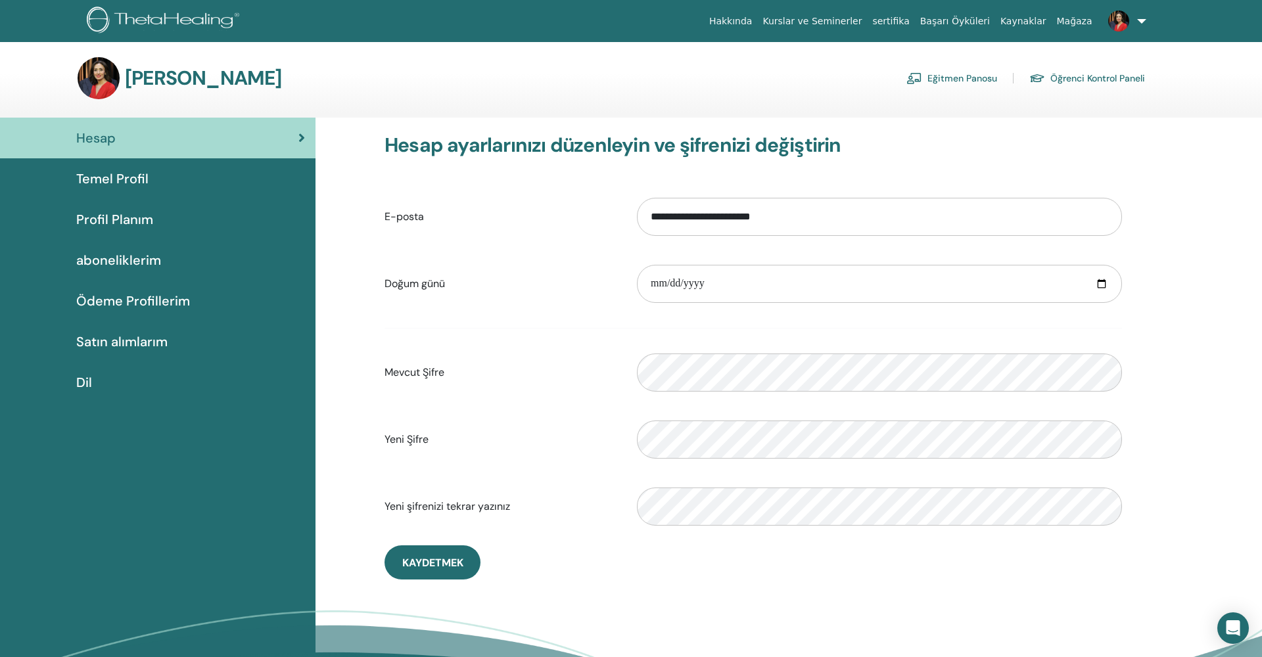
scroll to position [0, 1]
click at [822, 21] on link "Kurslar ve Seminerler" at bounding box center [812, 21] width 110 height 24
